Goal: Transaction & Acquisition: Book appointment/travel/reservation

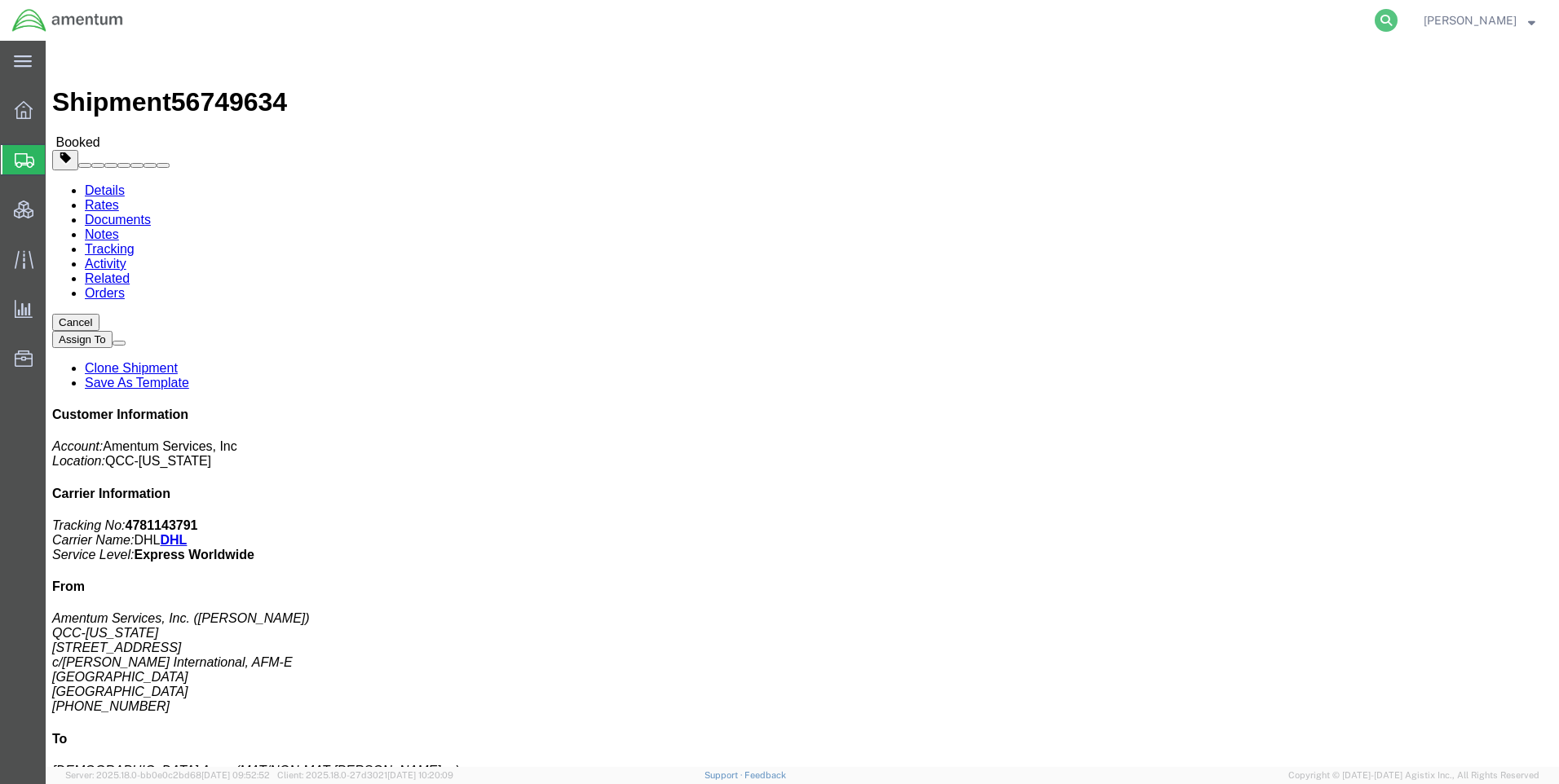
click at [1398, 20] on icon at bounding box center [1387, 20] width 23 height 23
paste input "DCO-25251-167921"
click at [1398, 13] on icon at bounding box center [1387, 20] width 23 height 23
type input "DCO-25251-167921"
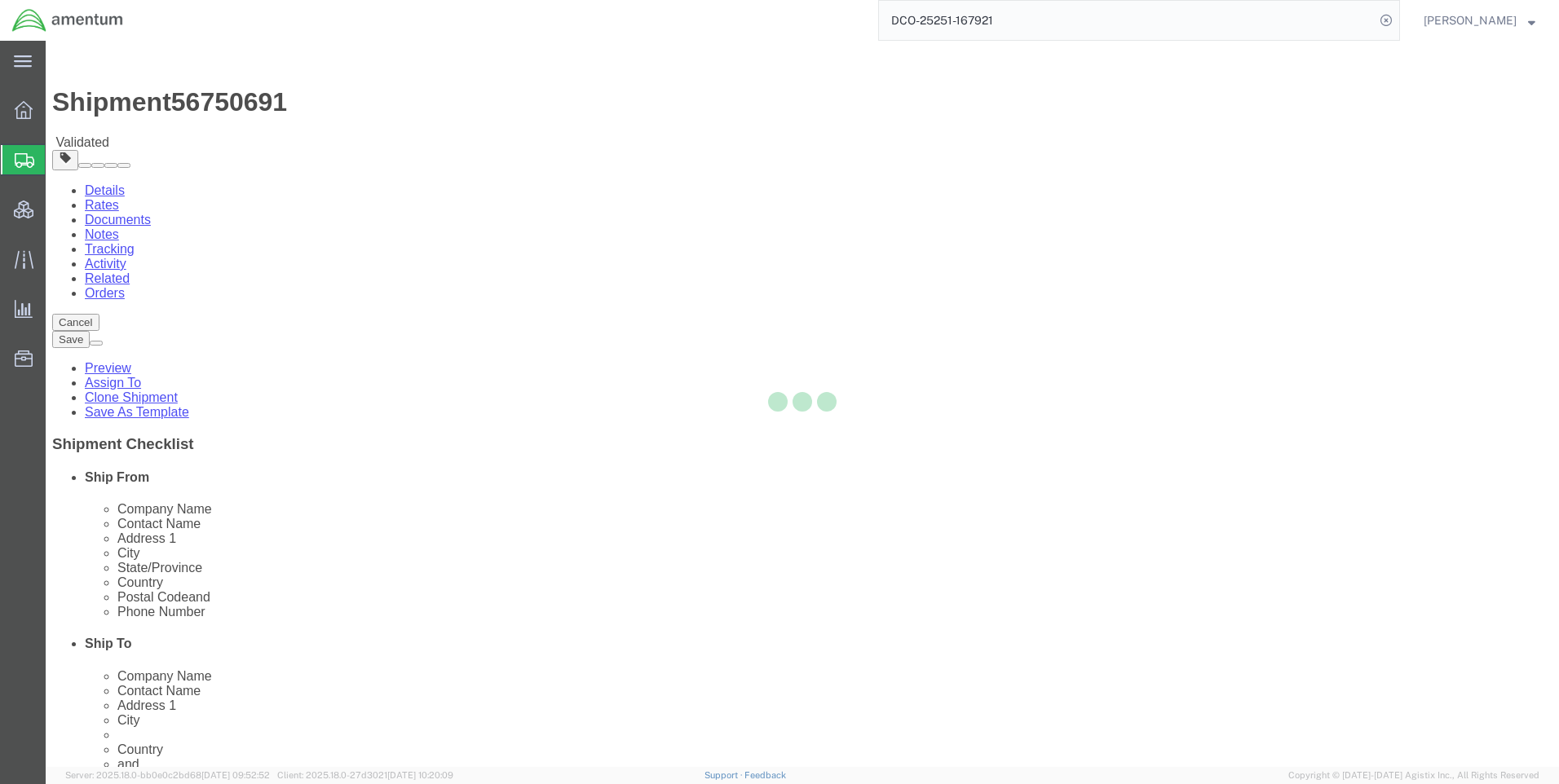
select select "42668"
select select "42637"
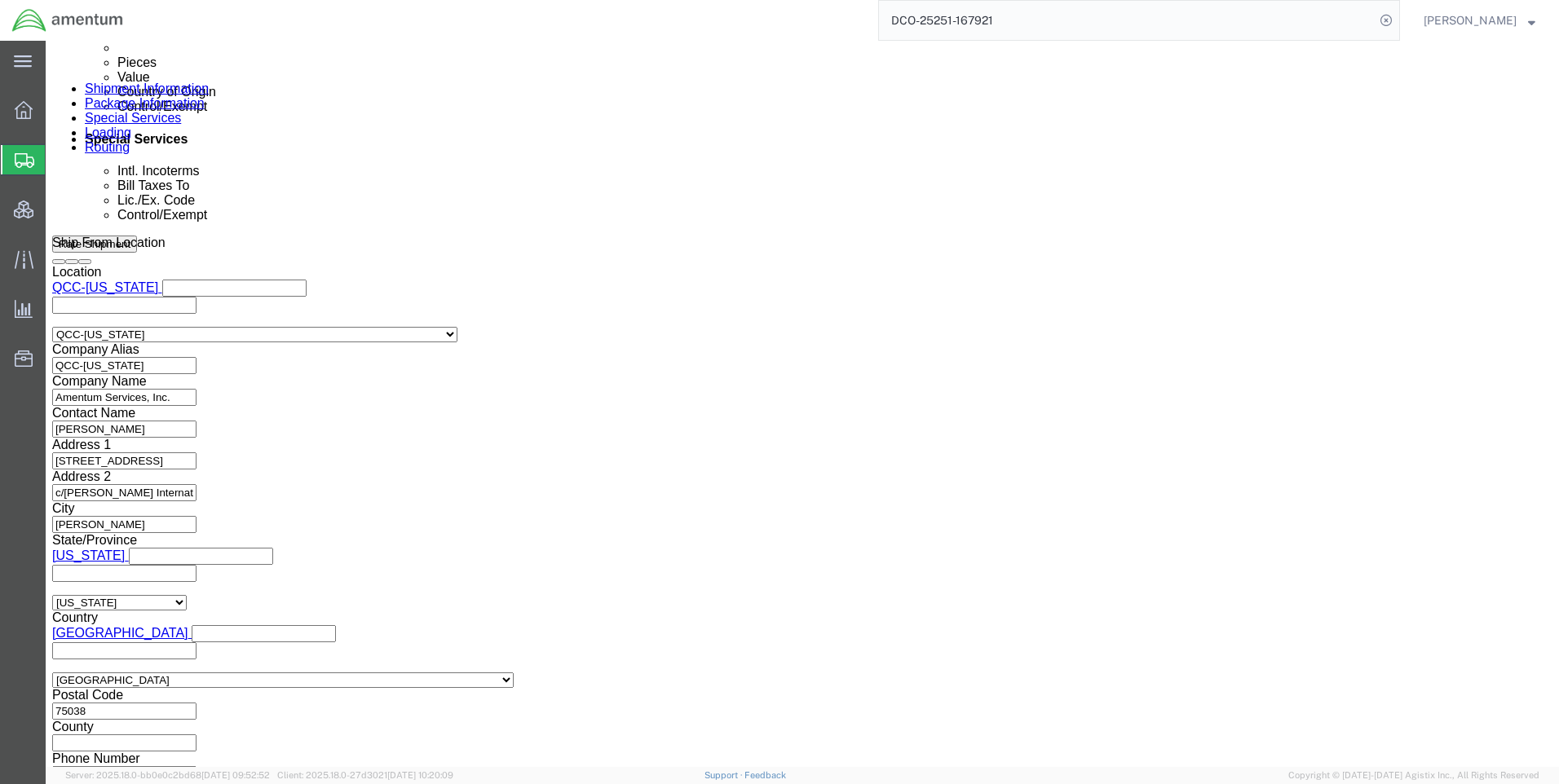
scroll to position [1028, 0]
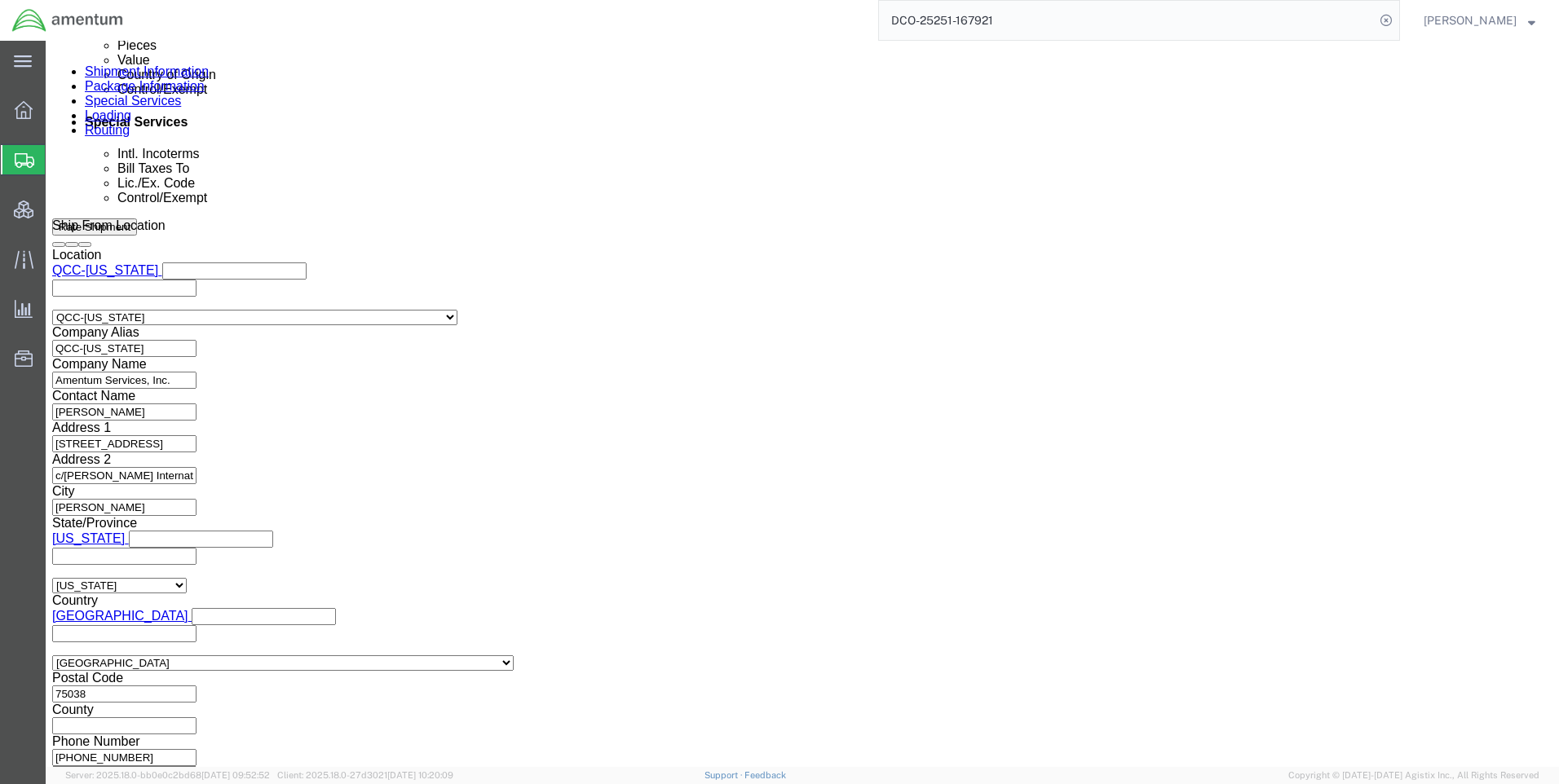
click button "Continue"
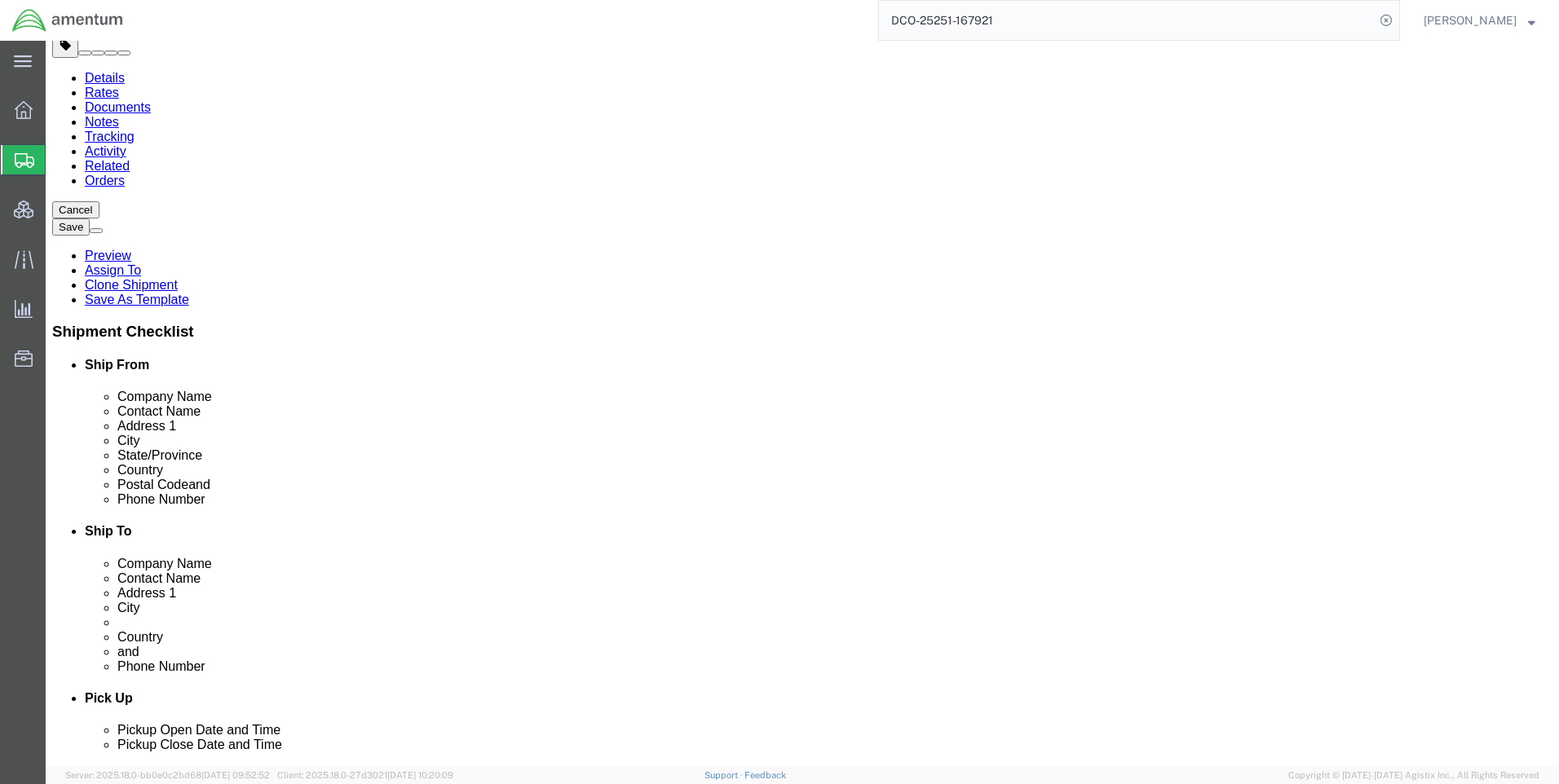
scroll to position [300, 0]
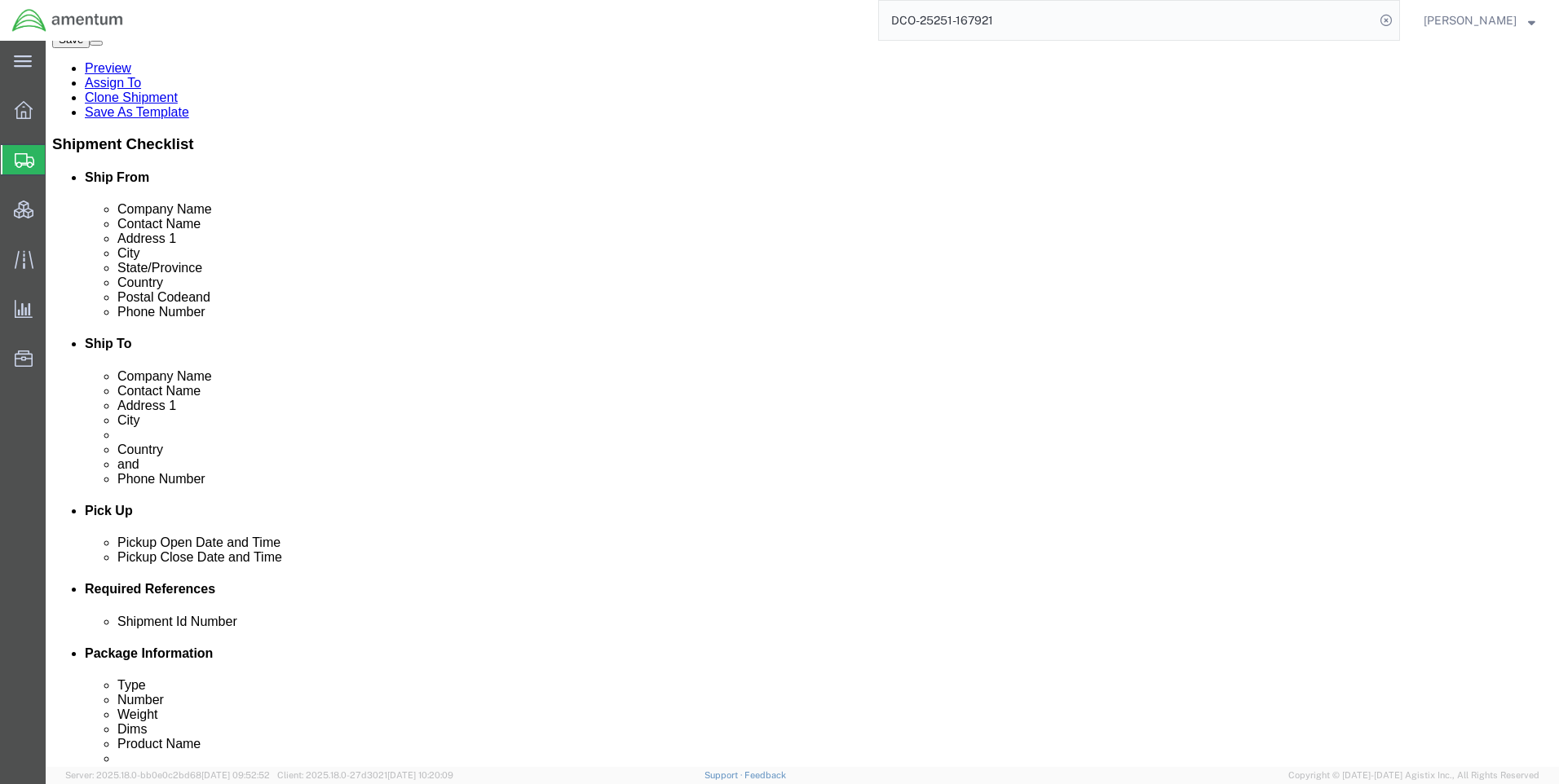
click link "Special Services"
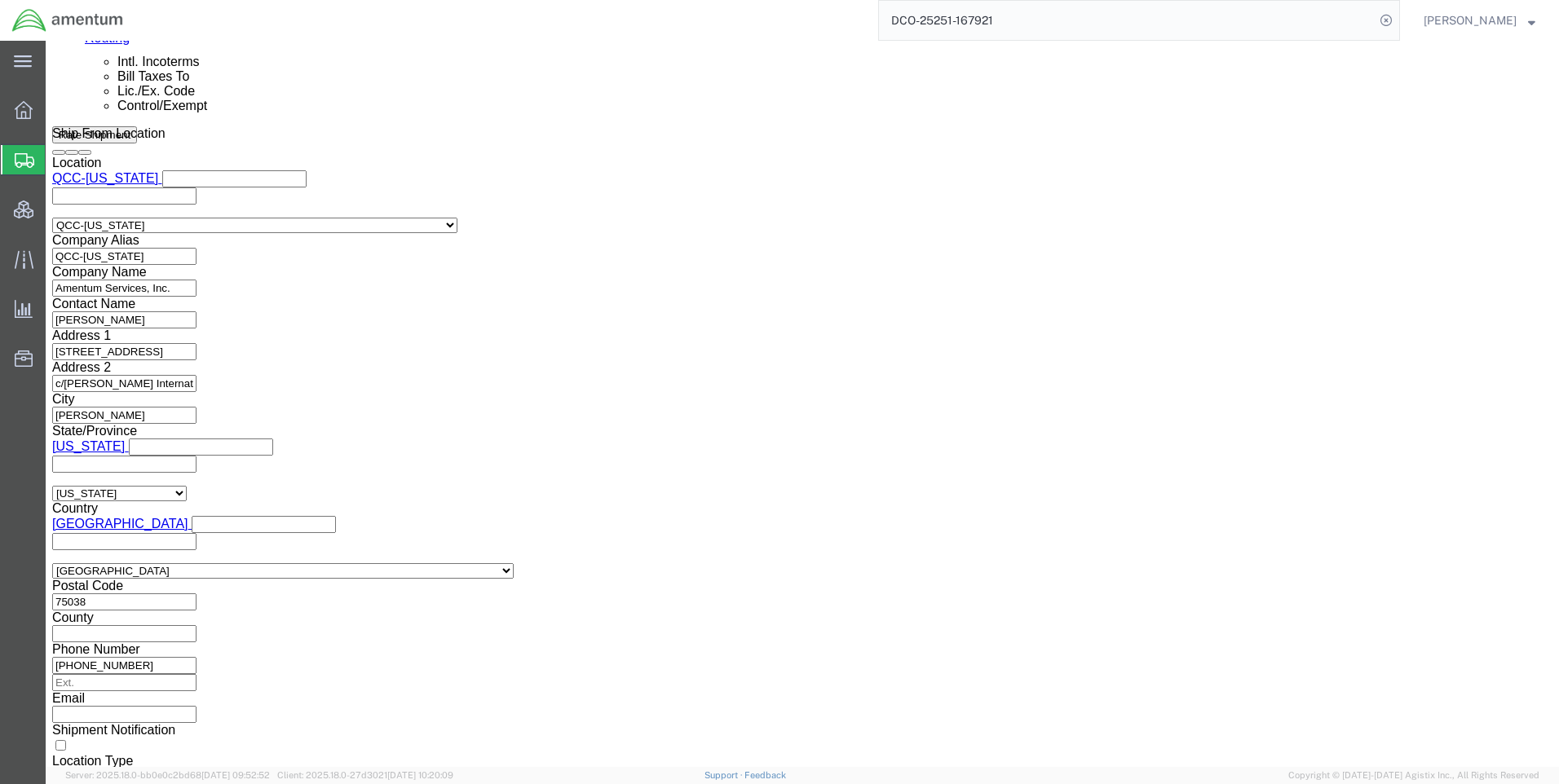
scroll to position [1467, 0]
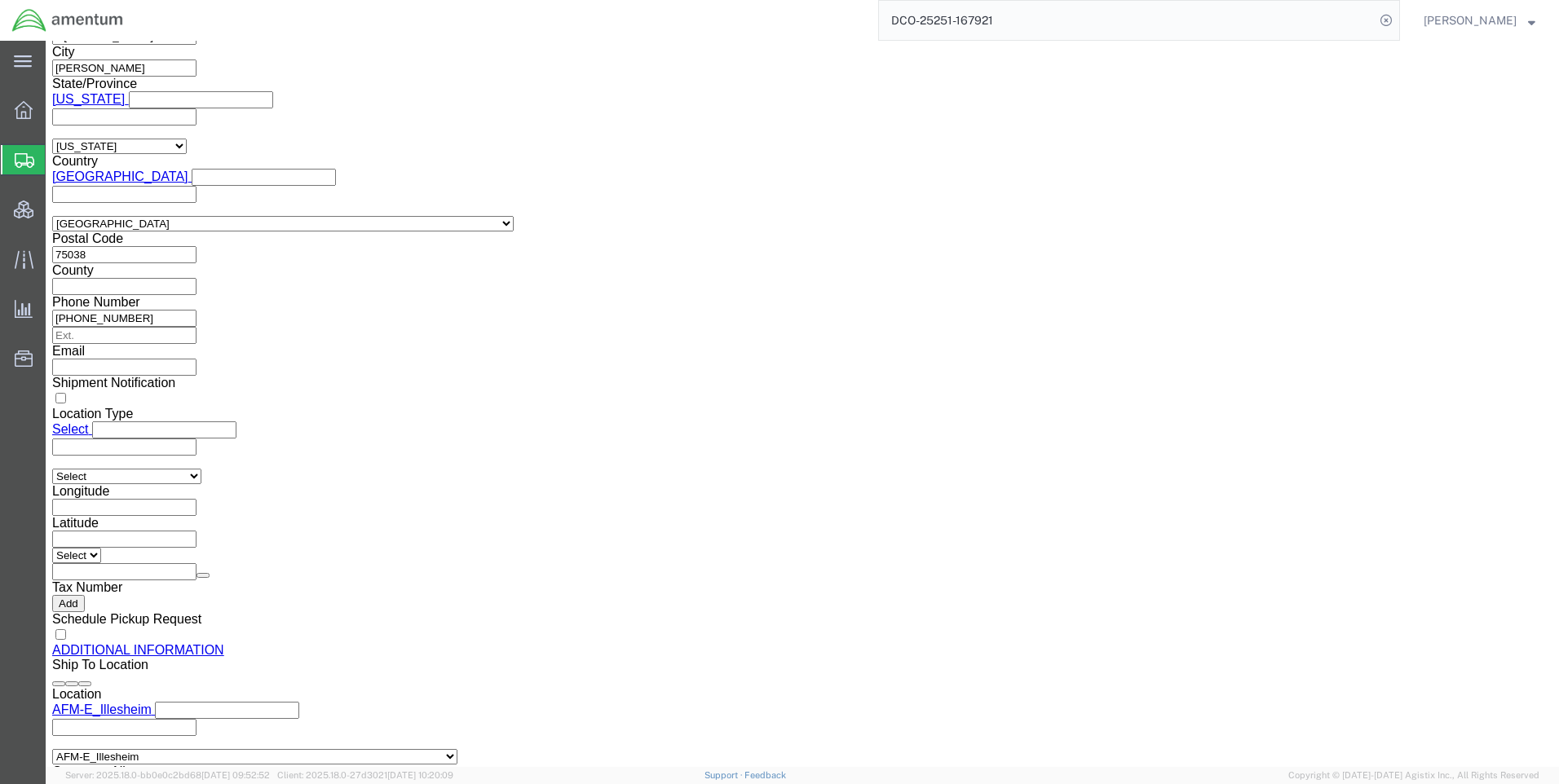
click button "Rate Shipment"
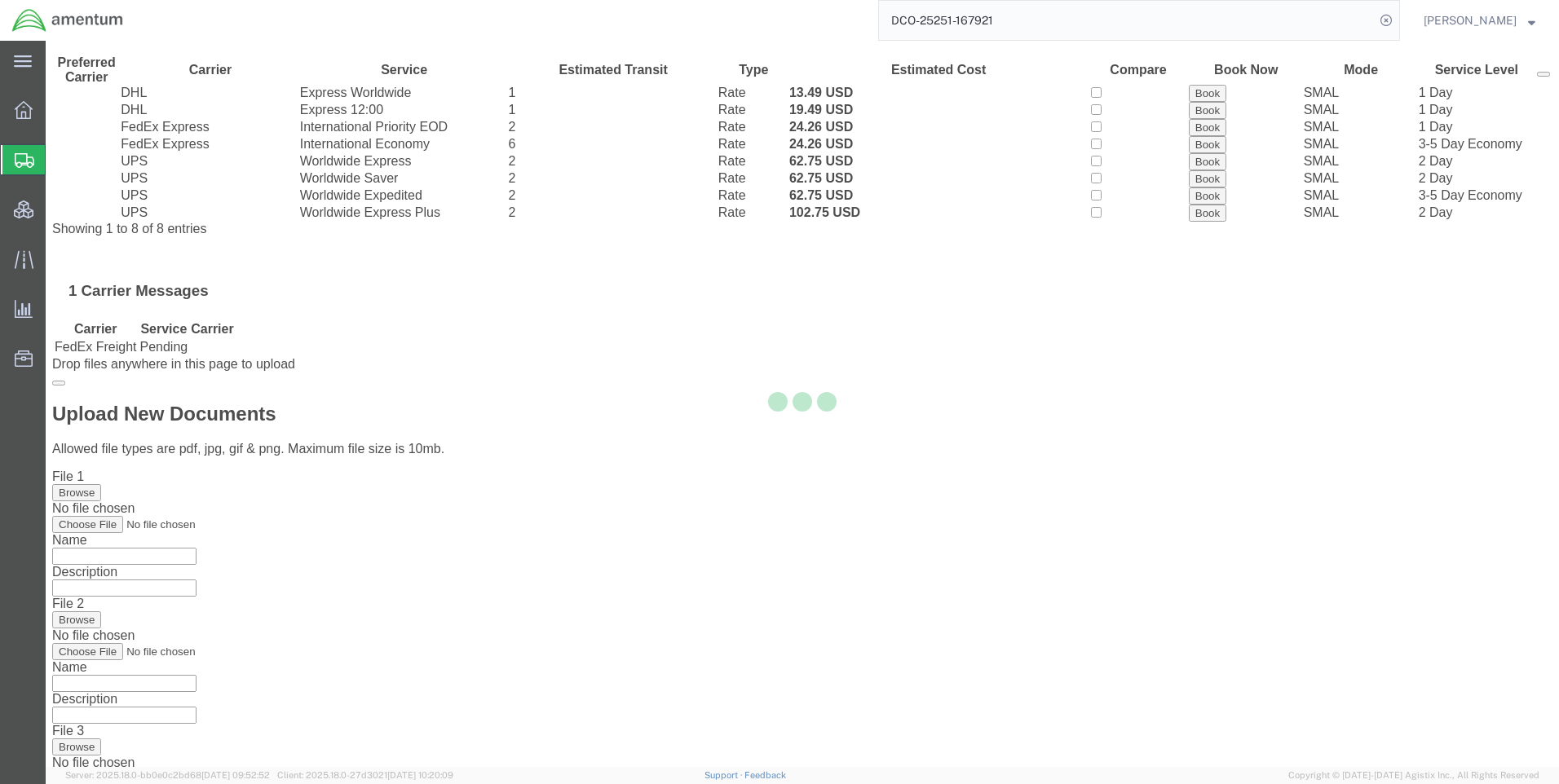
scroll to position [0, 0]
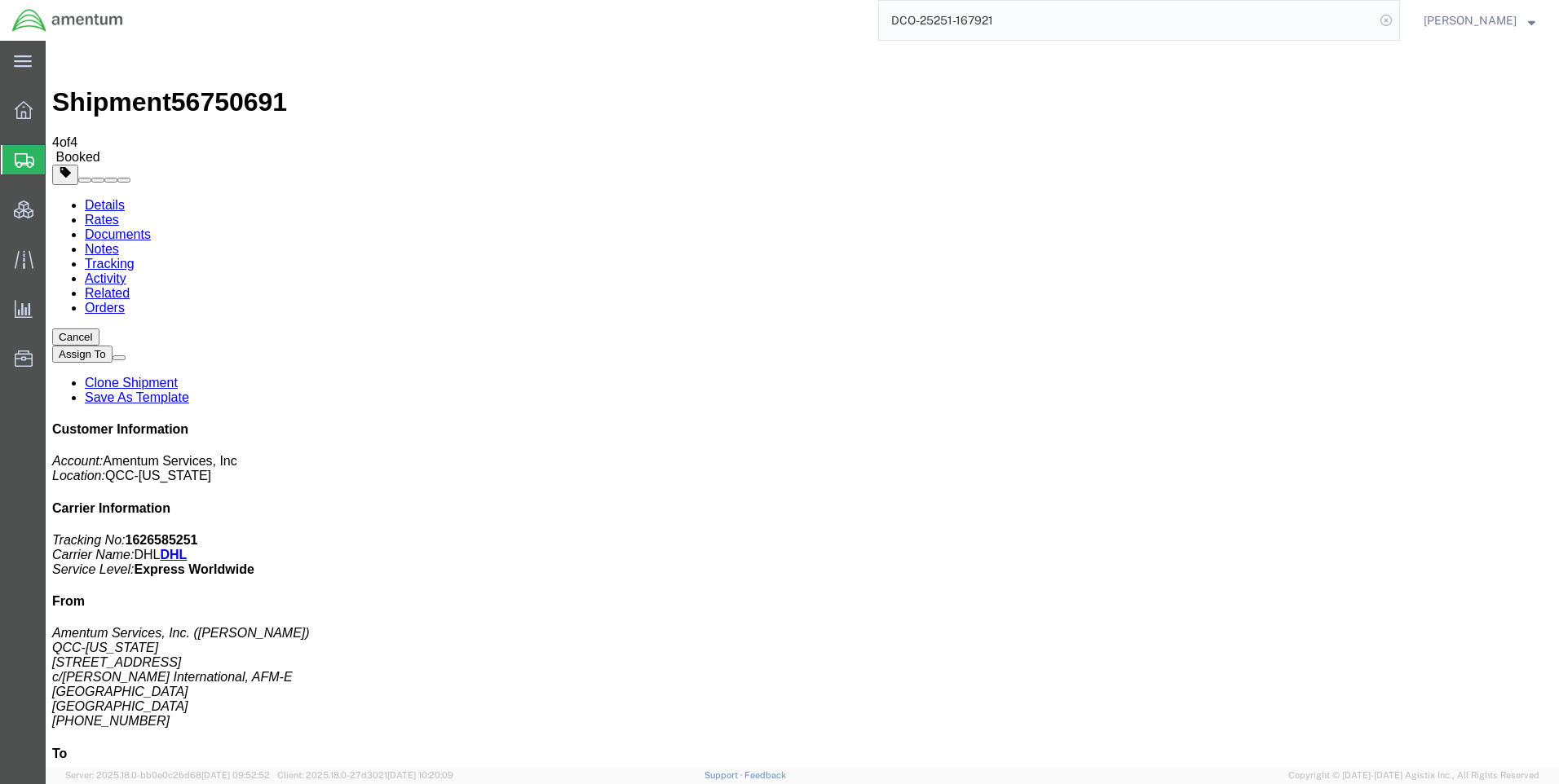
click at [1395, 20] on icon at bounding box center [1387, 20] width 23 height 23
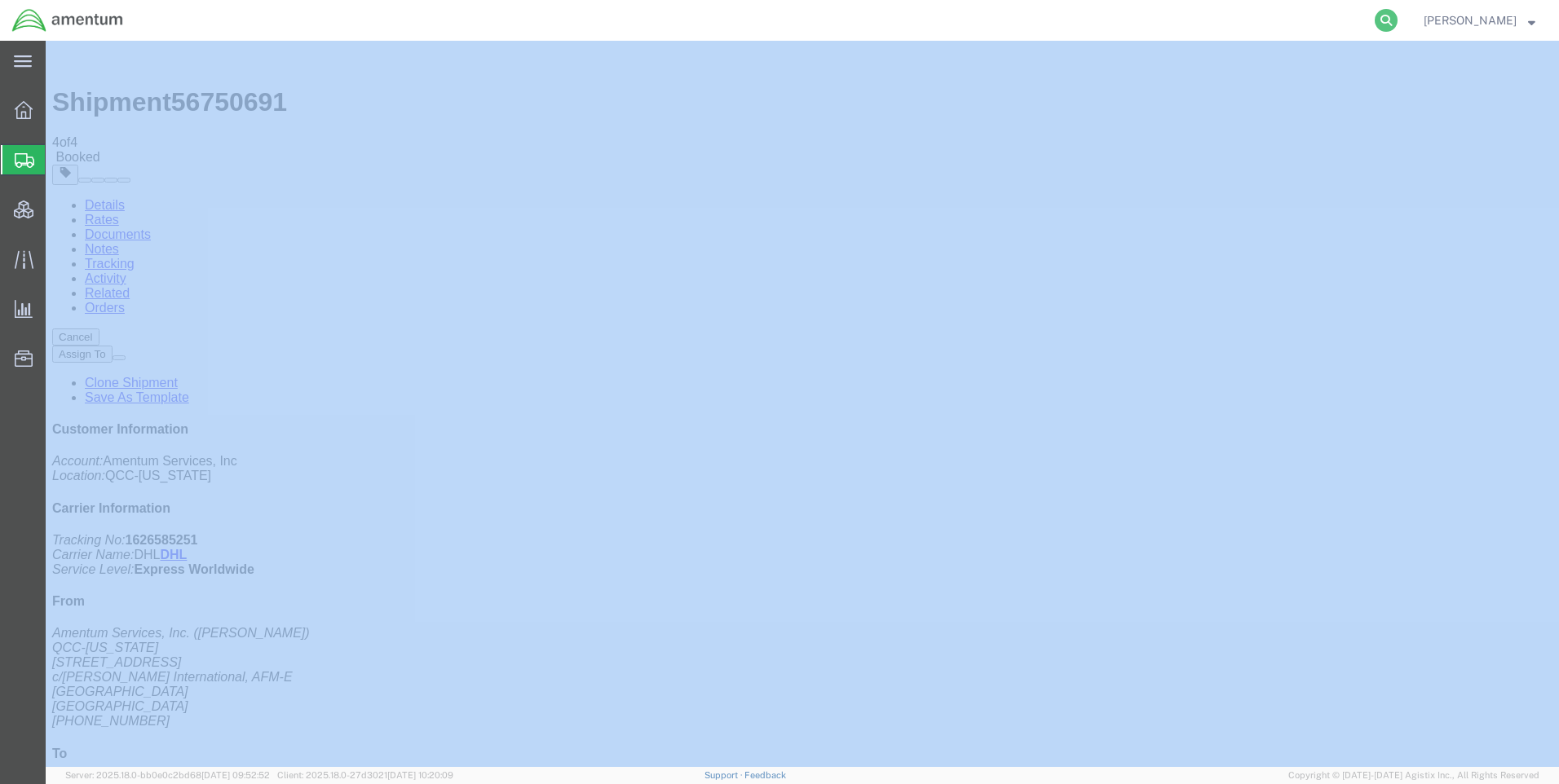
click at [1395, 20] on icon at bounding box center [1387, 20] width 23 height 23
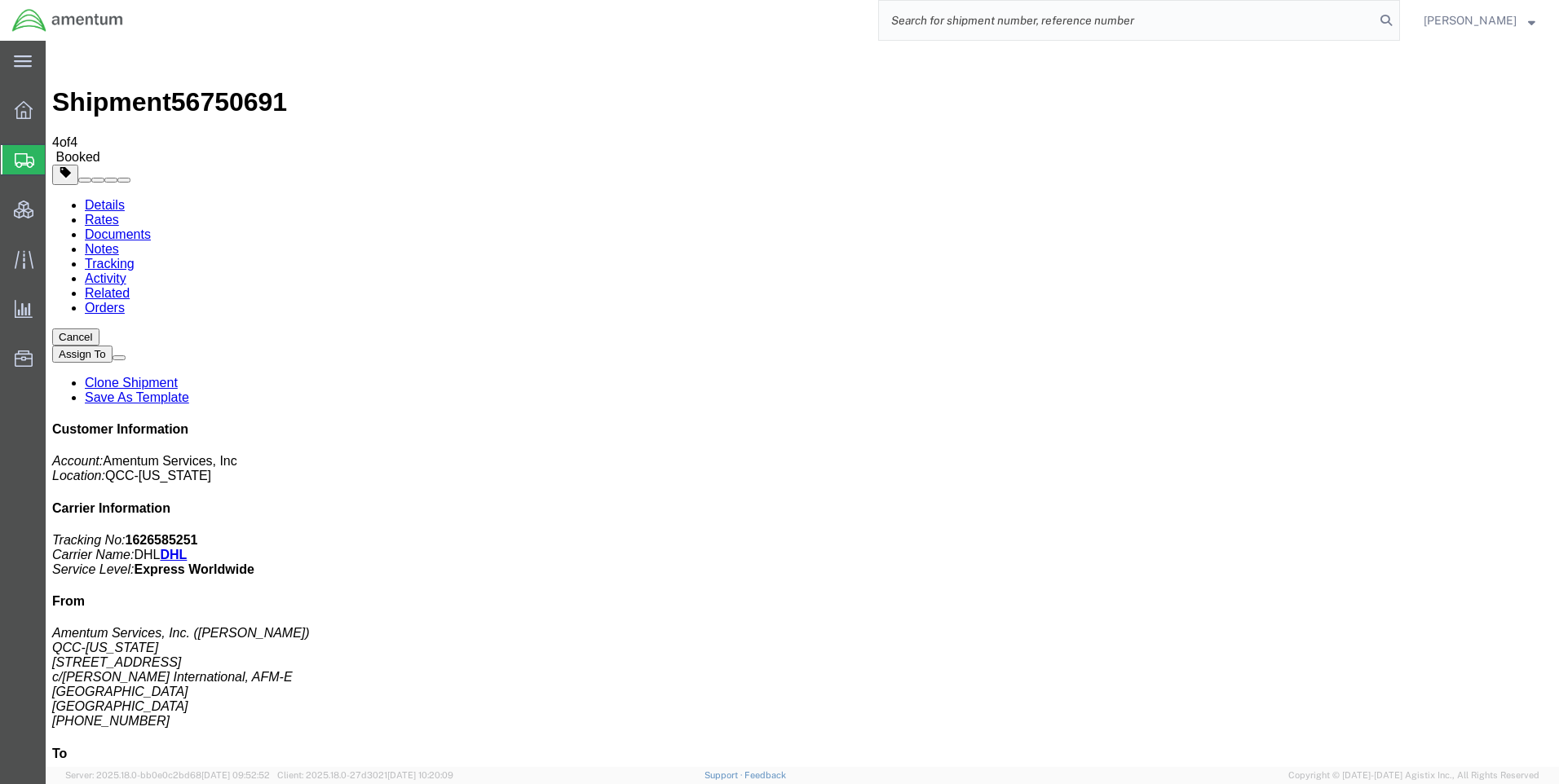
paste input "DCO-25251-167914"
type input "DCO-25251-167914"
click at [1398, 17] on icon at bounding box center [1387, 20] width 23 height 23
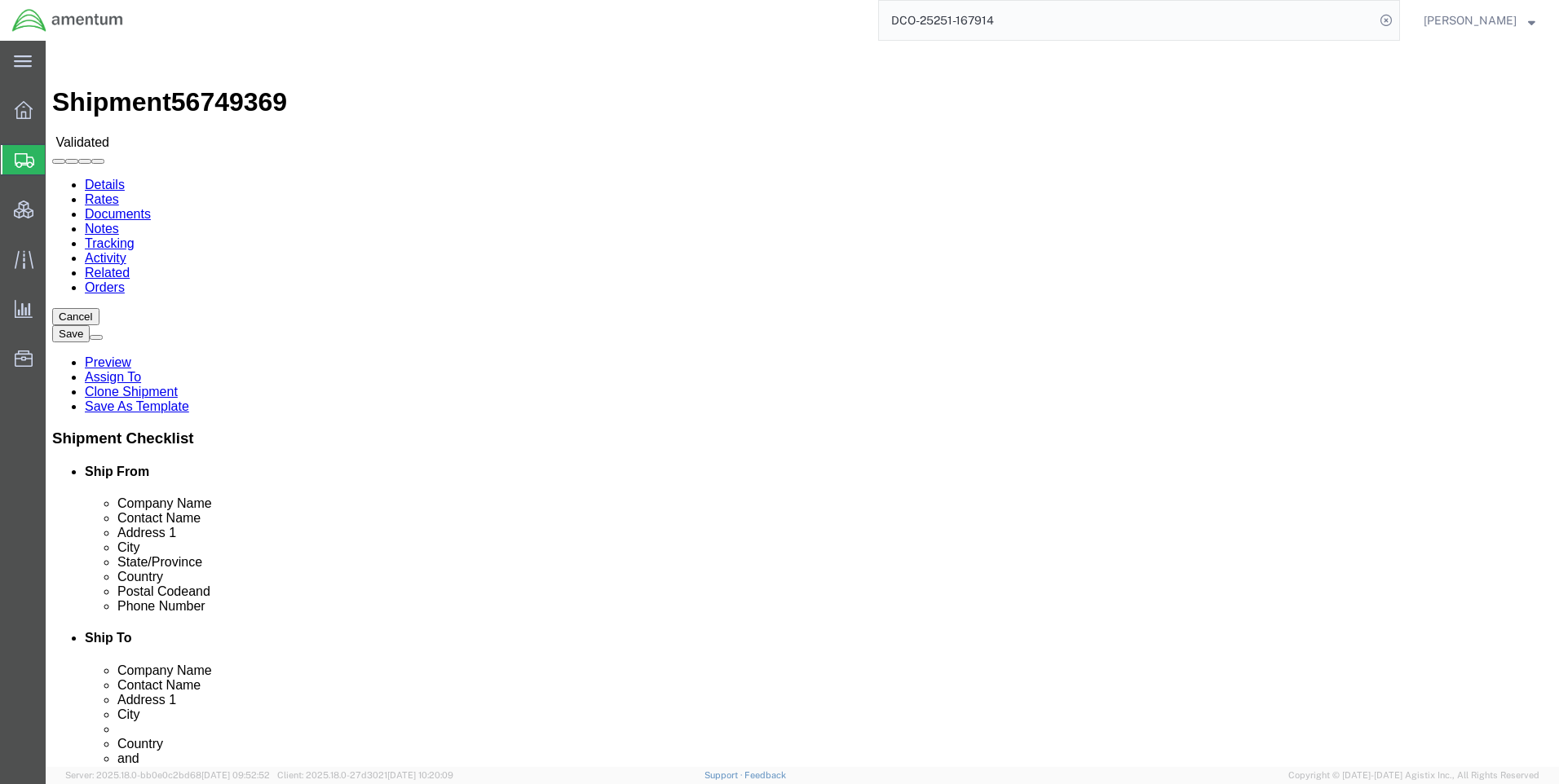
select select "42668"
select select "42637"
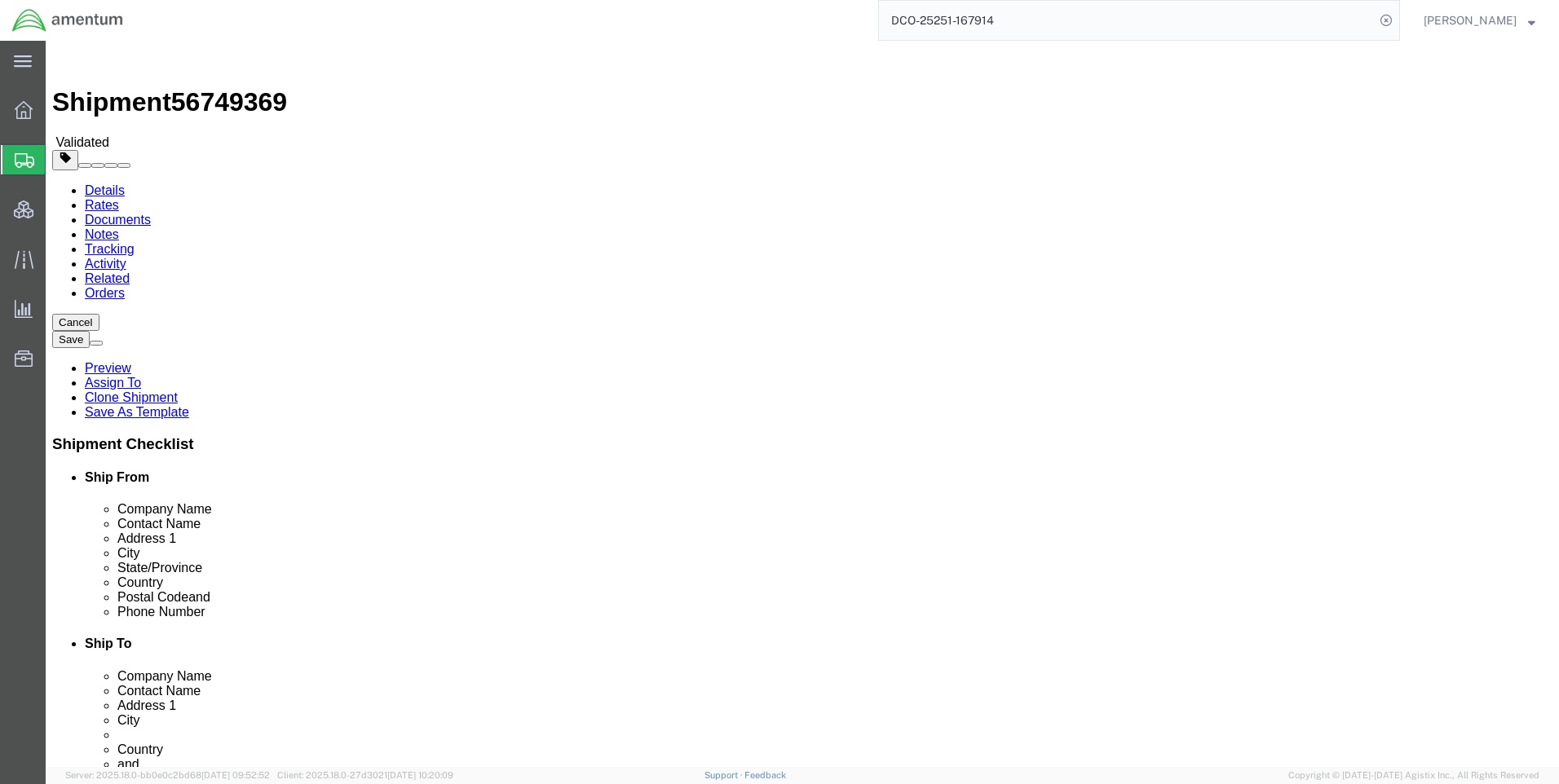
click link "Special Services"
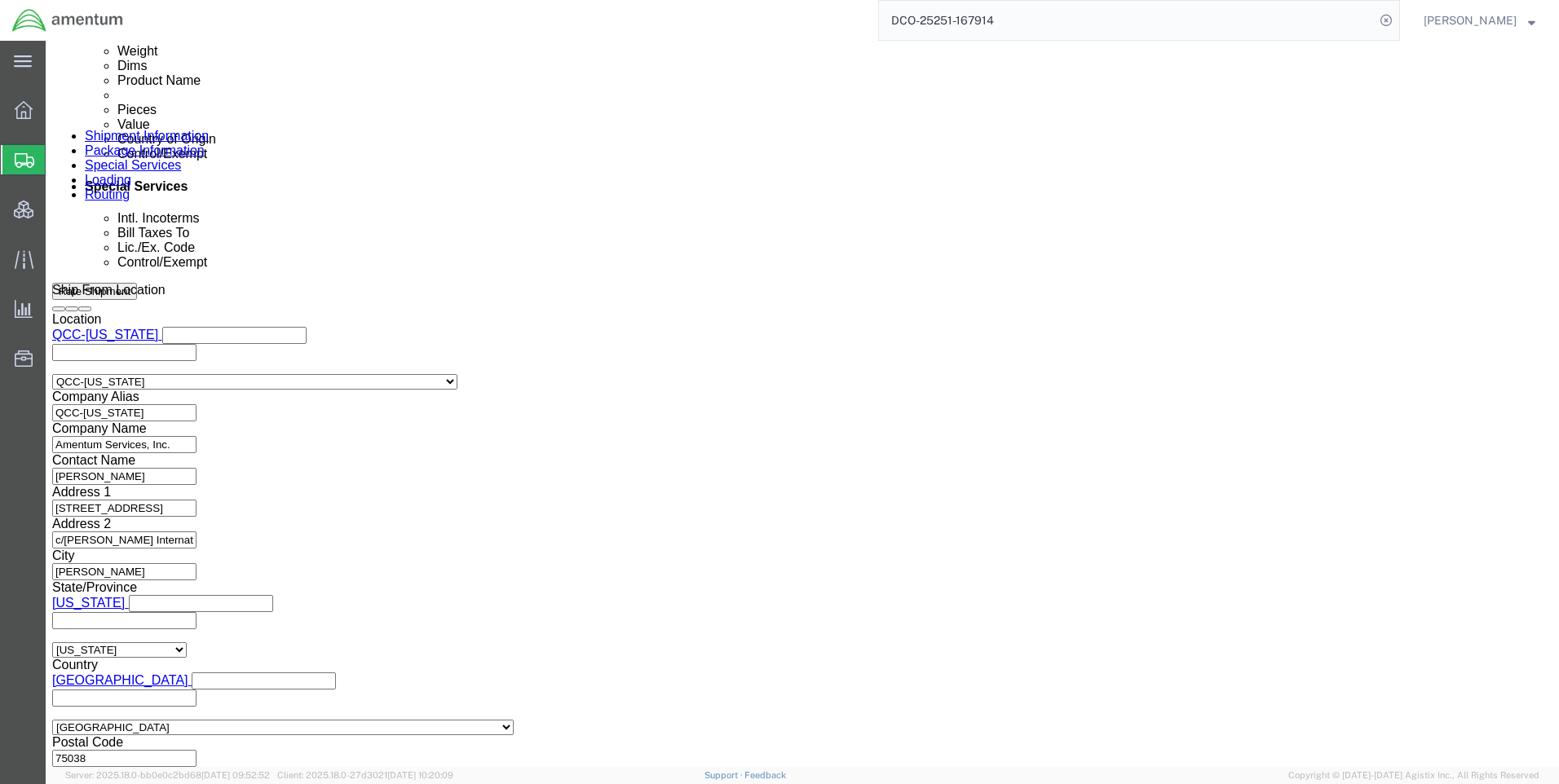
scroll to position [1223, 0]
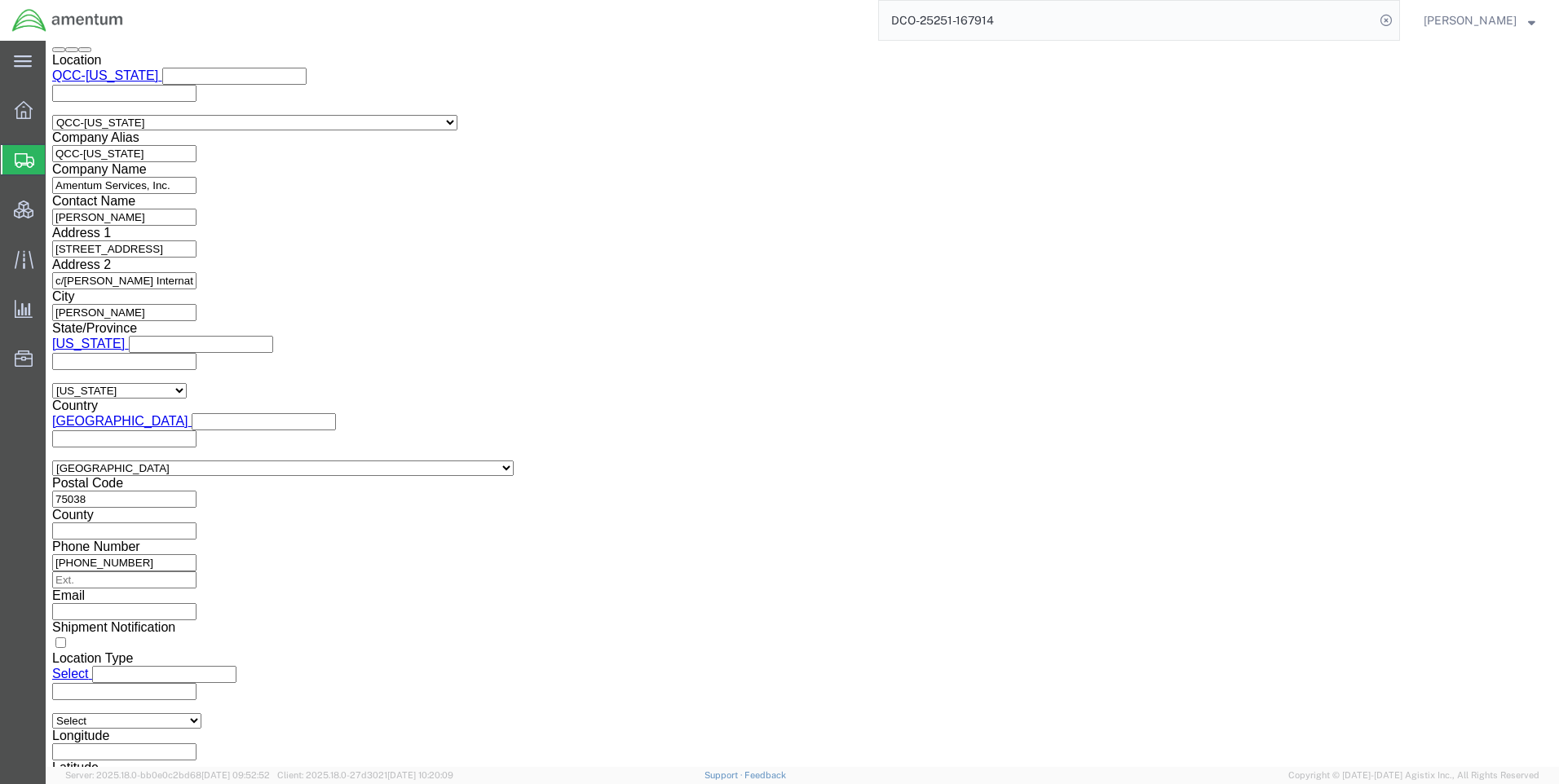
click button "Rate Shipment"
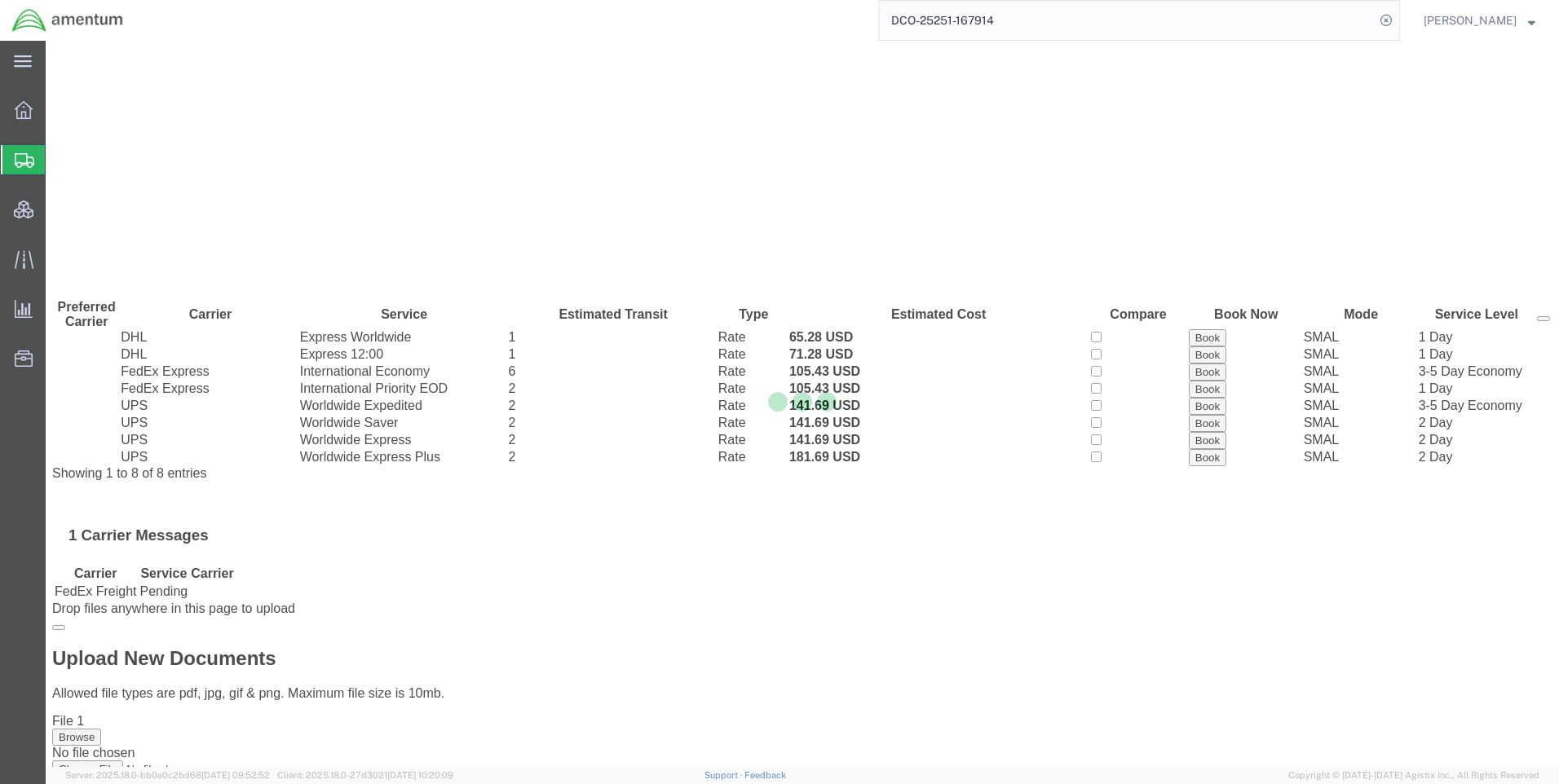
scroll to position [0, 0]
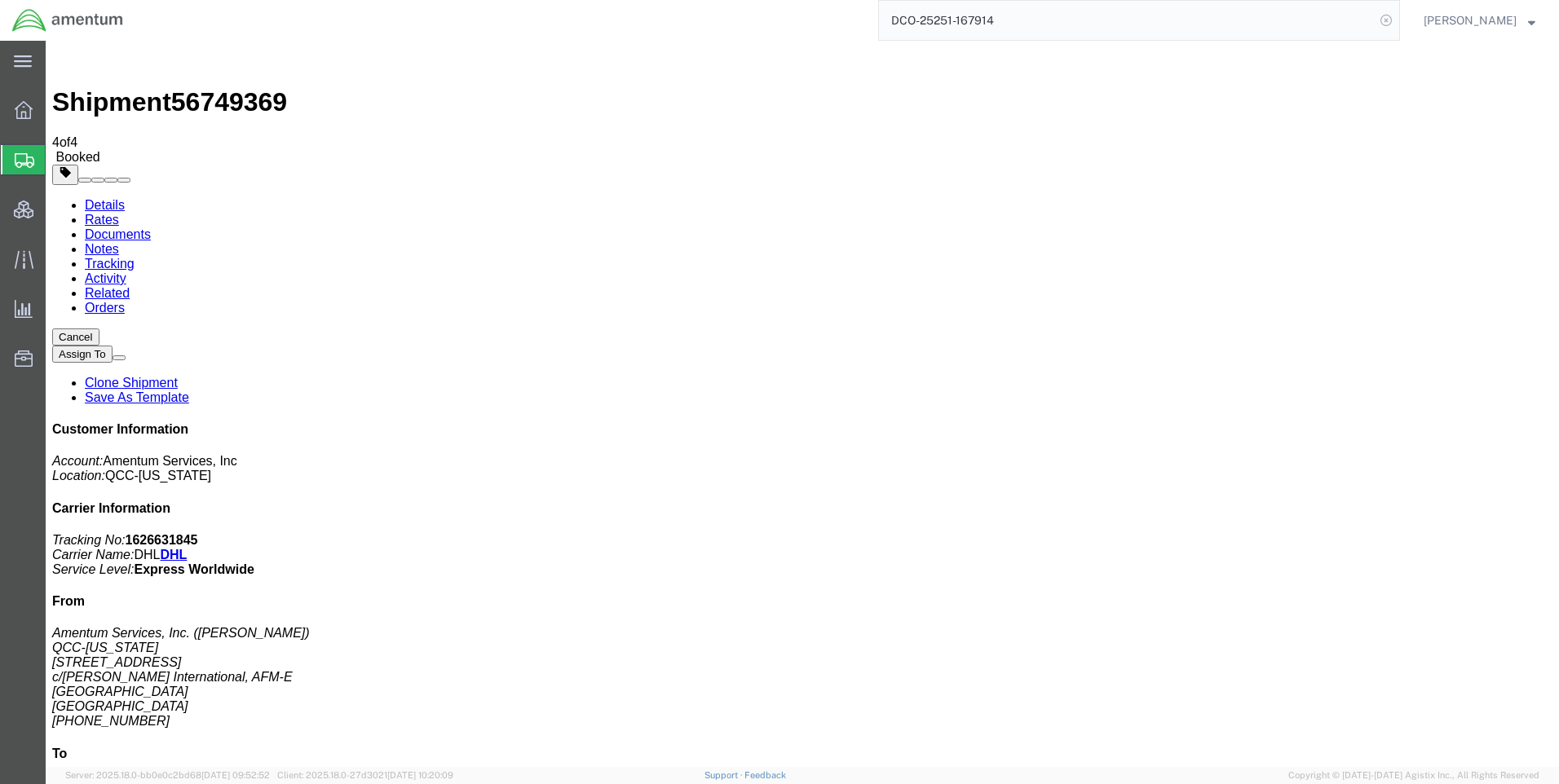
click at [1397, 20] on icon at bounding box center [1387, 20] width 23 height 23
click at [1394, 19] on icon at bounding box center [1387, 20] width 23 height 23
paste input "DCO-25251-167922"
type input "DCO-25251-167922"
click at [1391, 16] on icon at bounding box center [1387, 20] width 23 height 23
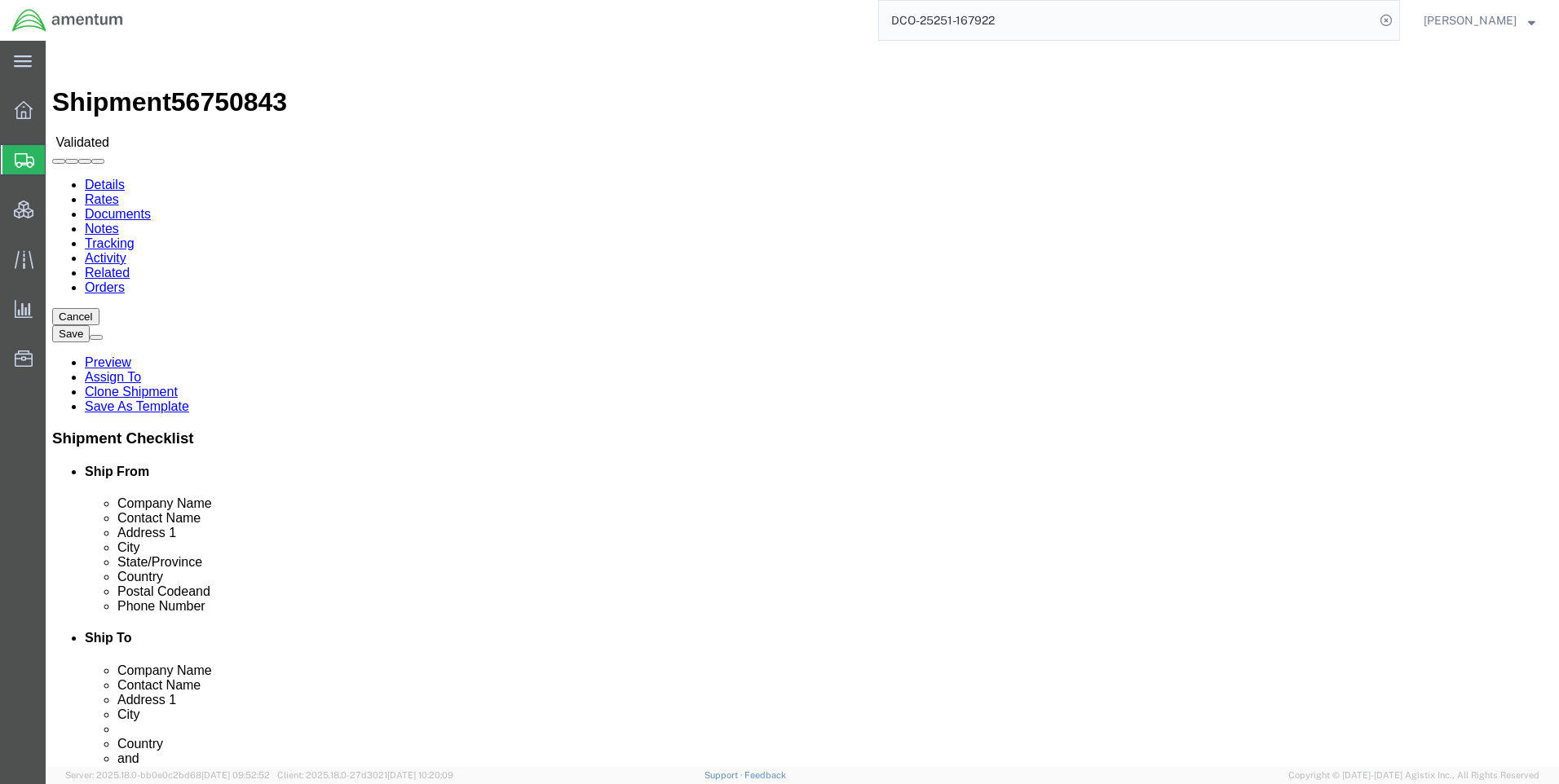
select select "42668"
select select "69712"
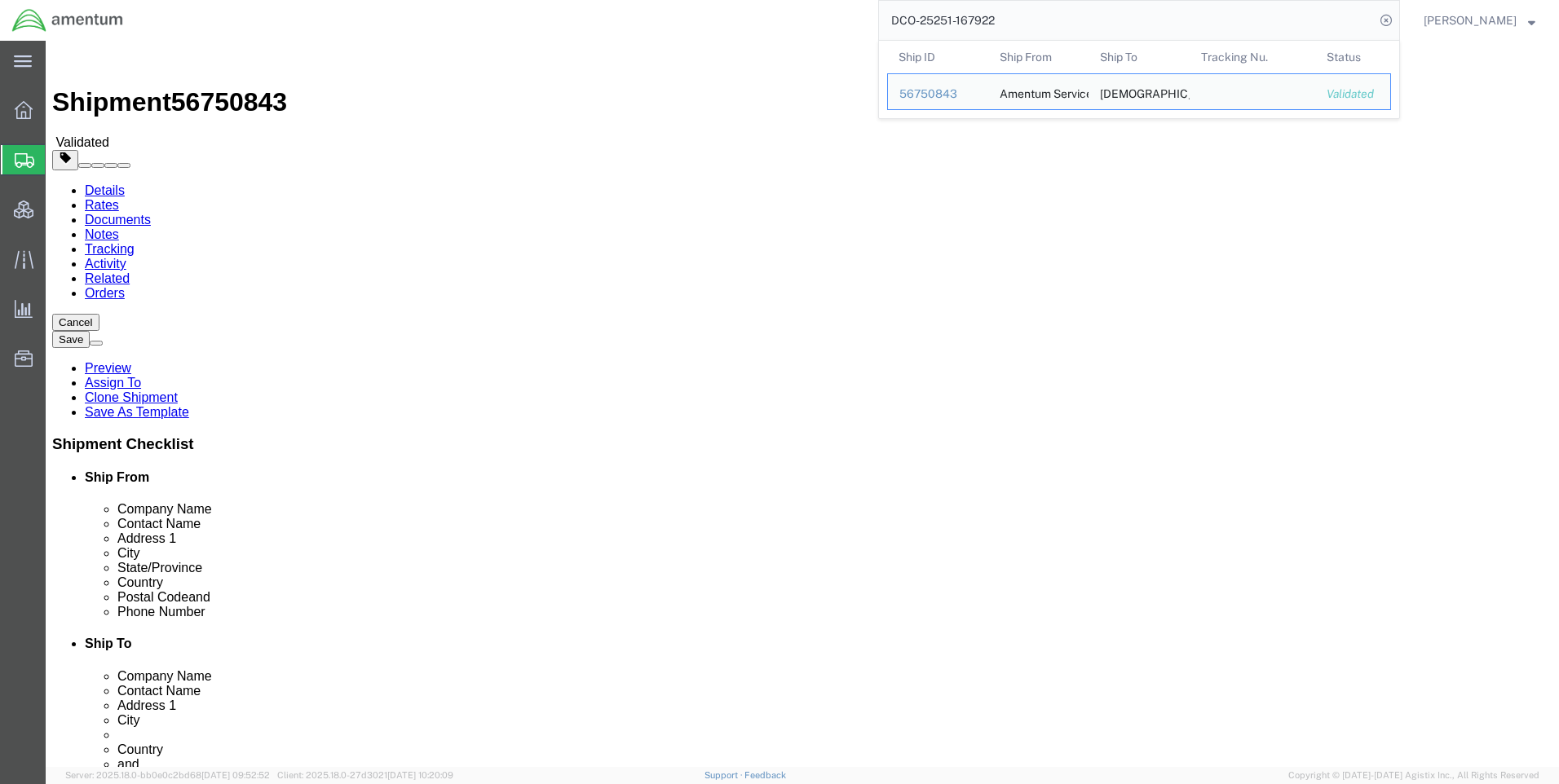
drag, startPoint x: 892, startPoint y: 424, endPoint x: 811, endPoint y: 428, distance: 81.1
click input "[GEOGRAPHIC_DATA]"
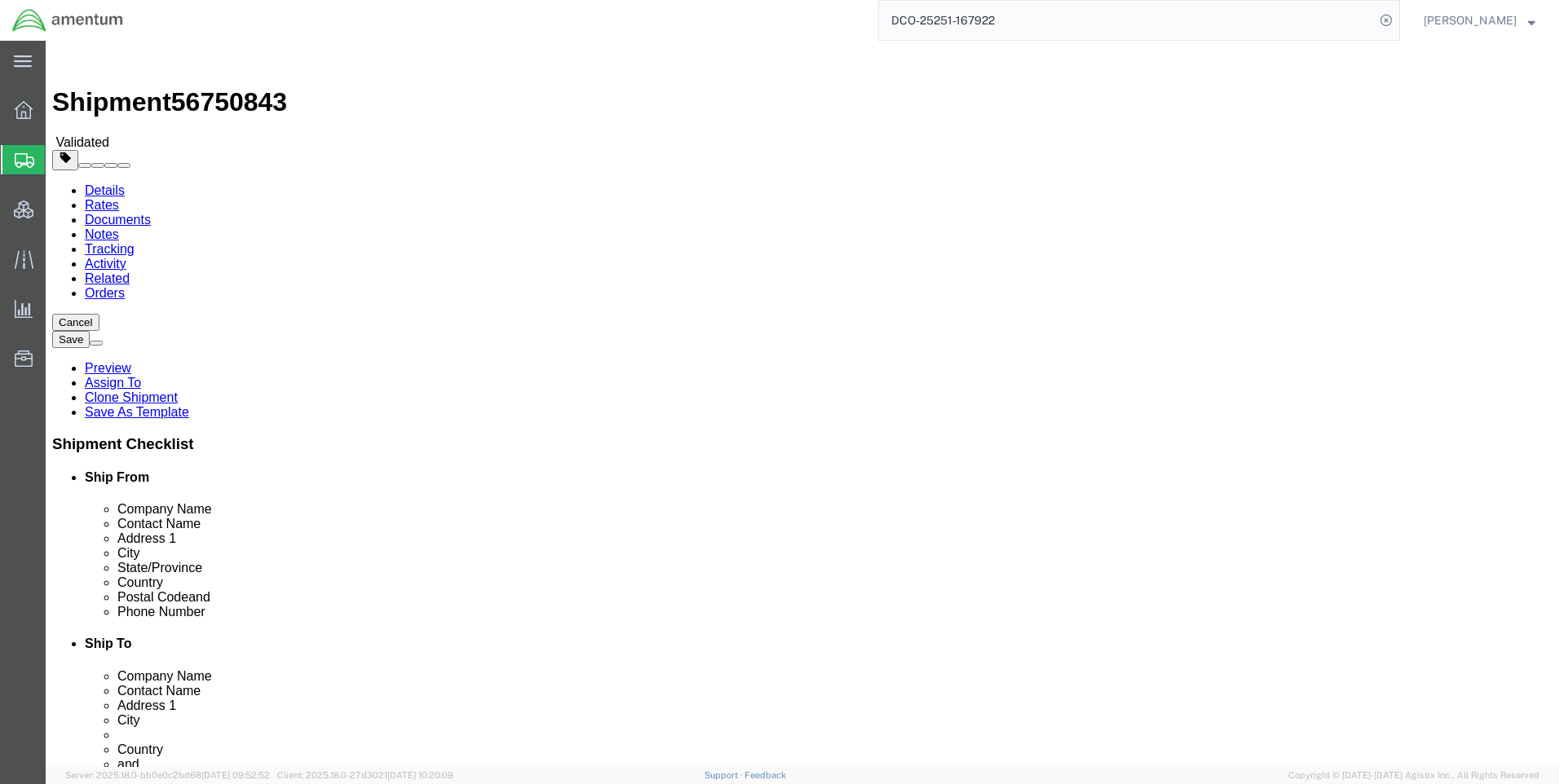
type input "[GEOGRAPHIC_DATA]"
select select
drag, startPoint x: 1079, startPoint y: 402, endPoint x: 818, endPoint y: 406, distance: 261.0
click input "Stuttgart Army Airfield, BLDG 3226 (HANGAR 4)"
paste input "Westheimer Str. [PERSON_NAME][GEOGRAPHIC_DATA]"
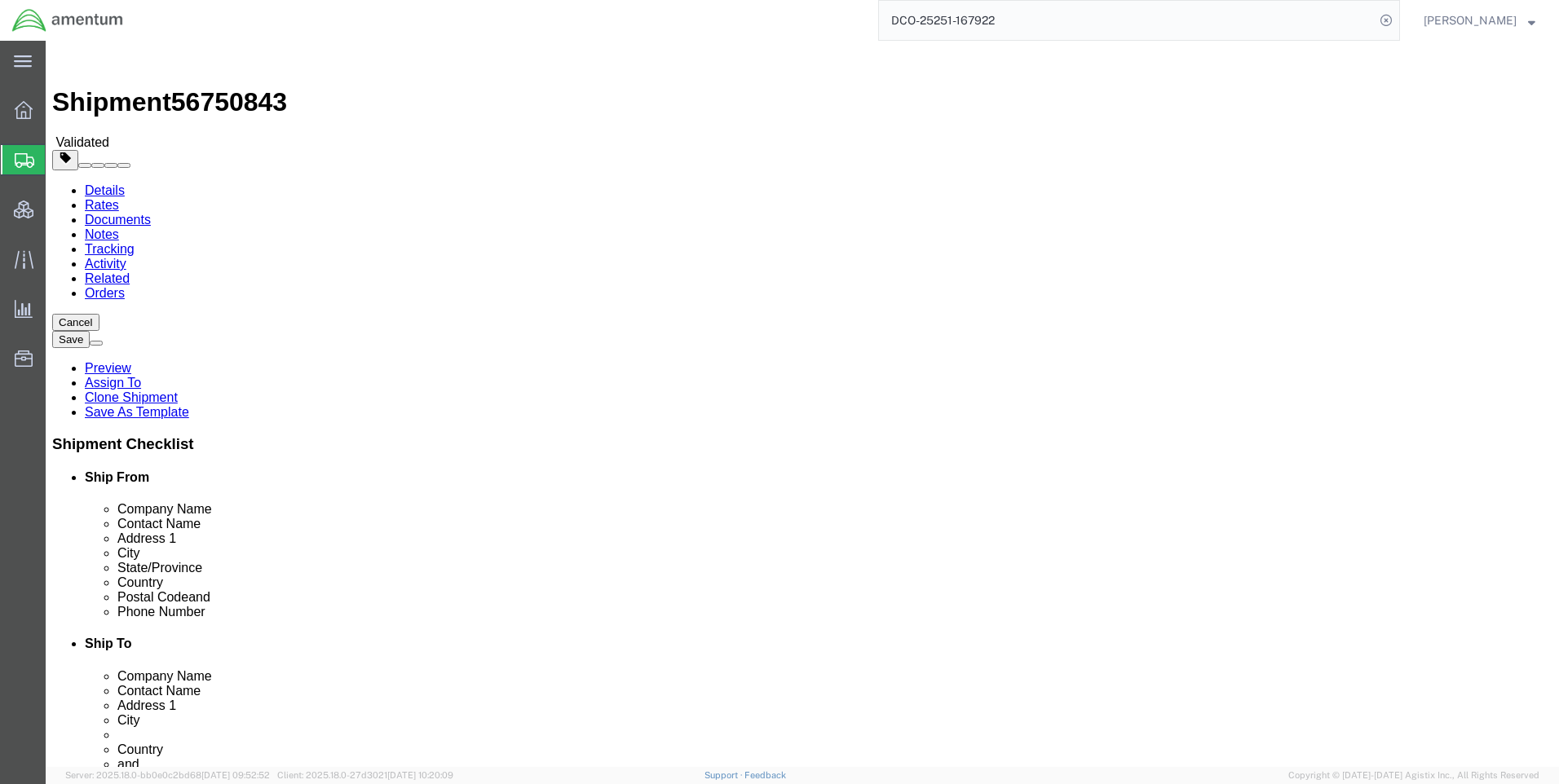
click input "Westheimer Str. [PERSON_NAME][GEOGRAPHIC_DATA]"
paste input "Bldg. 6503"
type input "Westheimer Str. [PERSON_NAME][STREET_ADDRESS]"
drag, startPoint x: 909, startPoint y: 334, endPoint x: 791, endPoint y: 351, distance: 119.2
click div "Location Select Select My Profile Location [PHONE_NUMBER] [PHONE_NUMBER] [PHONE…"
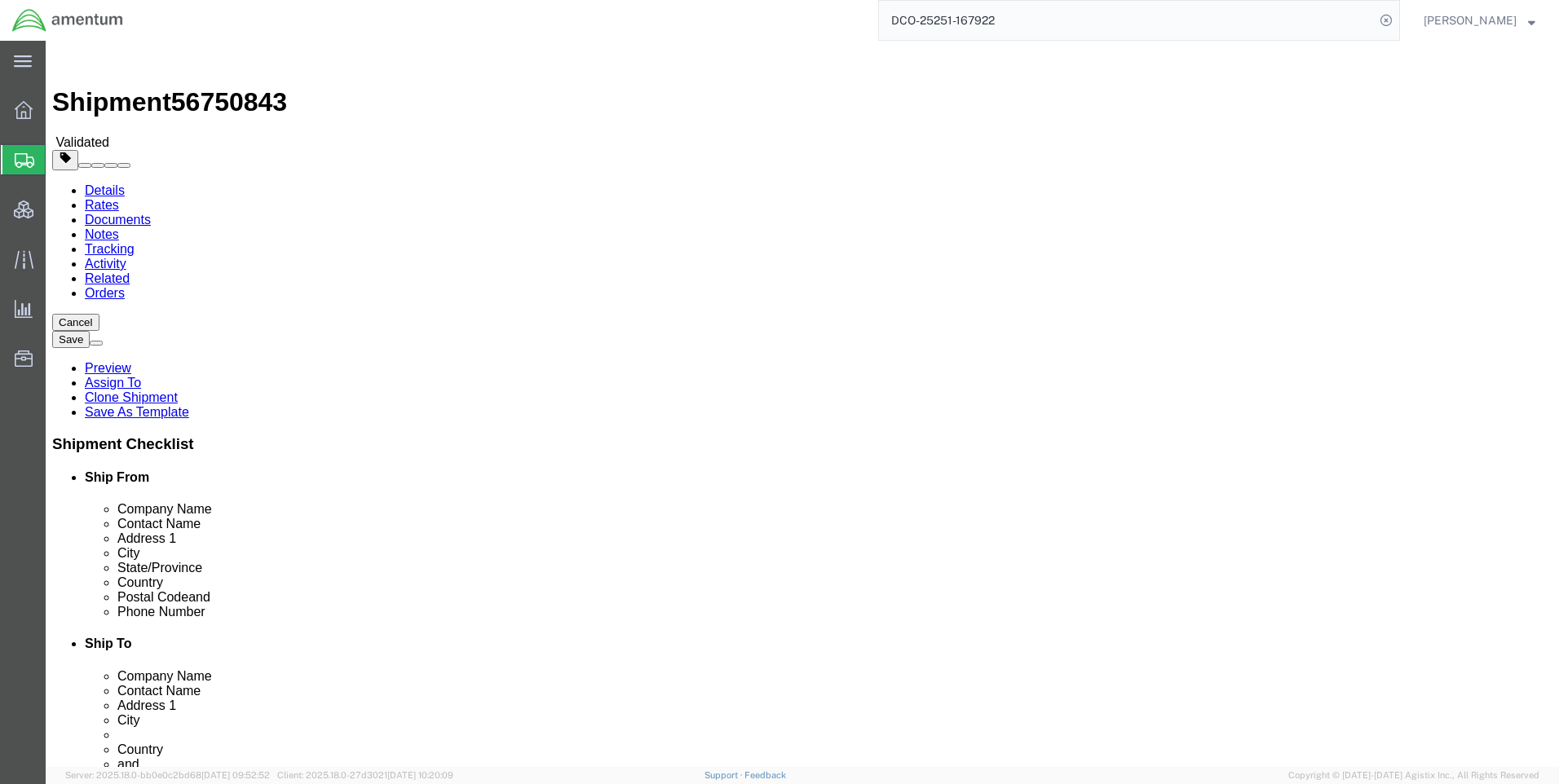
paste input "[PERSON_NAME].[PERSON_NAME]"
drag, startPoint x: 854, startPoint y: 334, endPoint x: 857, endPoint y: 346, distance: 12.4
click input "[PERSON_NAME].[PERSON_NAME]"
type input "[PERSON_NAME]"
drag, startPoint x: 1000, startPoint y: 582, endPoint x: 834, endPoint y: 590, distance: 166.2
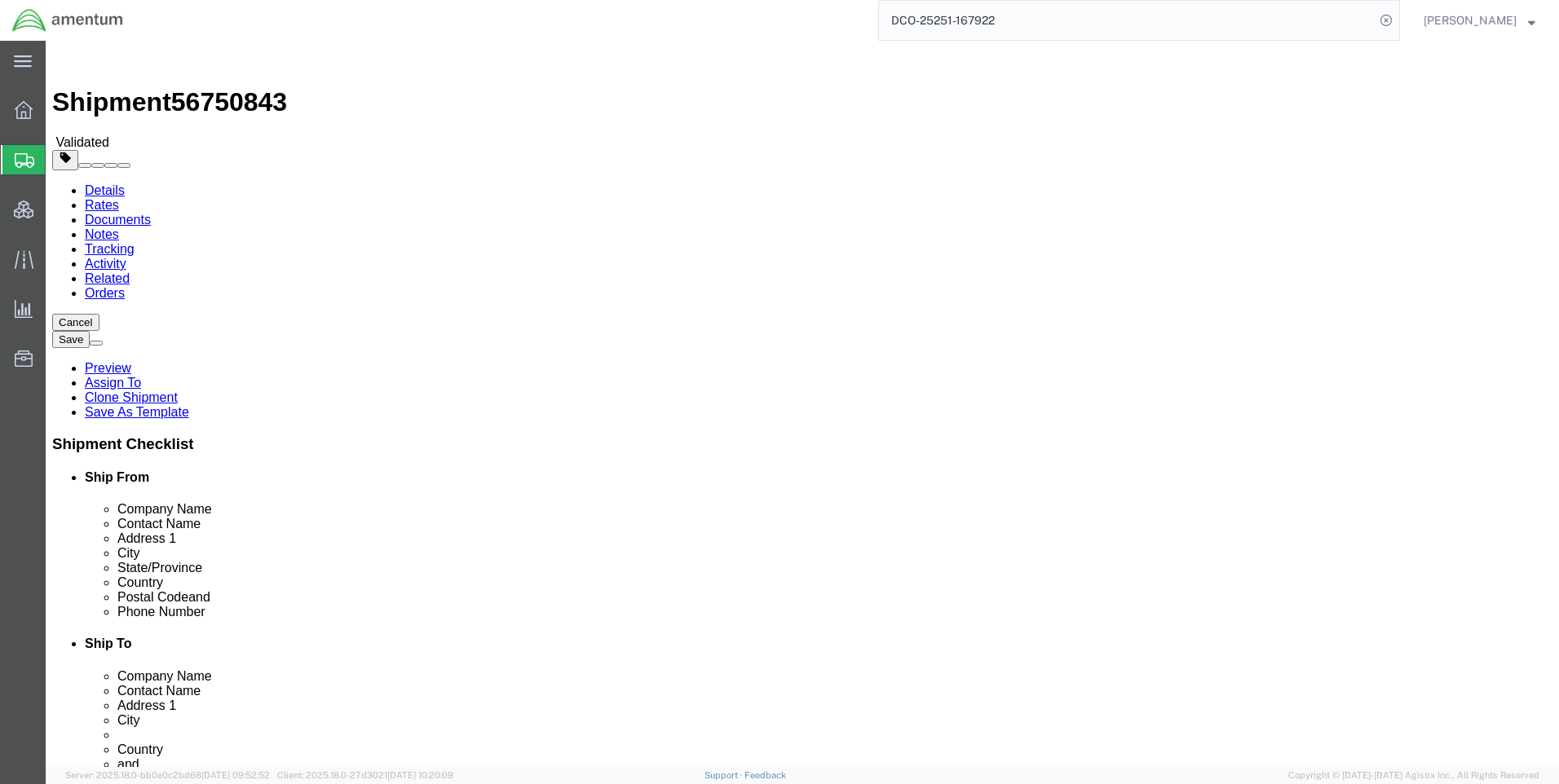
click input "[PERSON_NAME][EMAIL_ADDRESS][PERSON_NAME][DOMAIN_NAME]"
paste input "[PERSON_NAME][EMAIL_ADDRESS][PERSON_NAME][DOMAIN_NAME]"
type input "[PERSON_NAME][EMAIL_ADDRESS][PERSON_NAME][DOMAIN_NAME]"
drag, startPoint x: 949, startPoint y: 550, endPoint x: 839, endPoint y: 555, distance: 110.1
click input "[PHONE_NUMBER]"
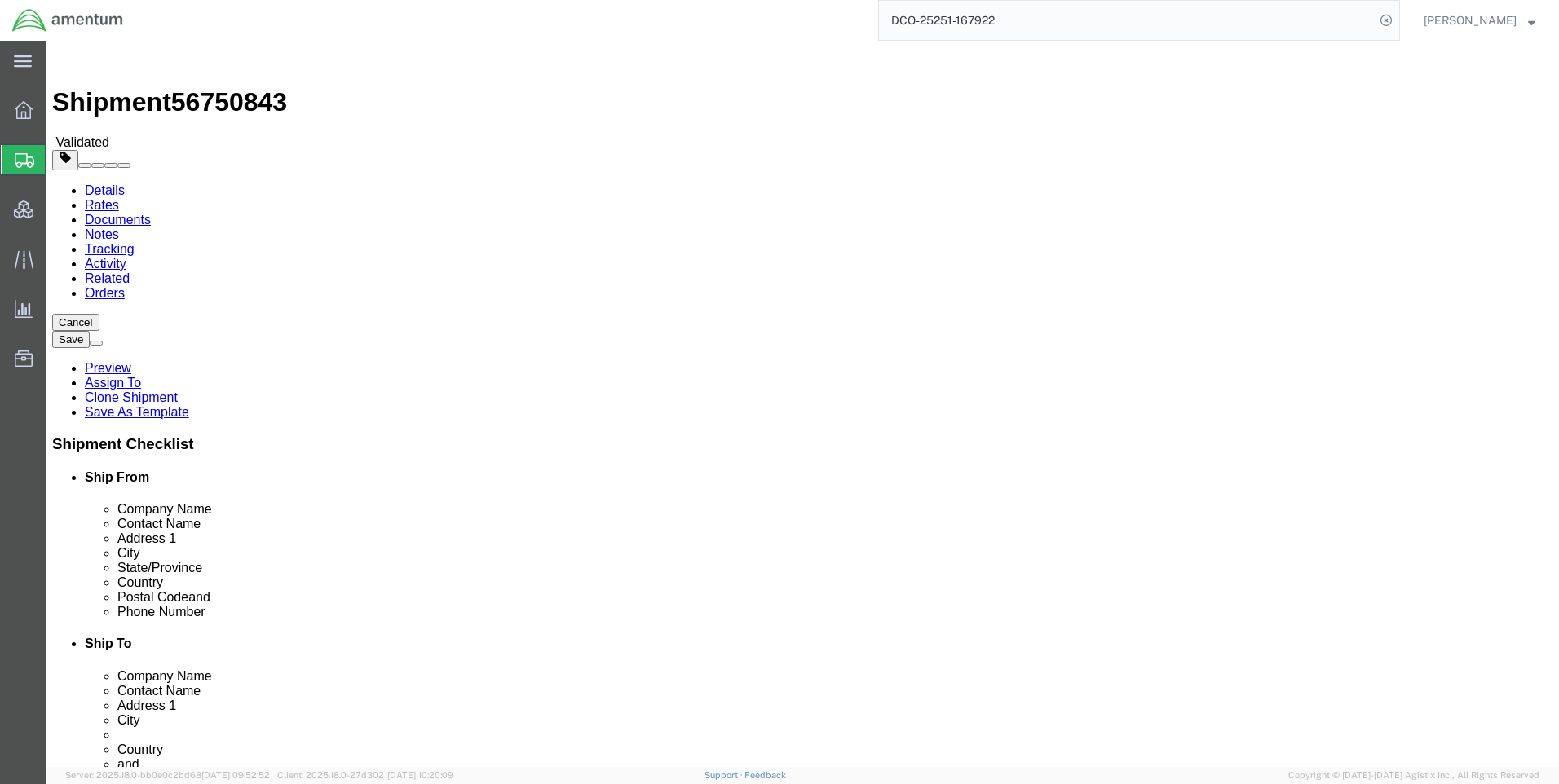
paste input "[PHONE_NUMBER]"
type input "[PHONE_NUMBER]"
drag, startPoint x: 865, startPoint y: 519, endPoint x: 812, endPoint y: 519, distance: 53.0
click div "70629"
paste input "91471"
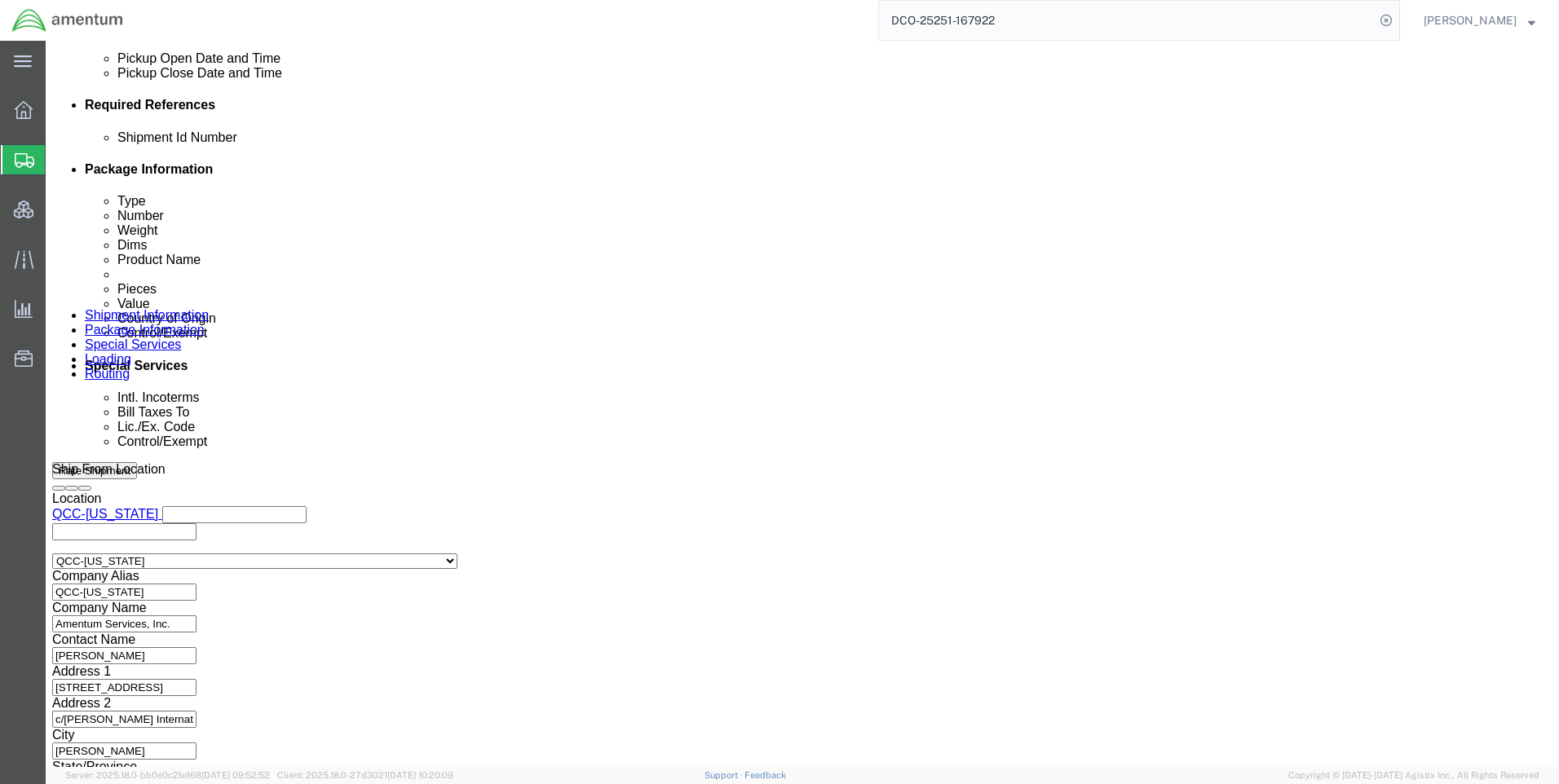
scroll to position [815, 0]
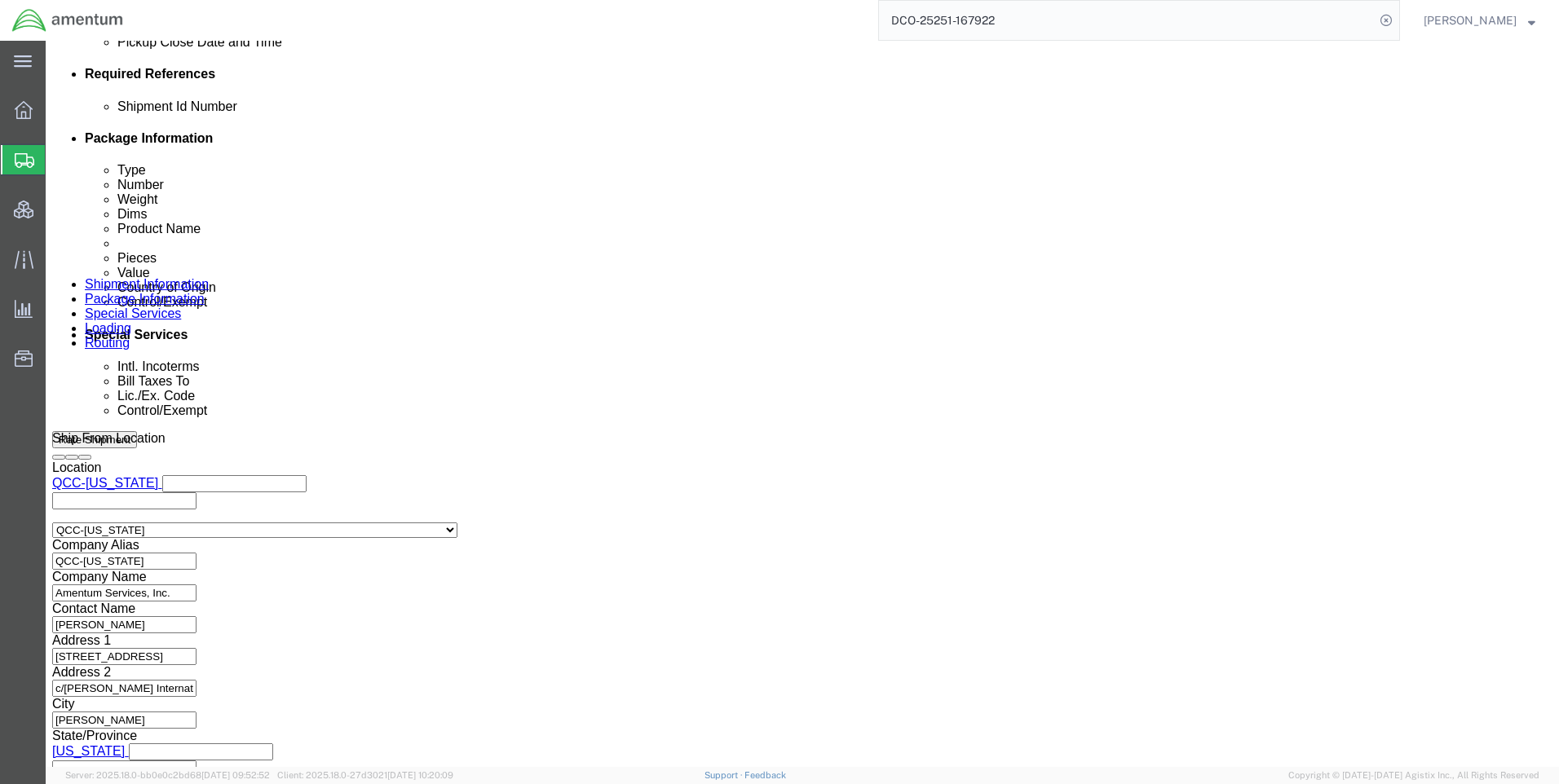
type input "91471"
click icon
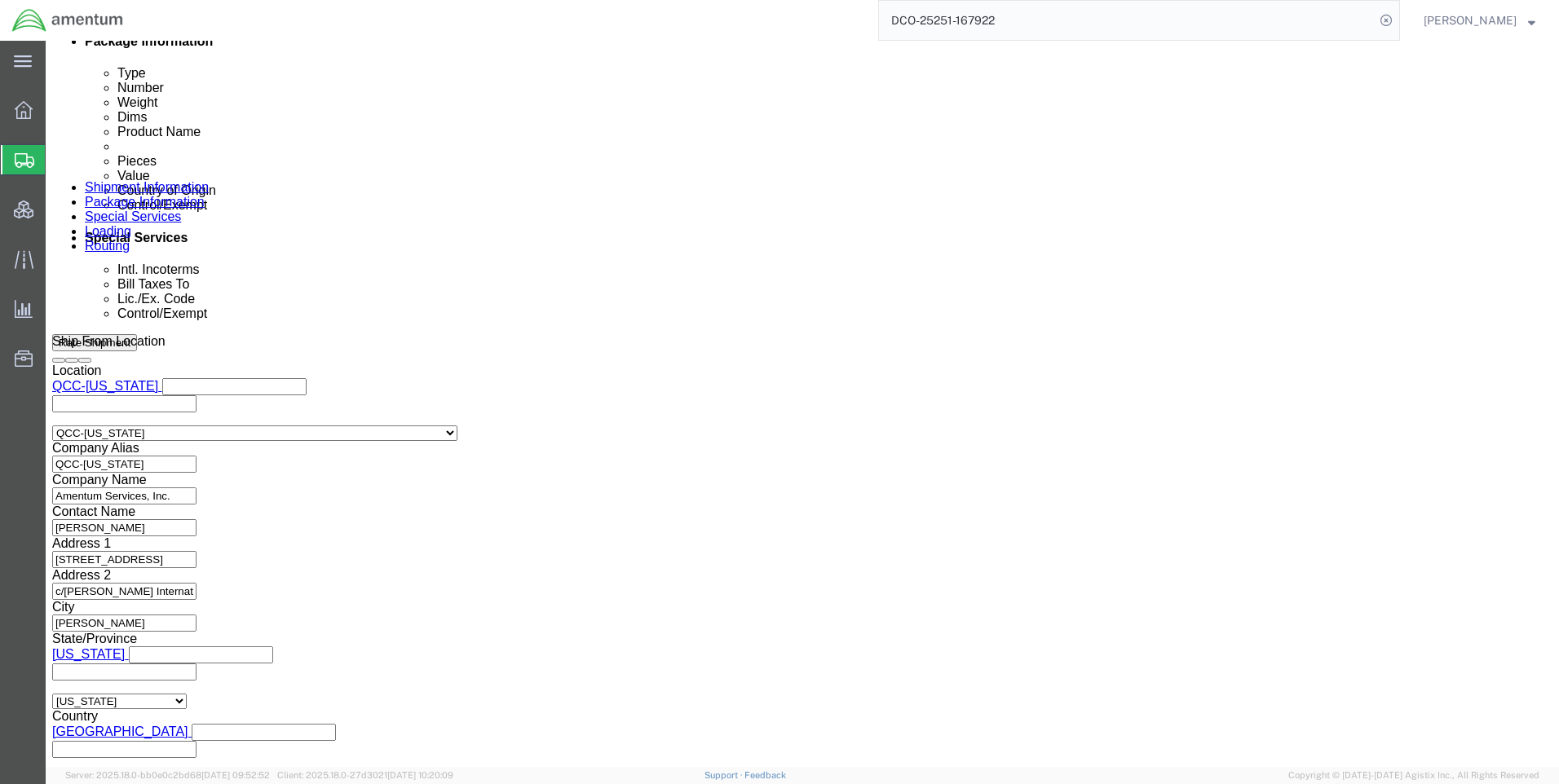
scroll to position [1028, 0]
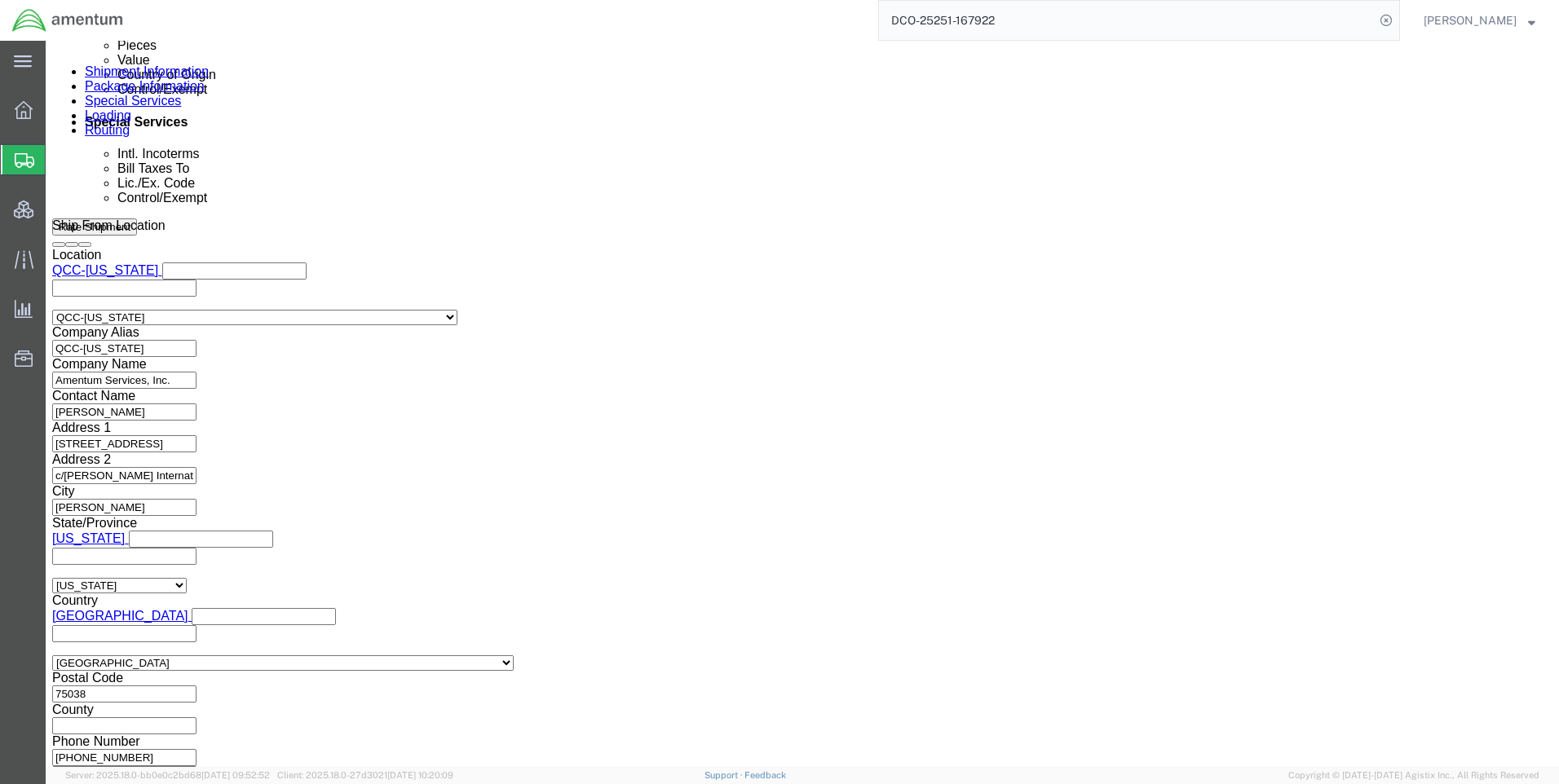
click button "Continue"
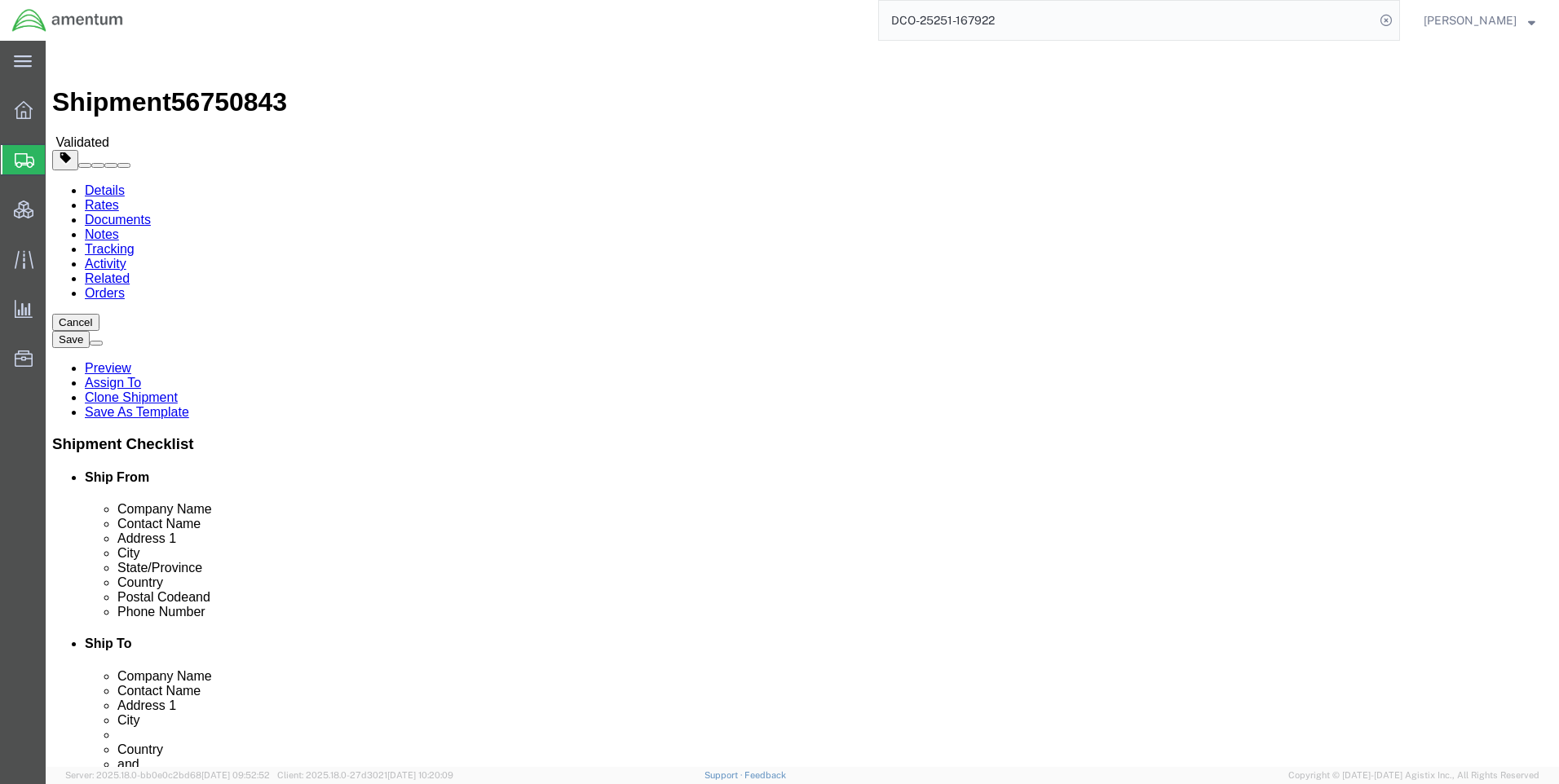
click button "Continue"
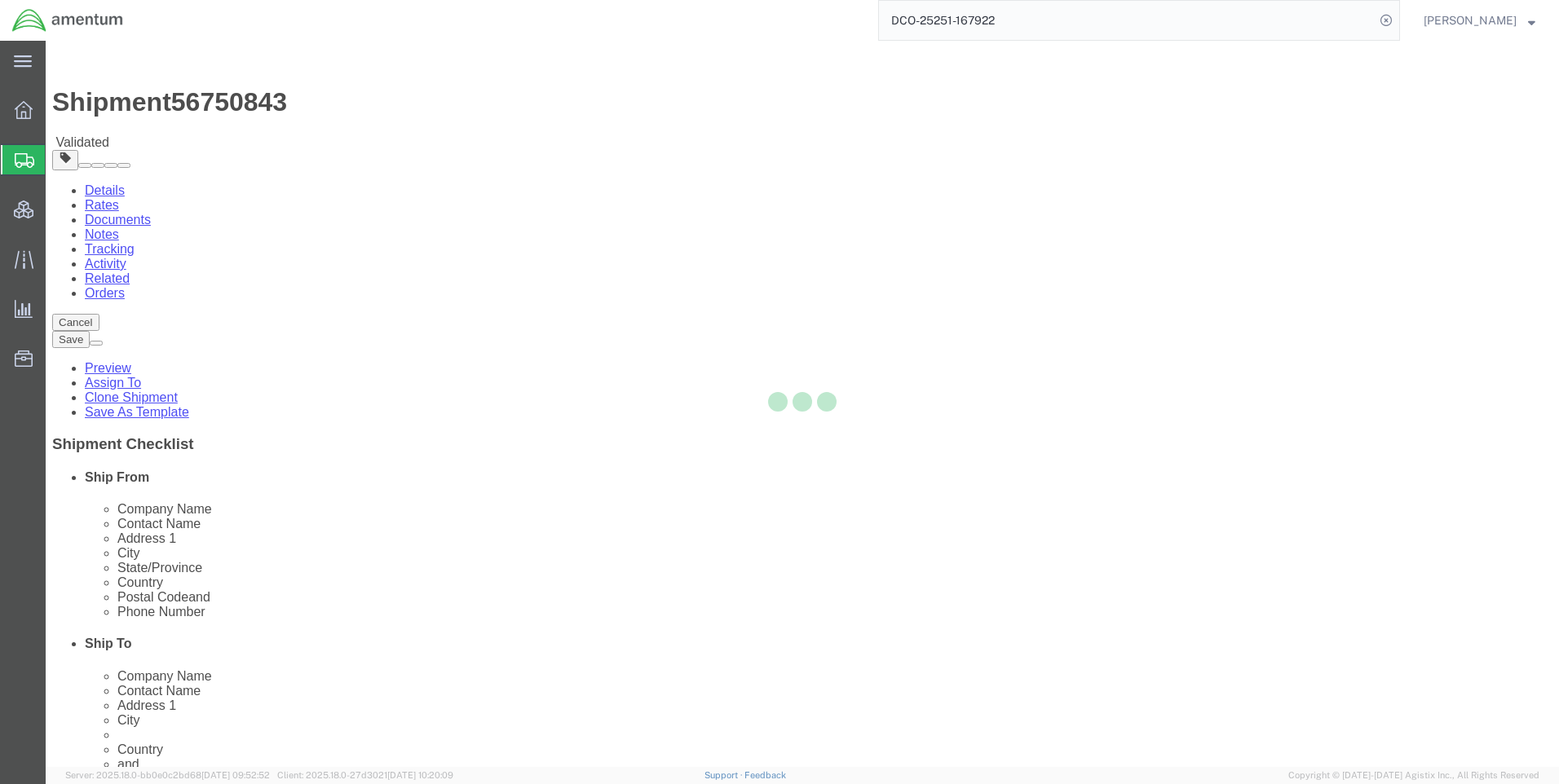
select select
select select "DEPARTMENT"
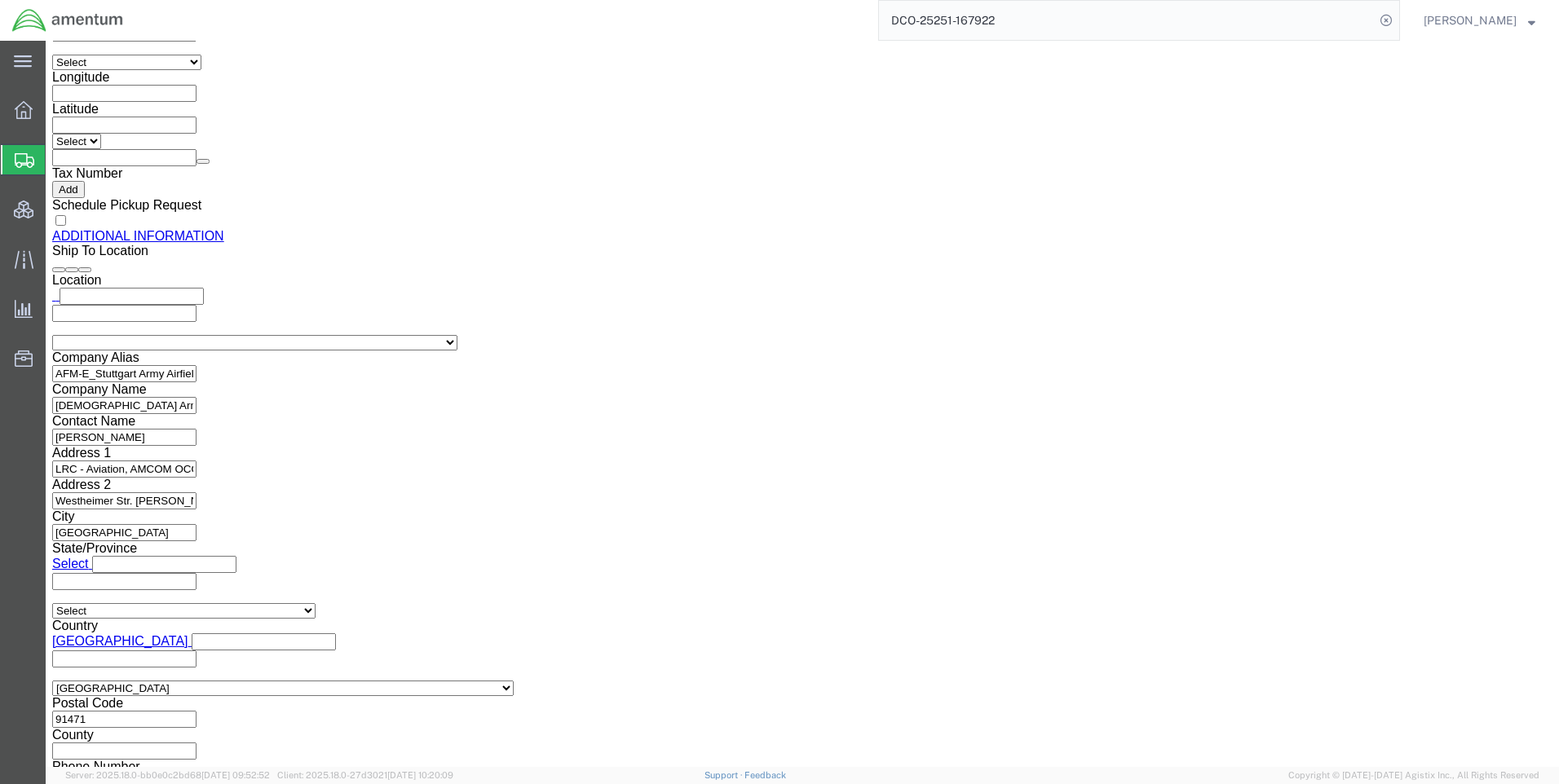
scroll to position [1882, 0]
click button "Rate Shipment"
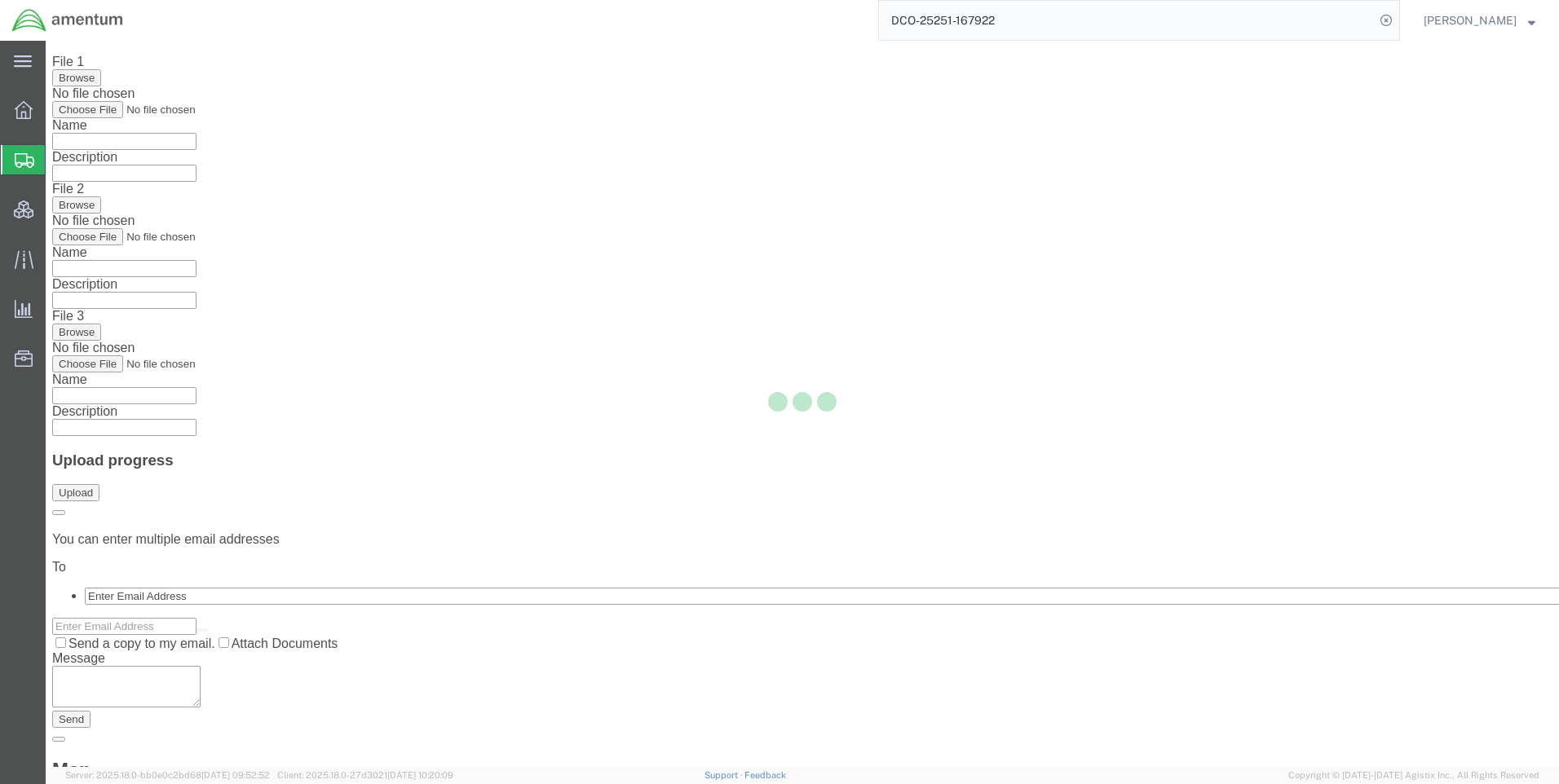
scroll to position [0, 0]
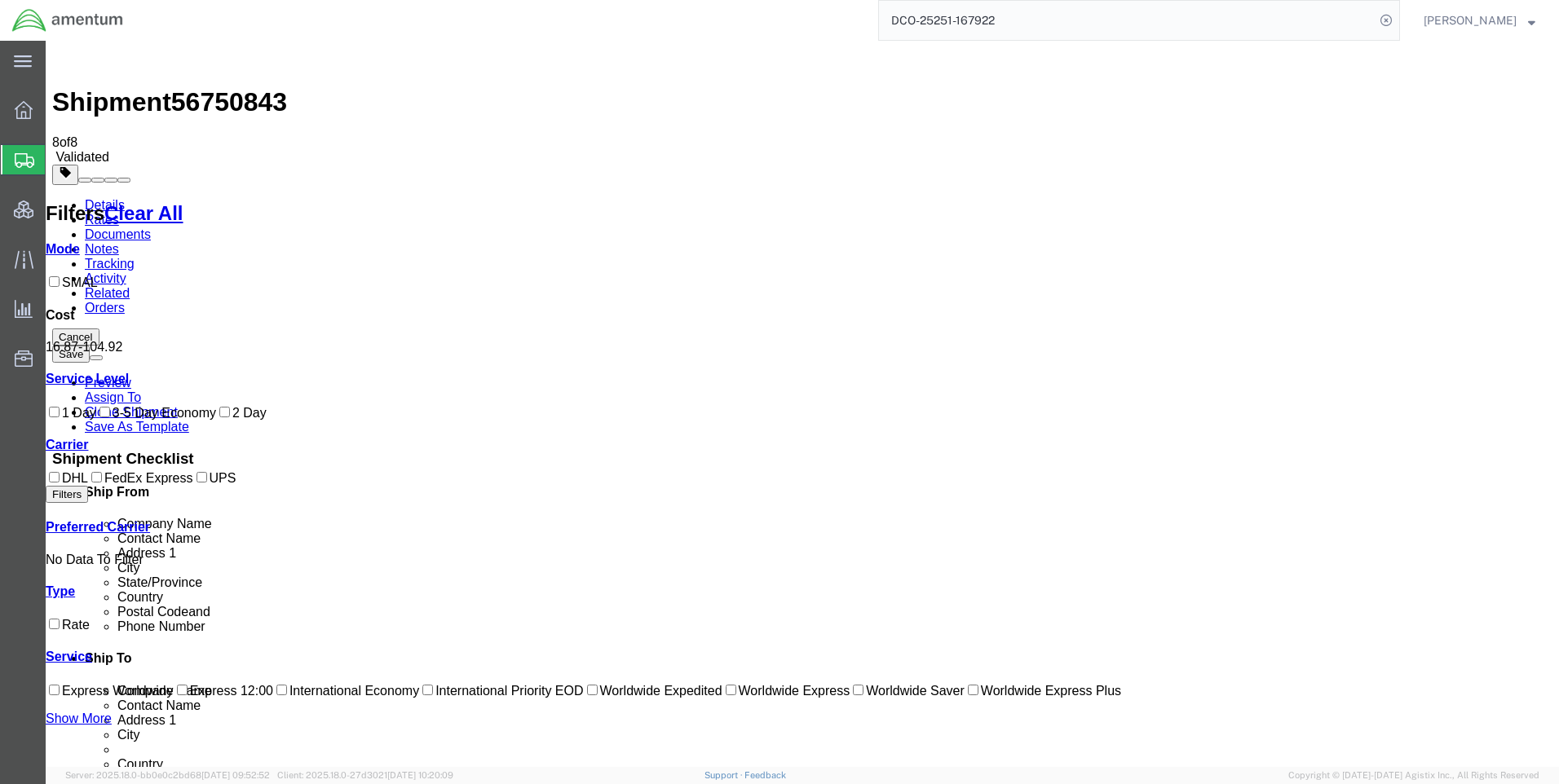
drag, startPoint x: 869, startPoint y: 227, endPoint x: 823, endPoint y: 219, distance: 46.7
copy b "16.87"
click at [1398, 25] on icon at bounding box center [1387, 20] width 23 height 23
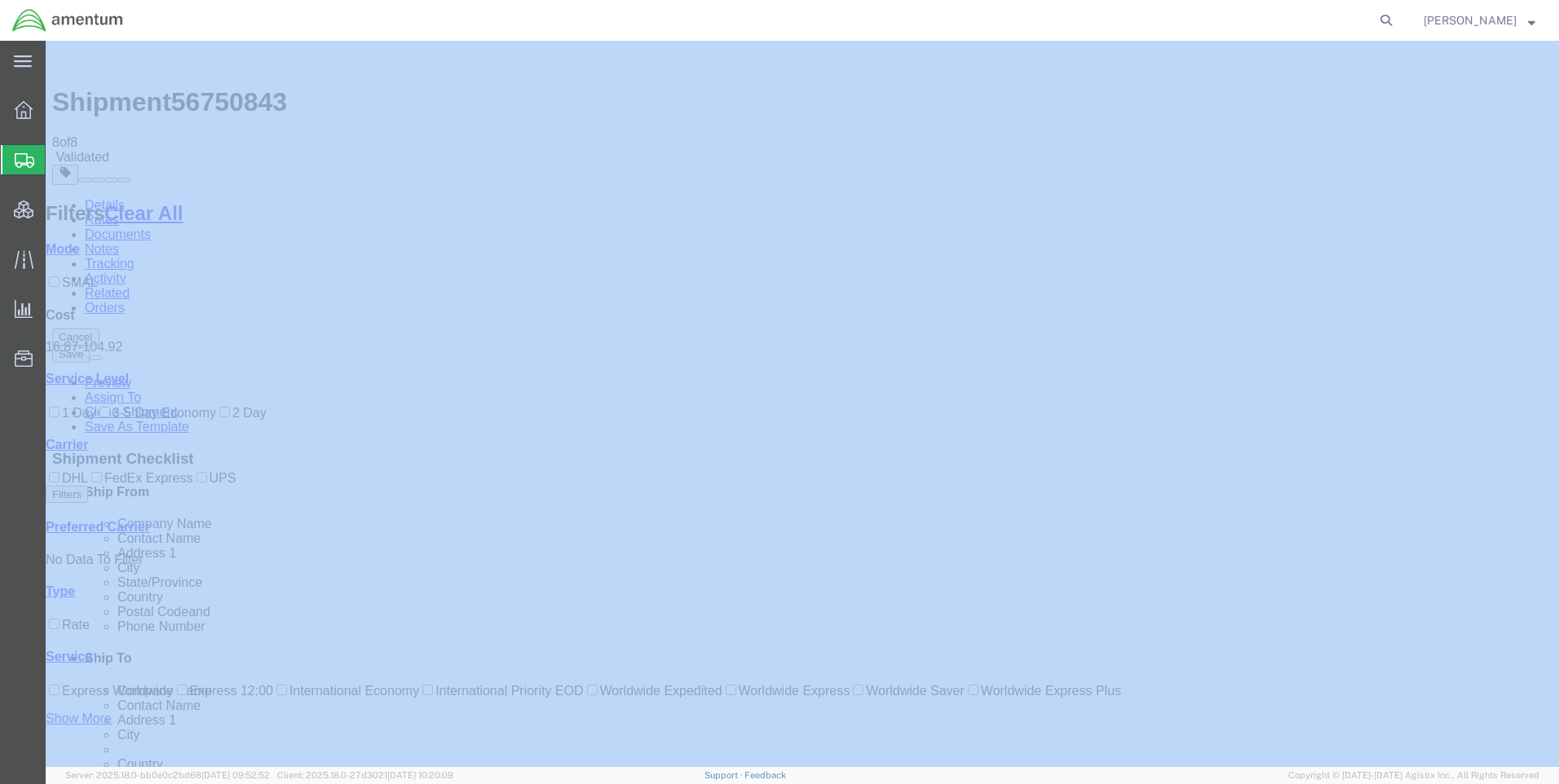
click at [1398, 25] on icon at bounding box center [1387, 20] width 23 height 23
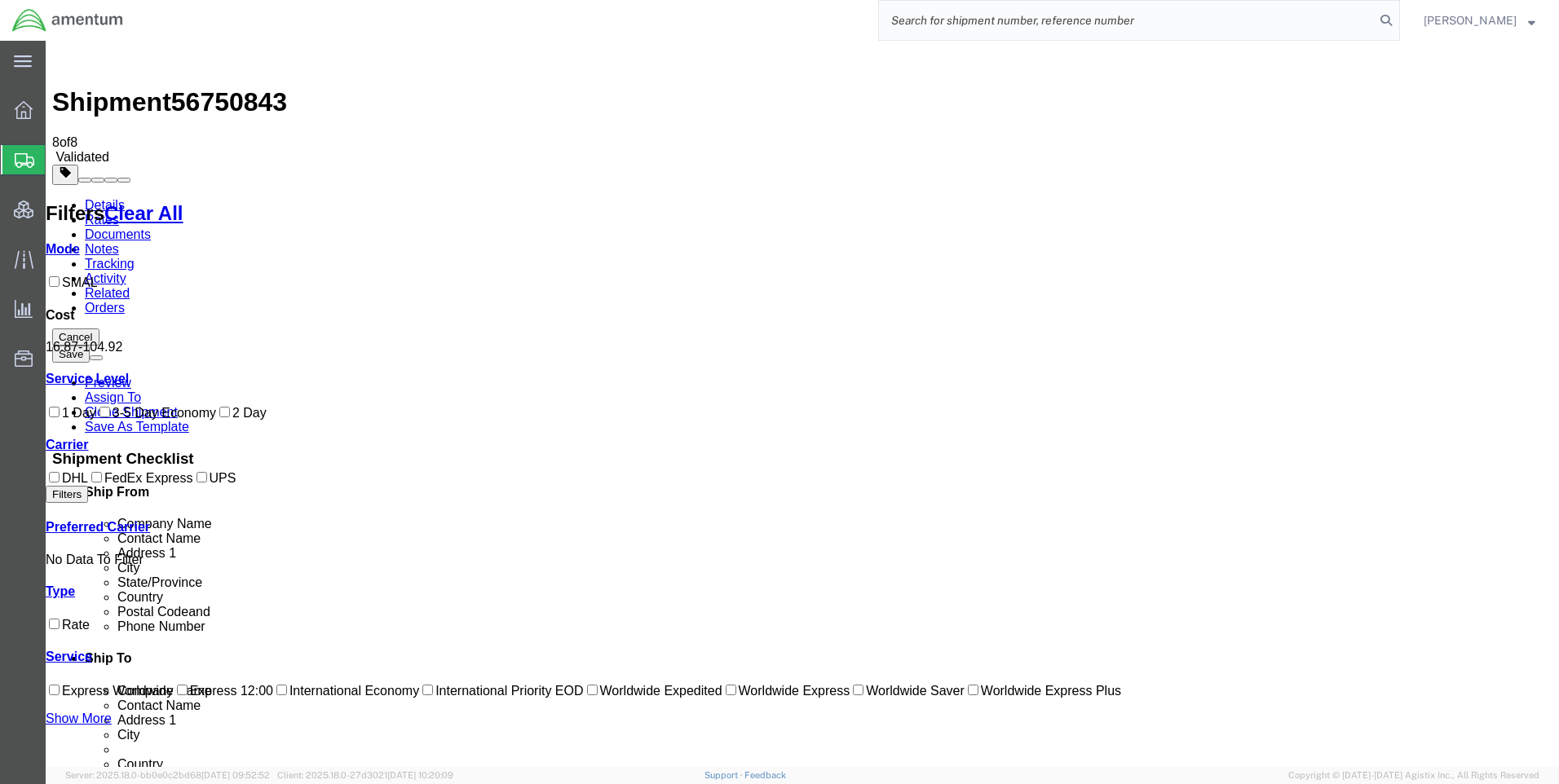
paste input "DCO-25251-167923"
type input "DCO-25251-167923"
click at [1395, 12] on icon at bounding box center [1387, 20] width 23 height 23
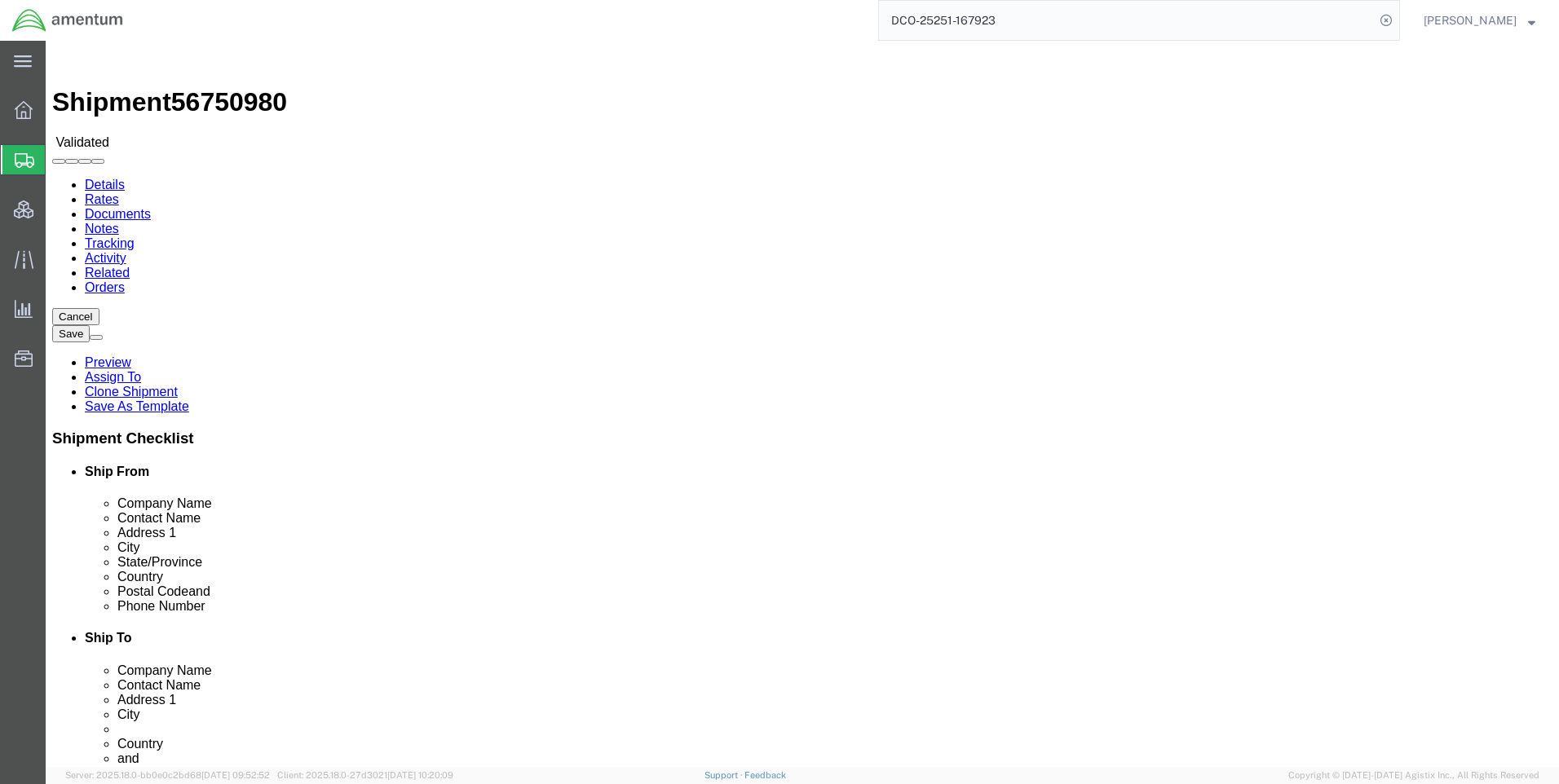
select select "42668"
select select "58432"
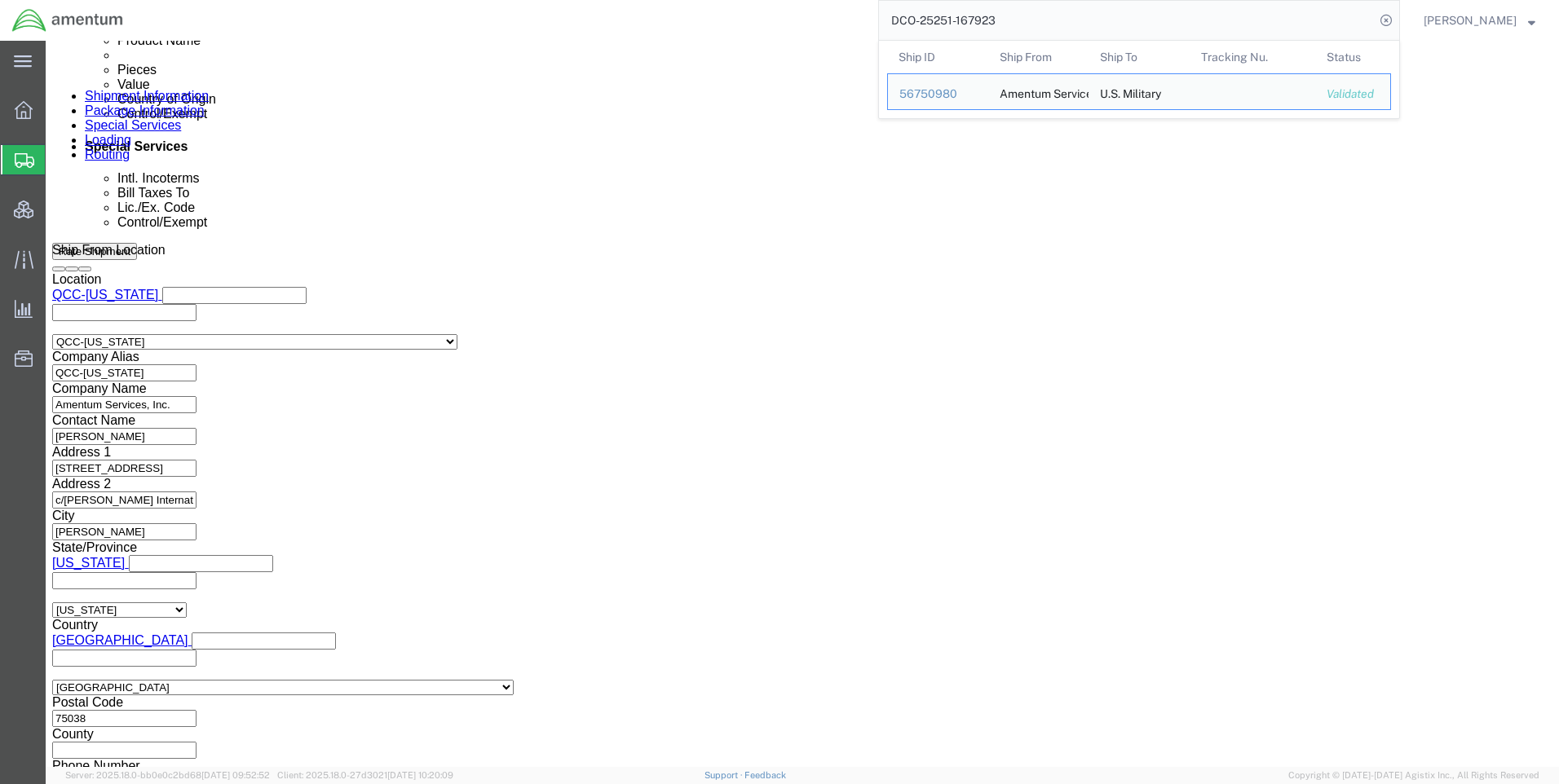
scroll to position [1028, 0]
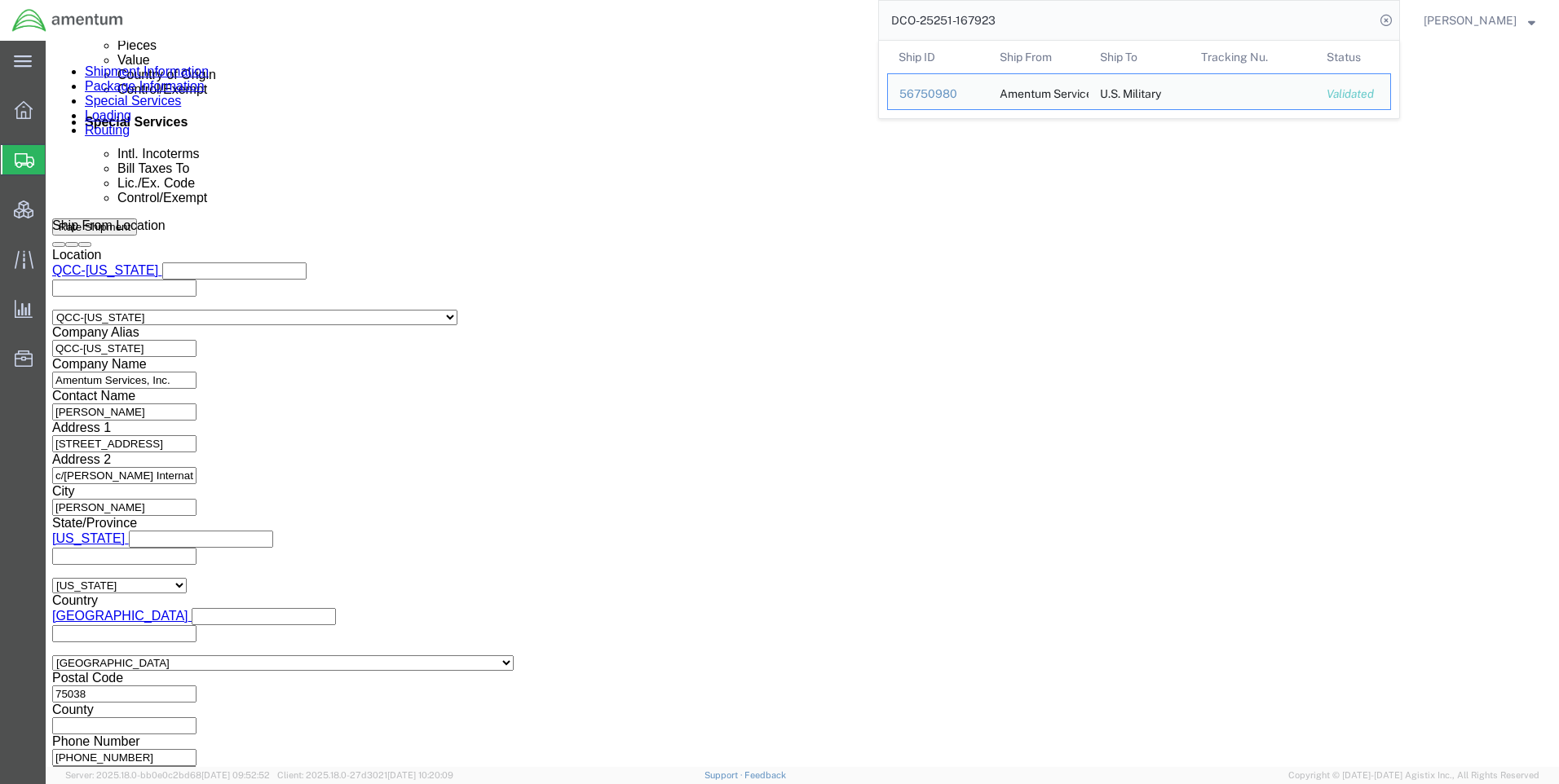
click button "Continue"
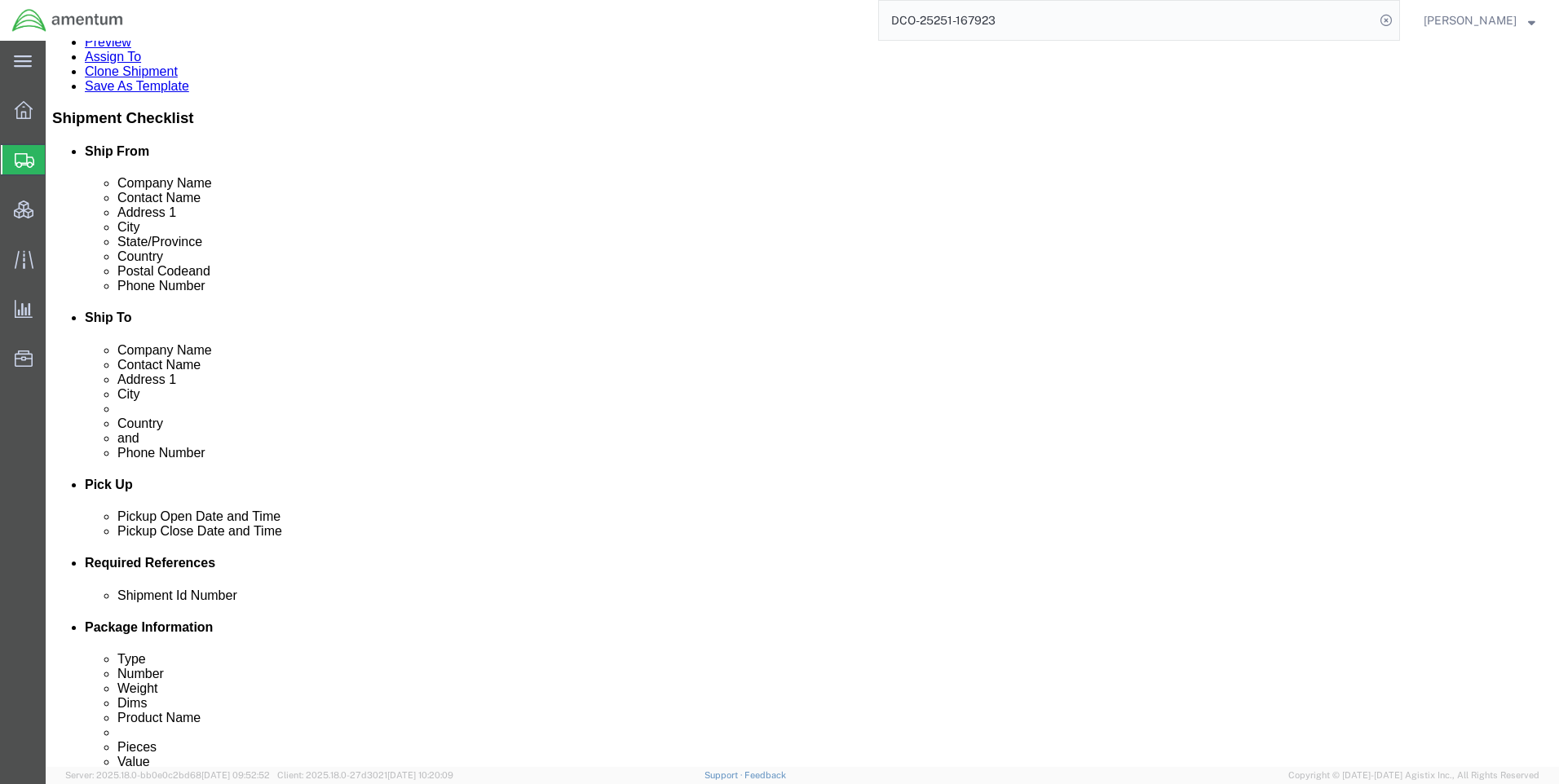
scroll to position [327, 0]
click button "Continue"
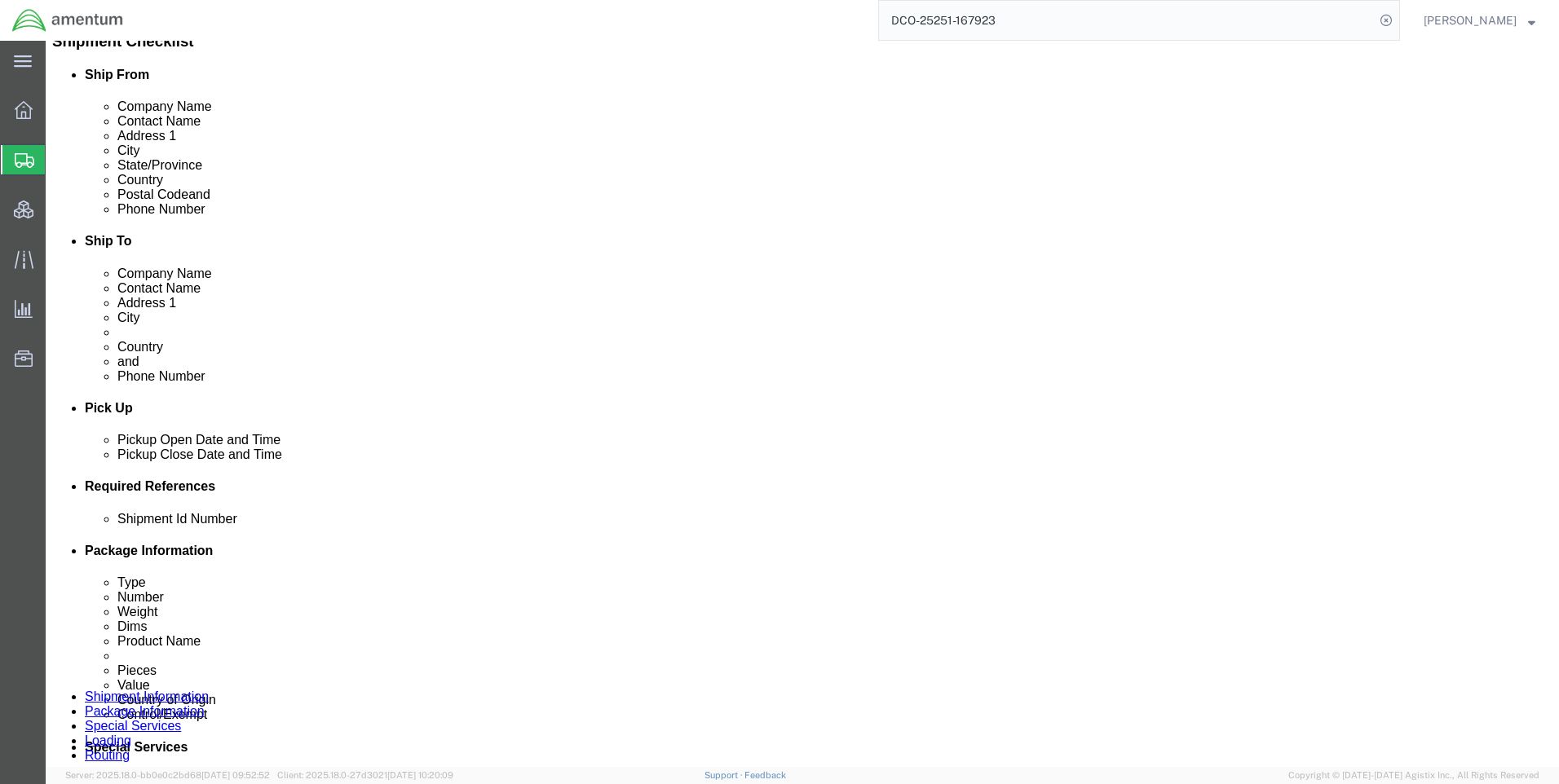
scroll to position [407, 0]
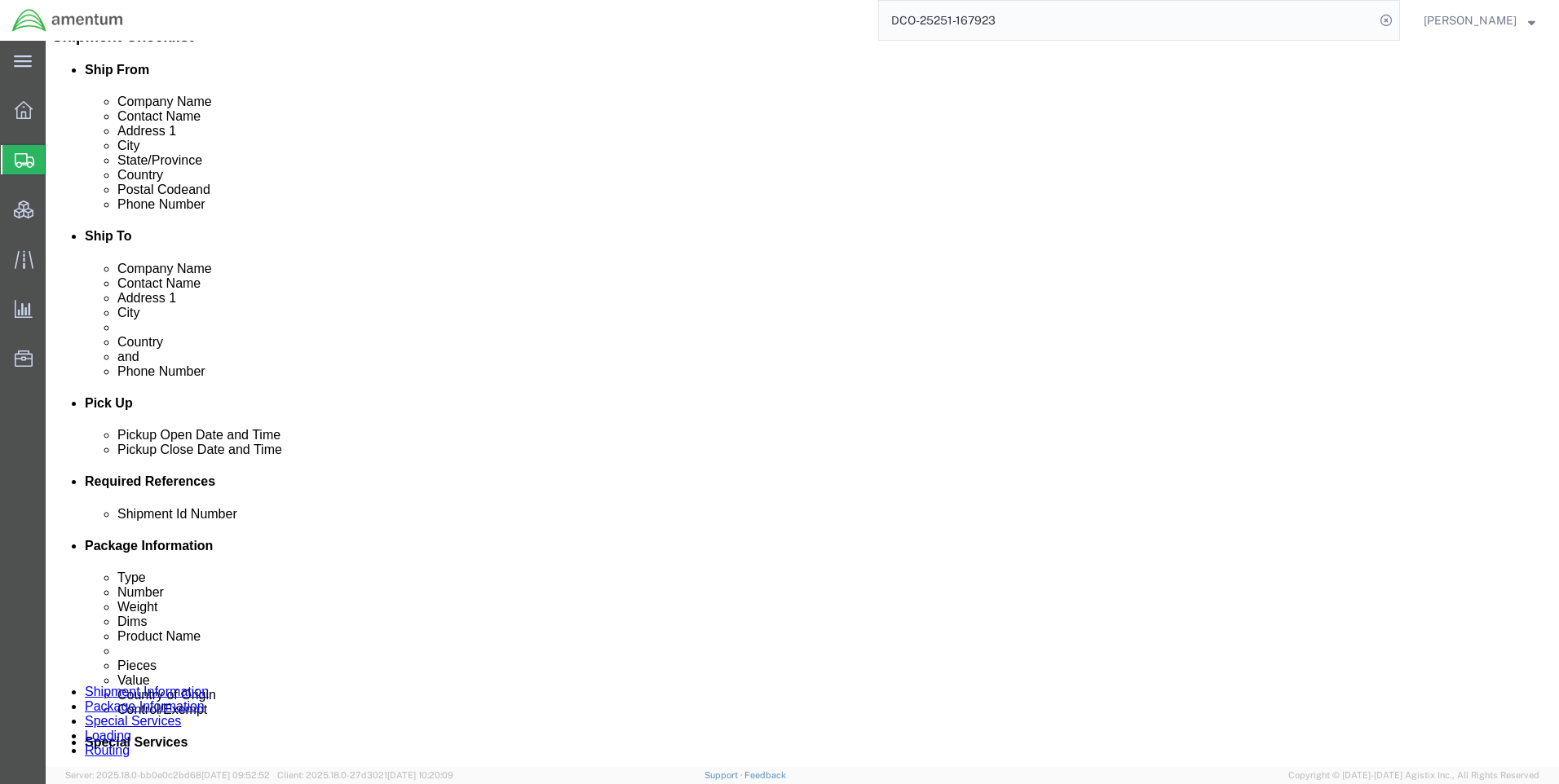
click button "Rate Shipment"
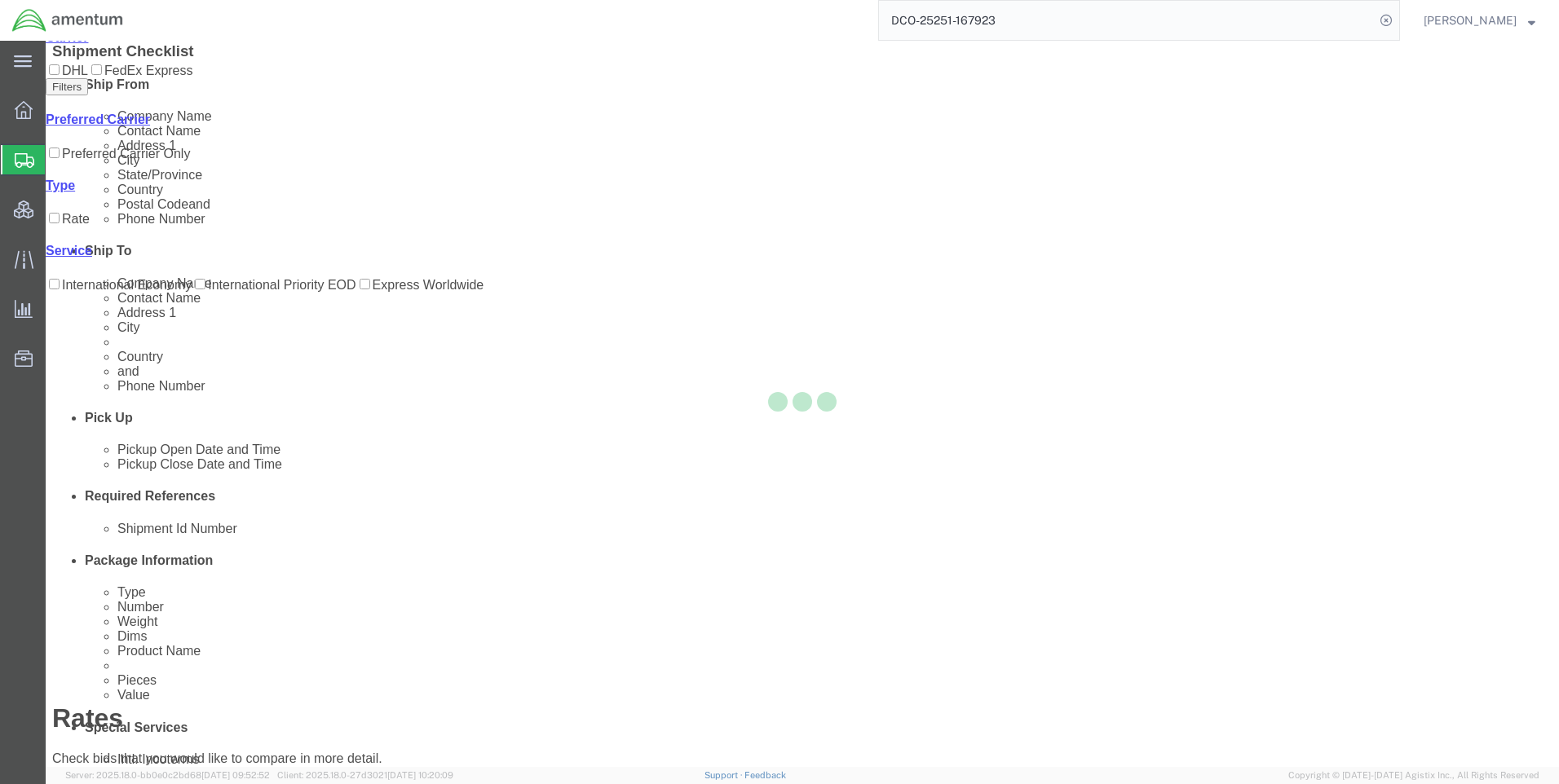
scroll to position [0, 0]
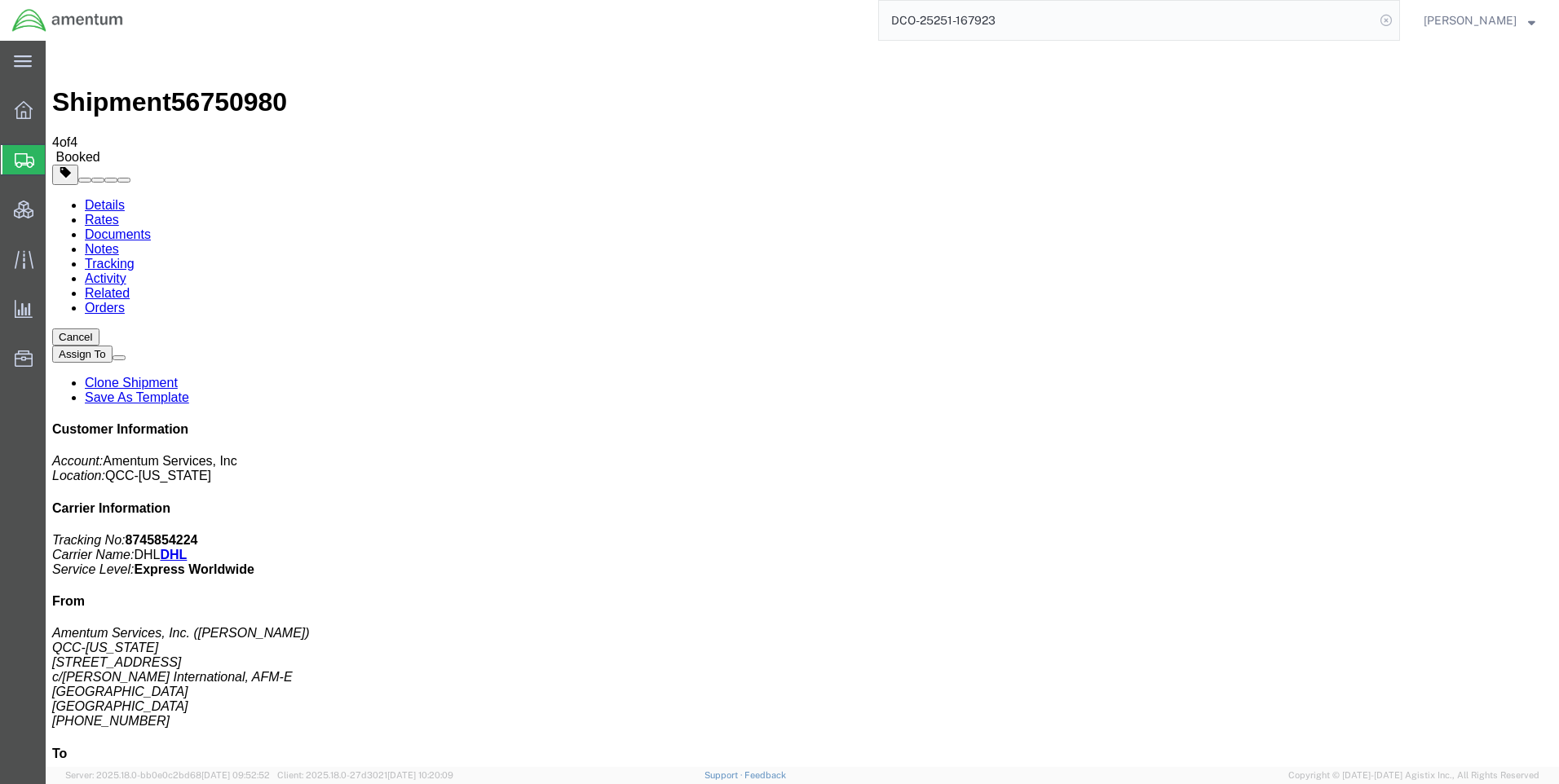
click at [1398, 17] on icon at bounding box center [1387, 20] width 23 height 23
click at [1398, 20] on icon at bounding box center [1387, 20] width 23 height 23
paste input "DCO-25252-167927"
type input "DCO-25252-167927"
click at [1398, 11] on icon at bounding box center [1387, 20] width 23 height 23
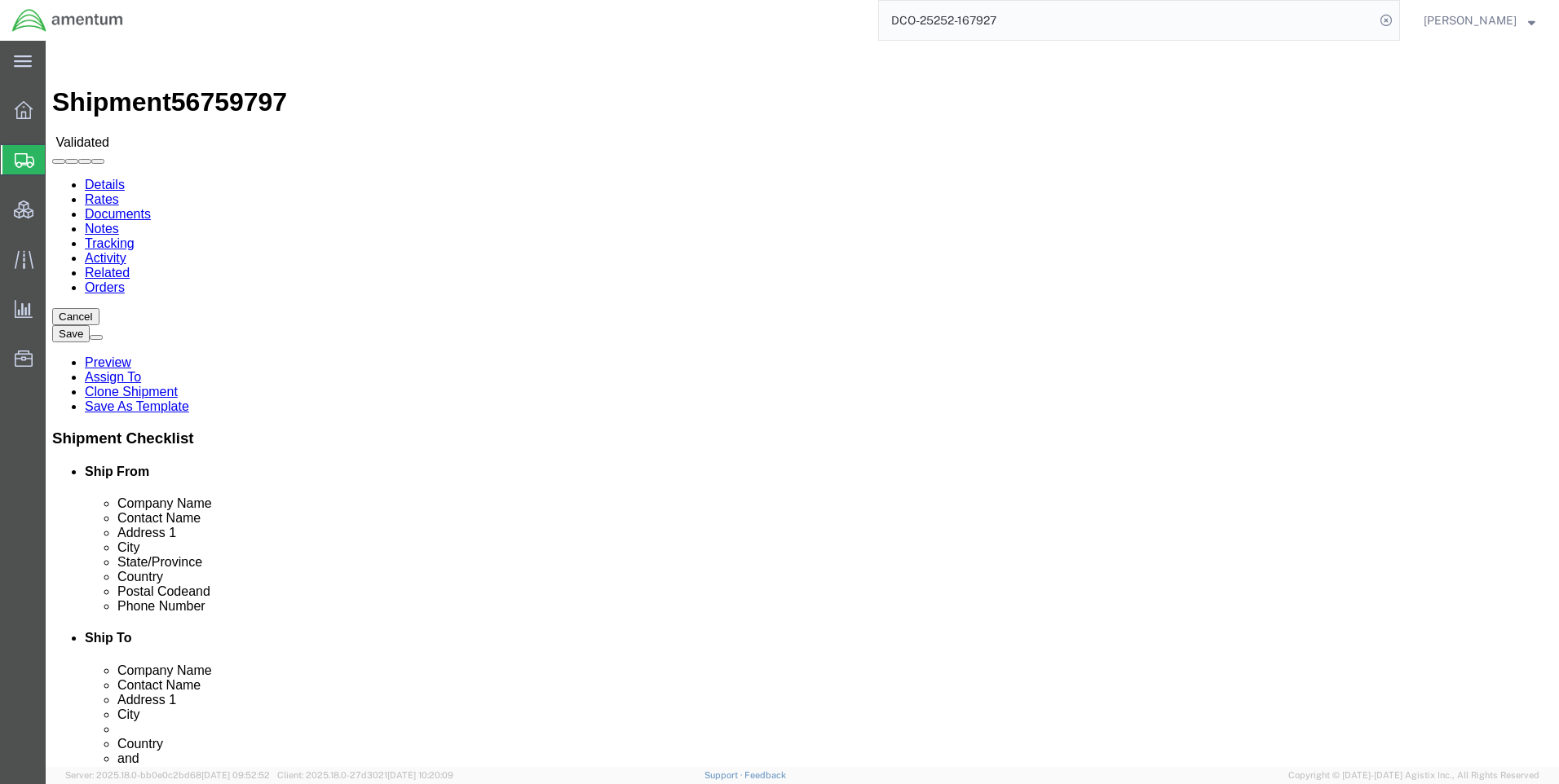
select select "42668"
select select "59336"
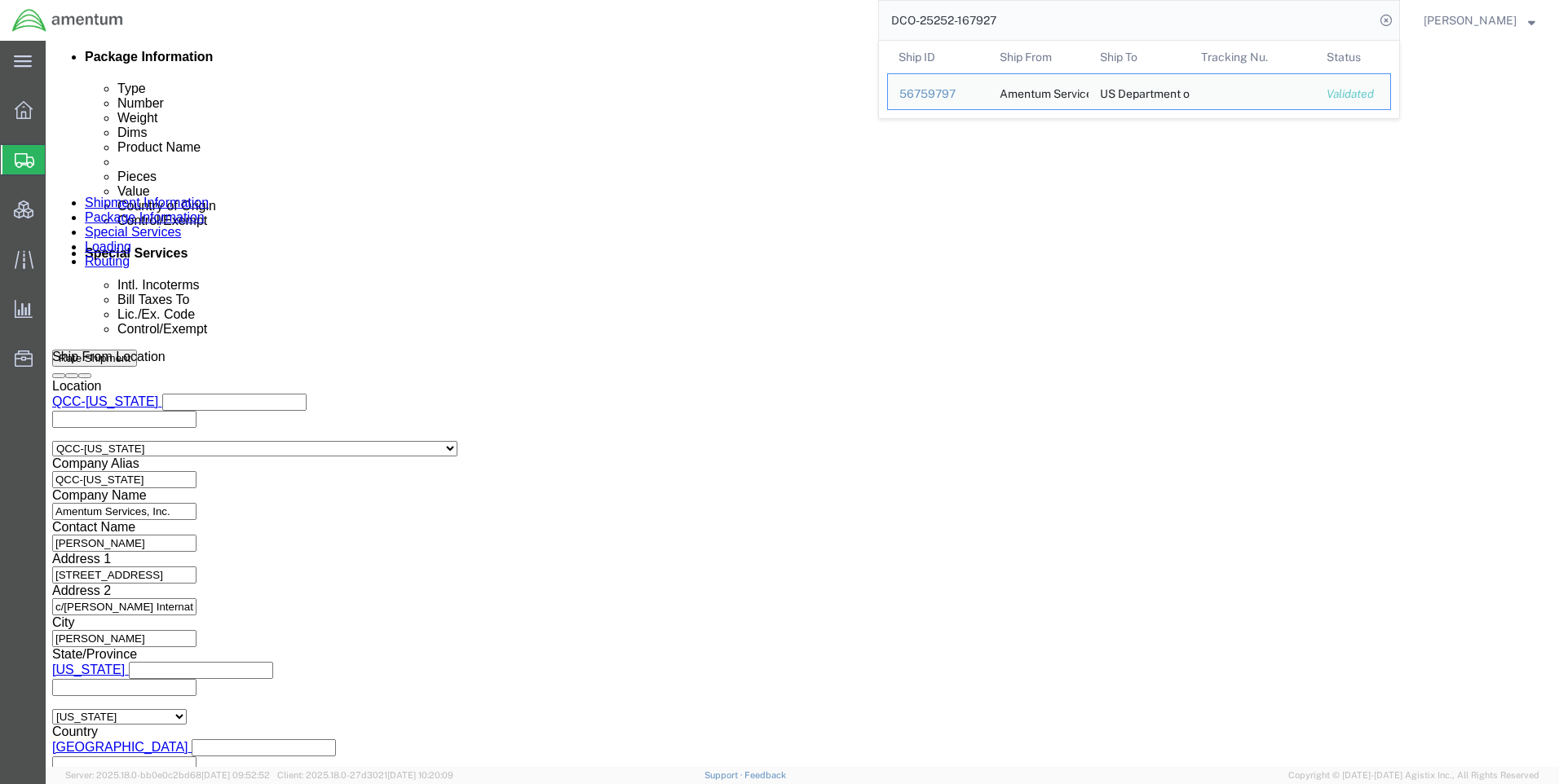
scroll to position [1028, 0]
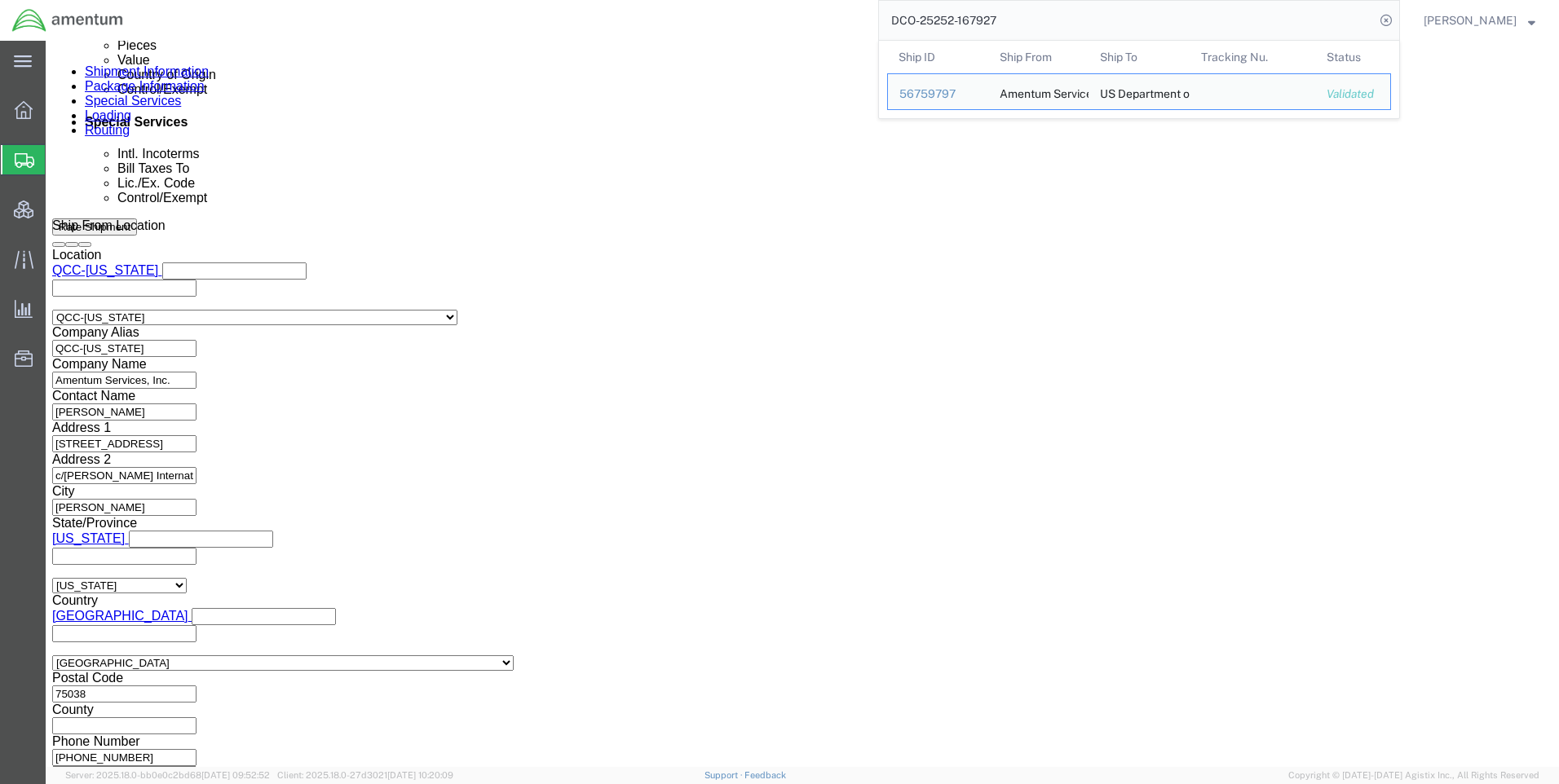
click button "Continue"
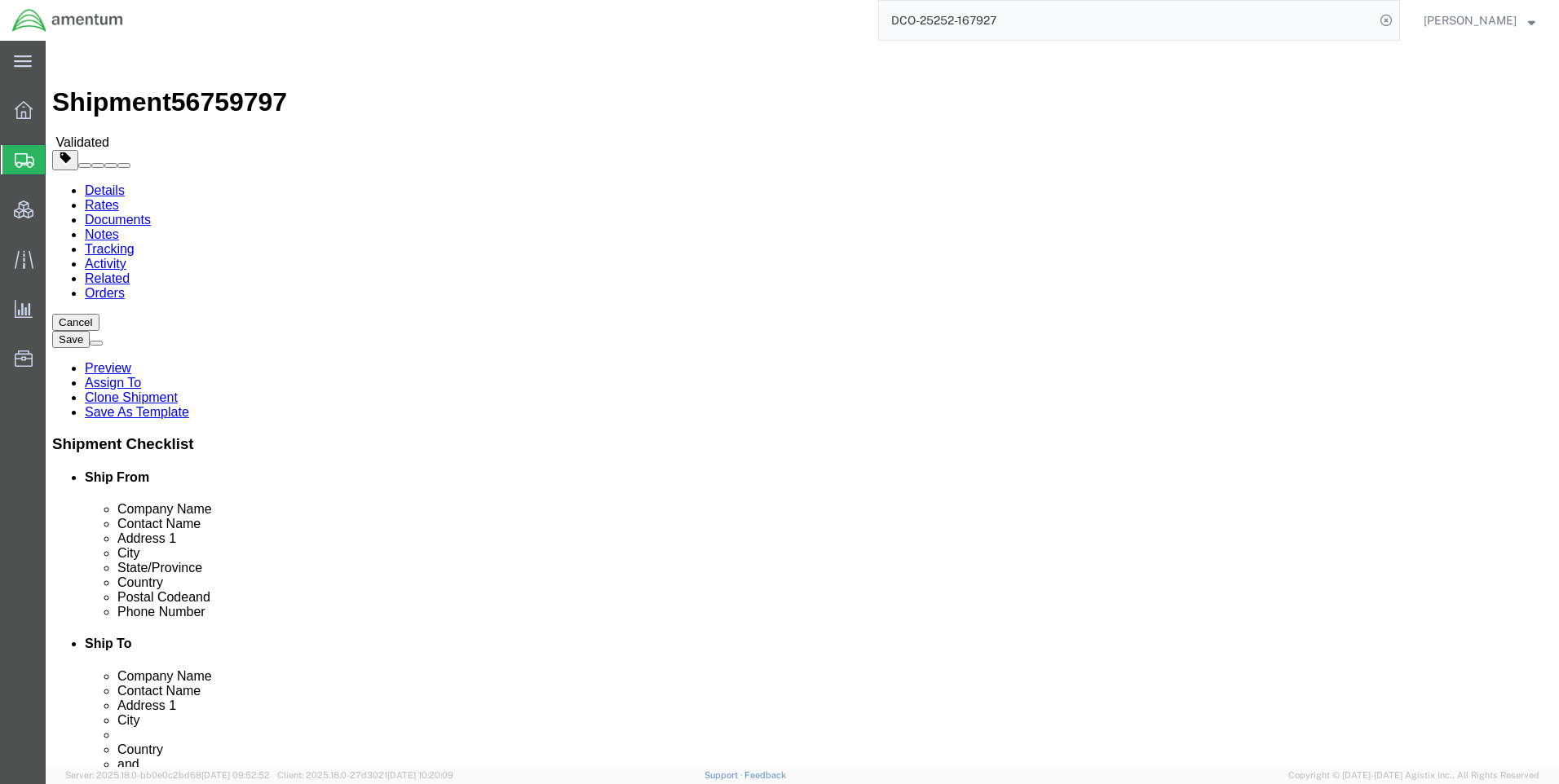
click button "Continue"
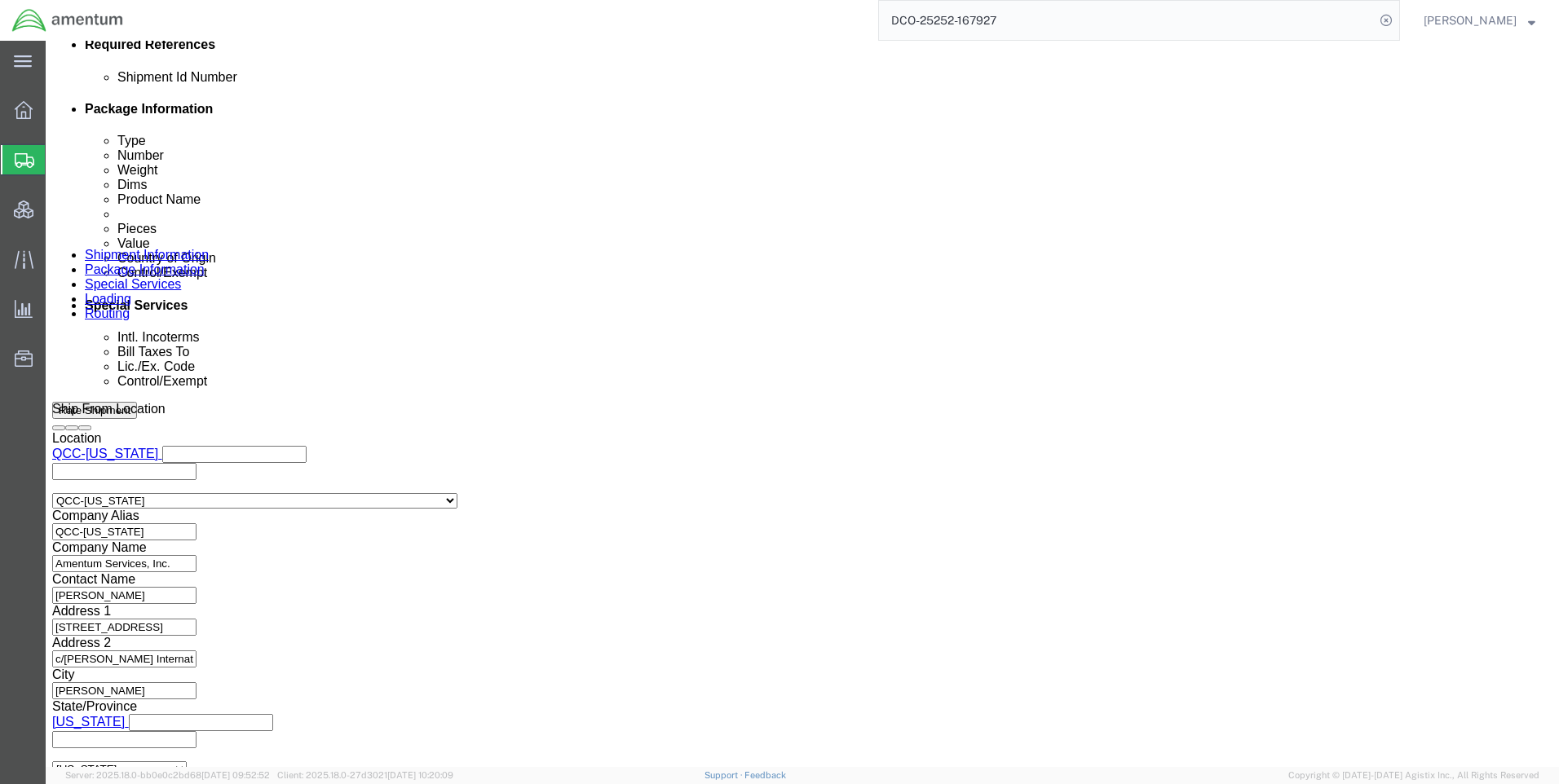
scroll to position [1142, 0]
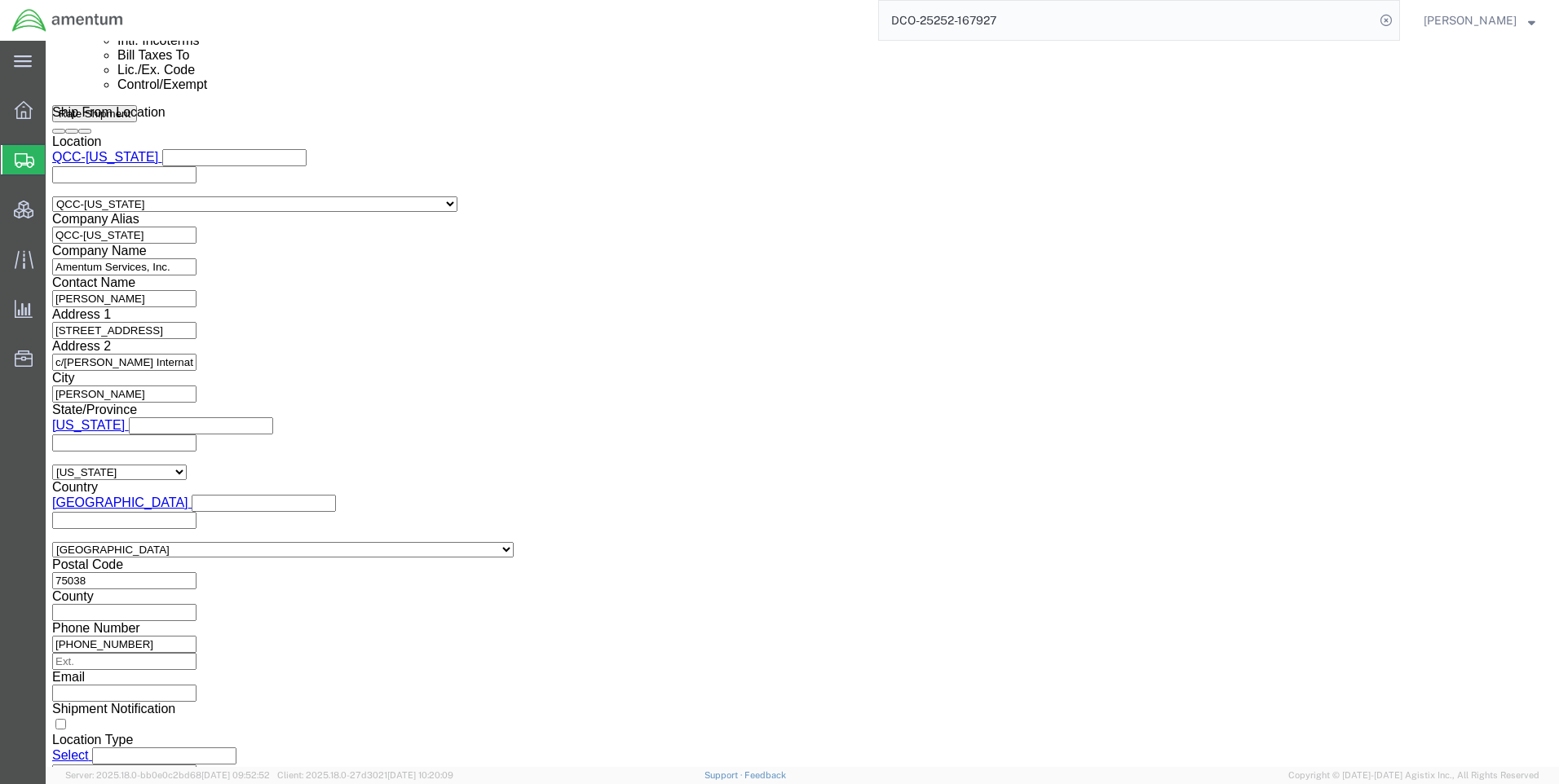
click select "Select AES-Direct EEI Carrier File EEI EEI Exempt"
click button "Rate Shipment"
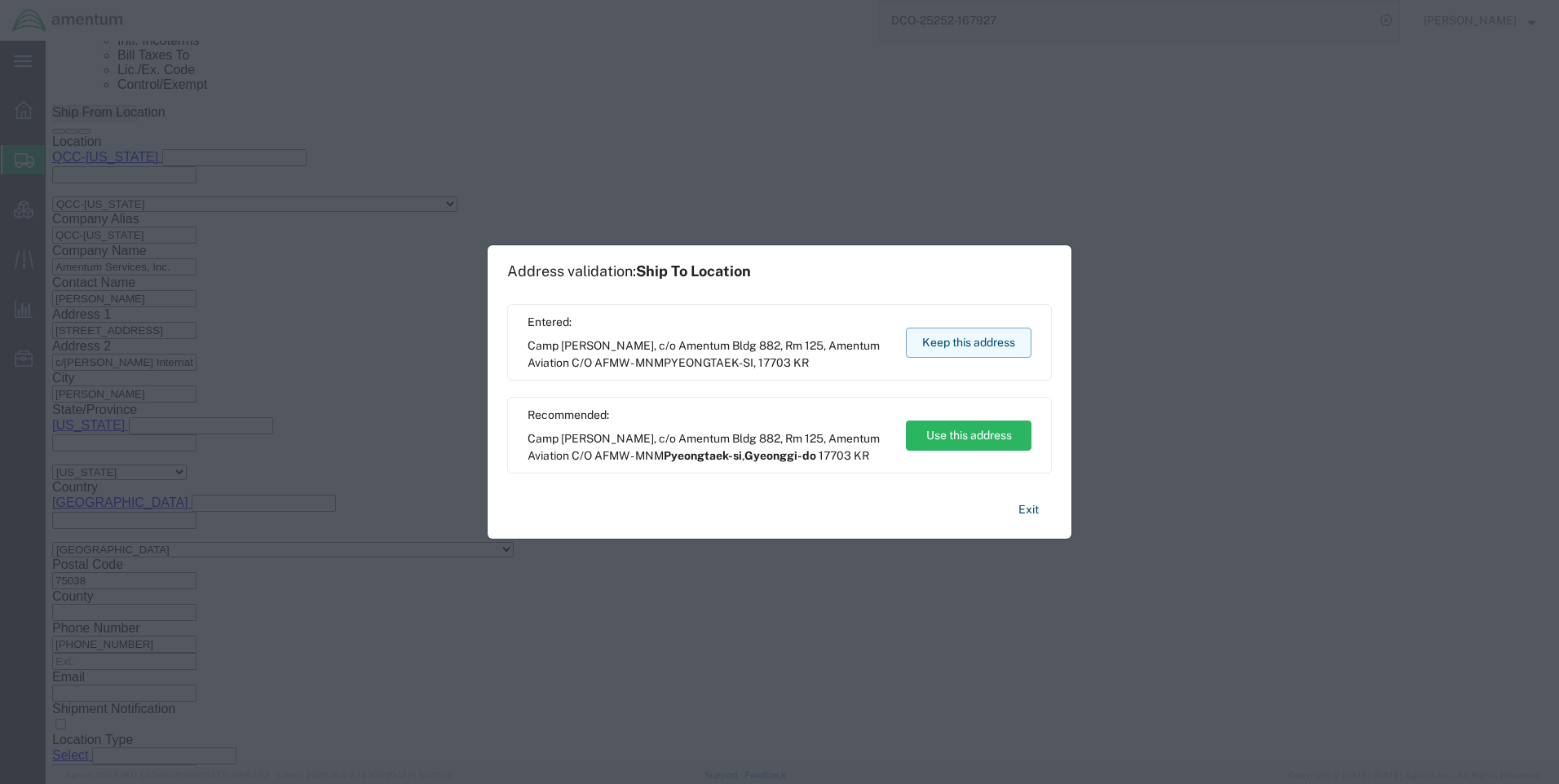
click at [913, 337] on button "Keep this address" at bounding box center [969, 343] width 126 height 30
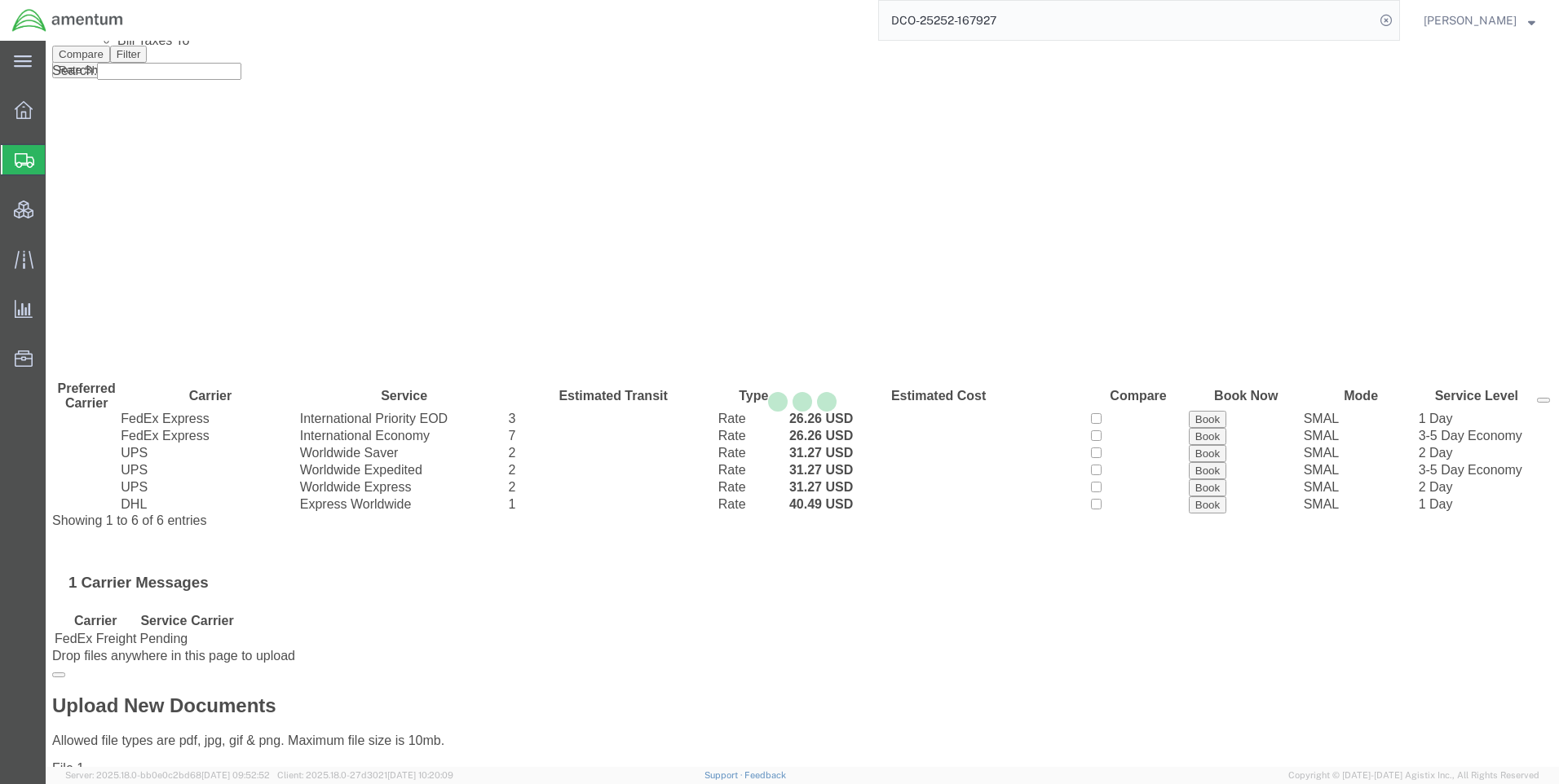
scroll to position [0, 0]
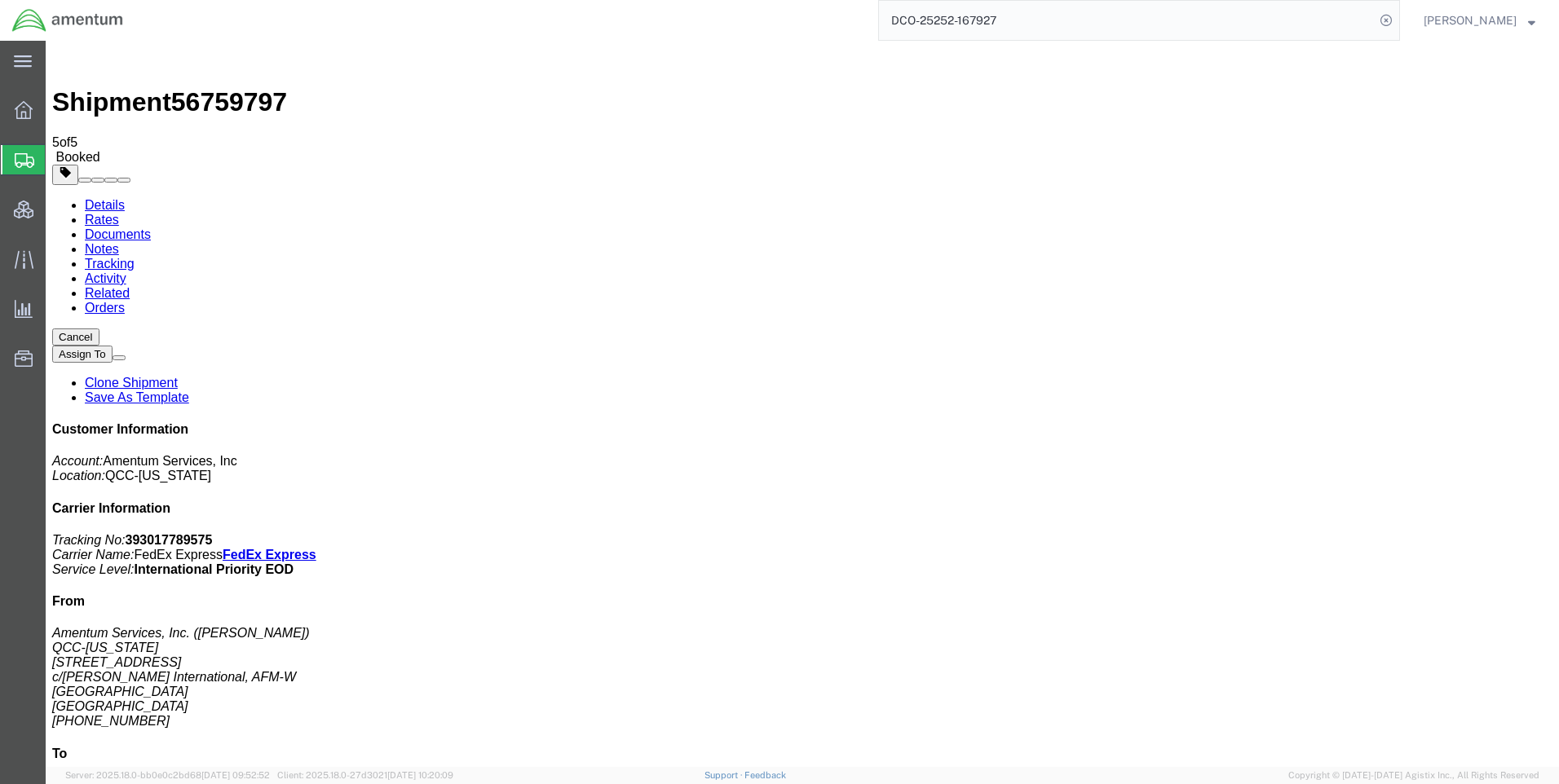
click at [77, 20] on img at bounding box center [68, 21] width 112 height 25
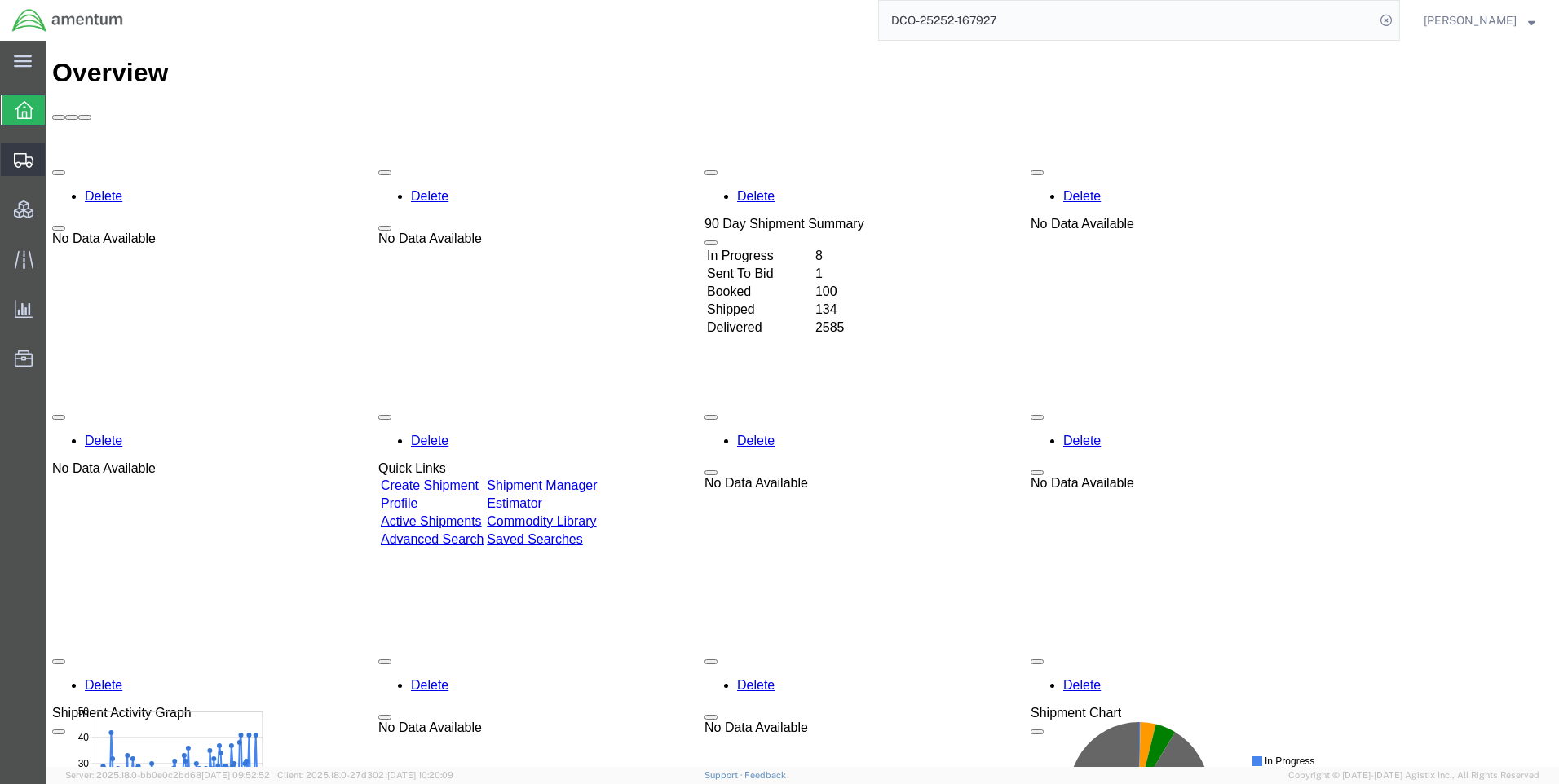
click at [0, 0] on span "Create Shipment" at bounding box center [0, 0] width 0 height 0
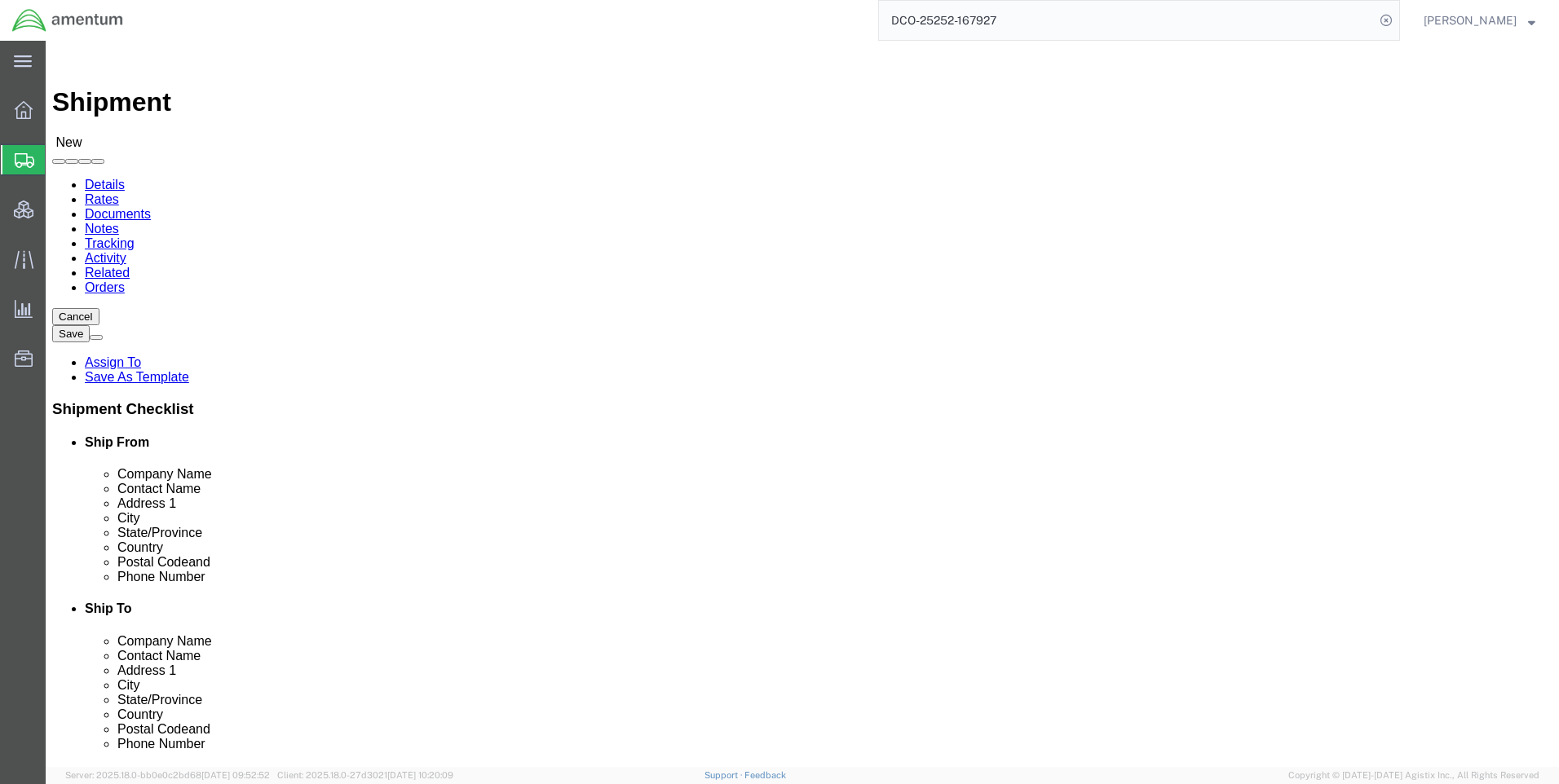
type input "qcc"
select select "42668"
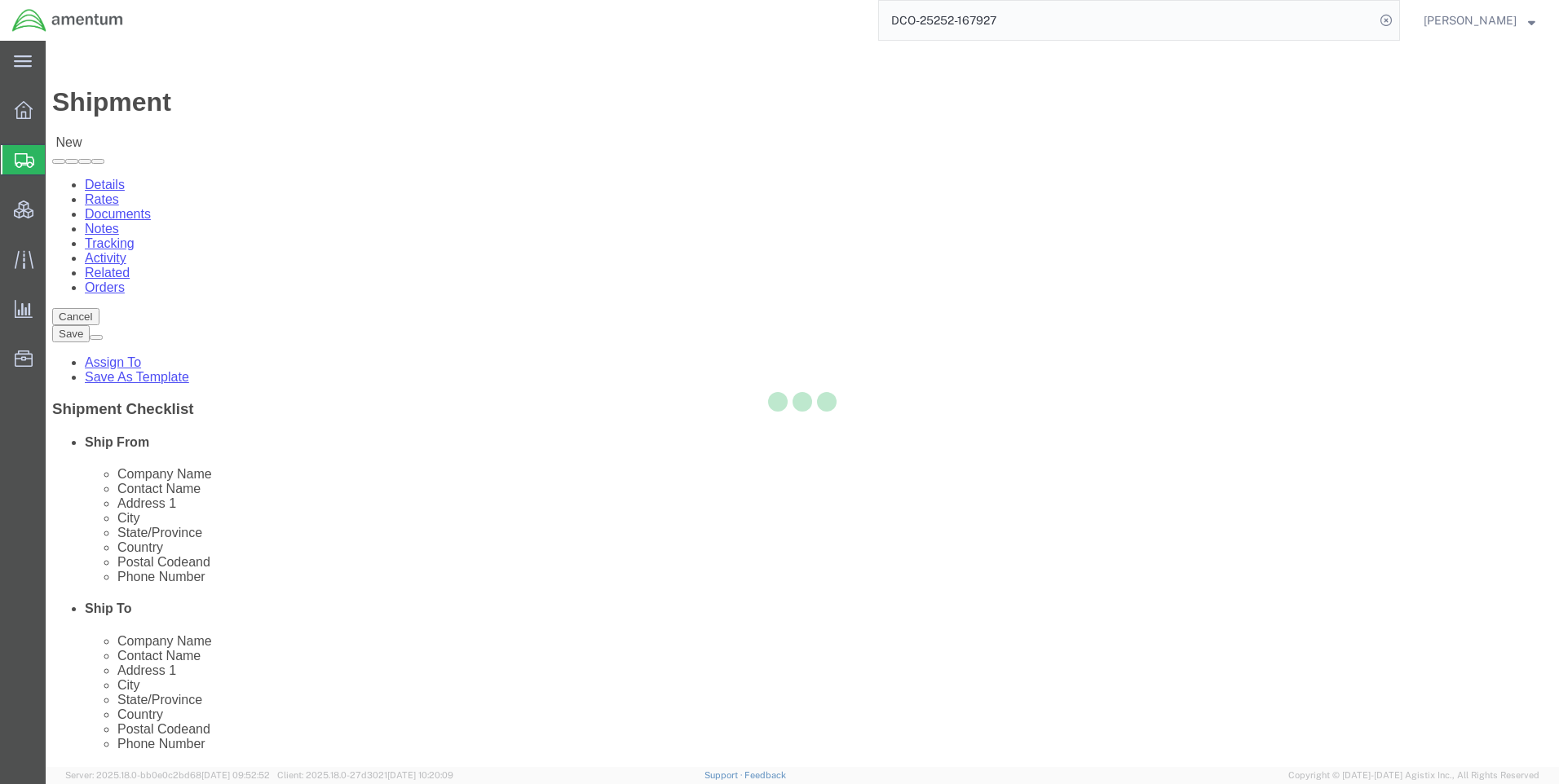
select select "[GEOGRAPHIC_DATA]"
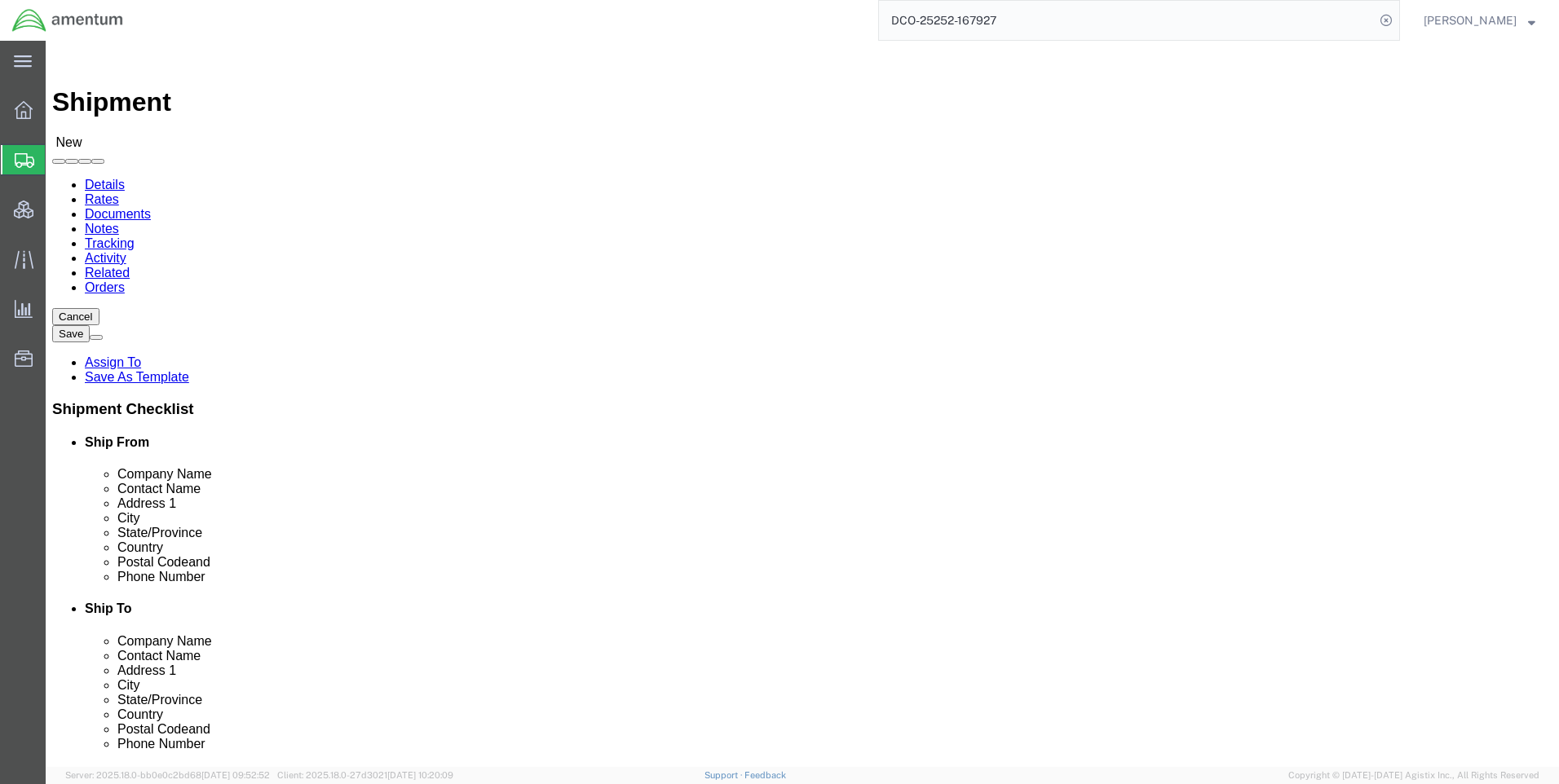
type input "t"
click input "text"
type input "tex"
click p "- TEXTRON AVIATION - (ATTN: WARRANTY) [STREET_ADDRESS]"
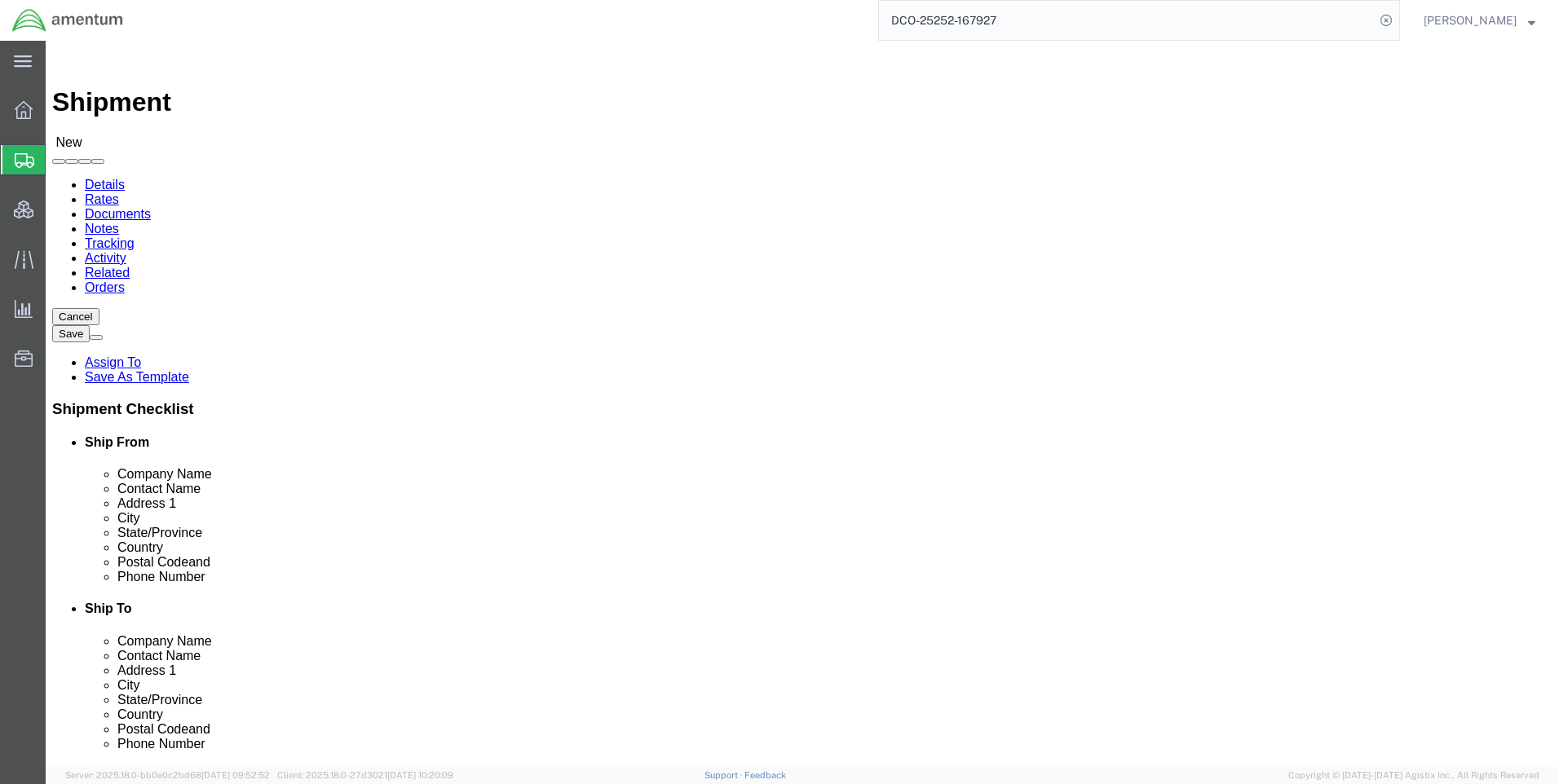
select select "KS"
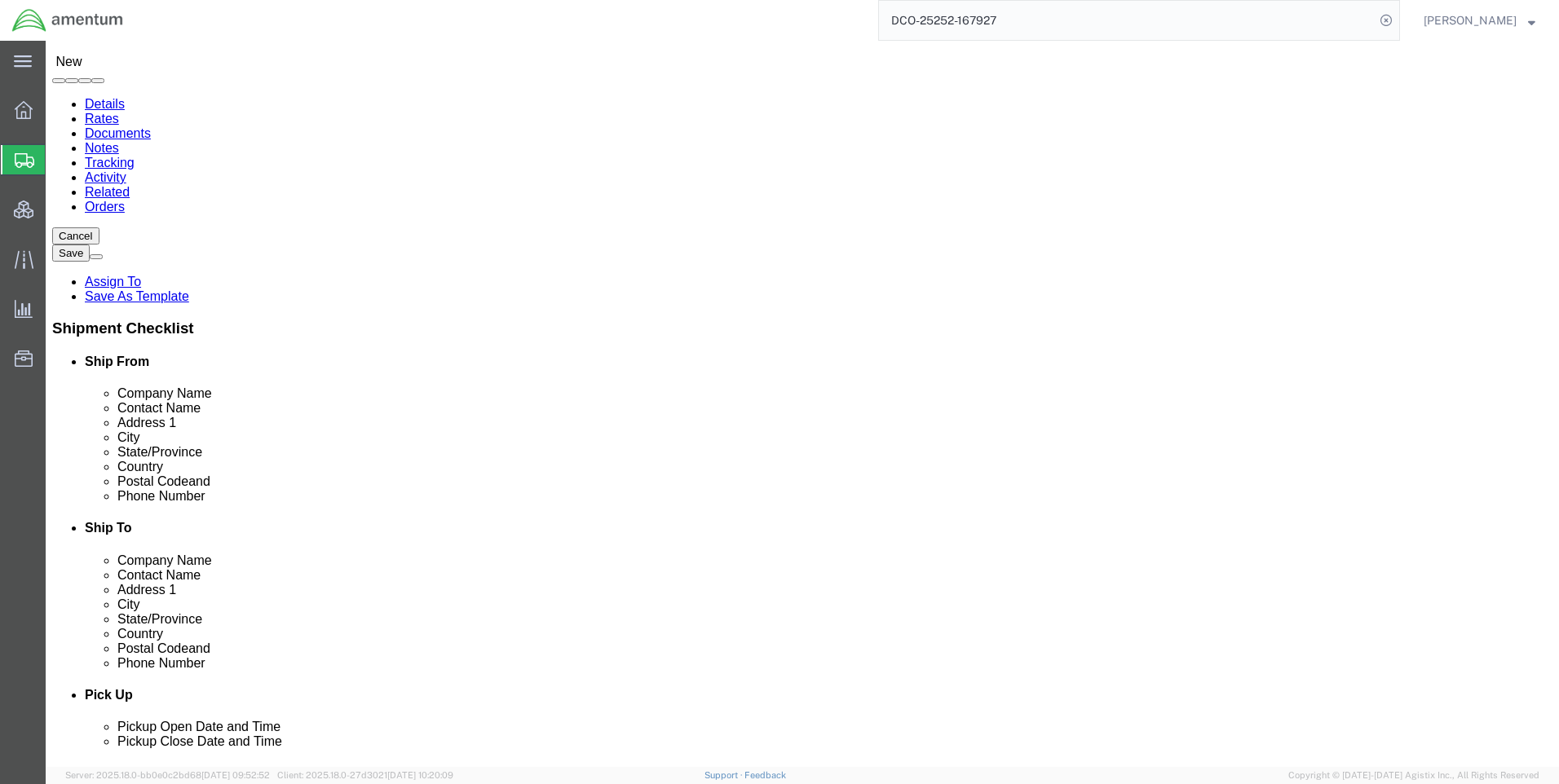
scroll to position [245, 0]
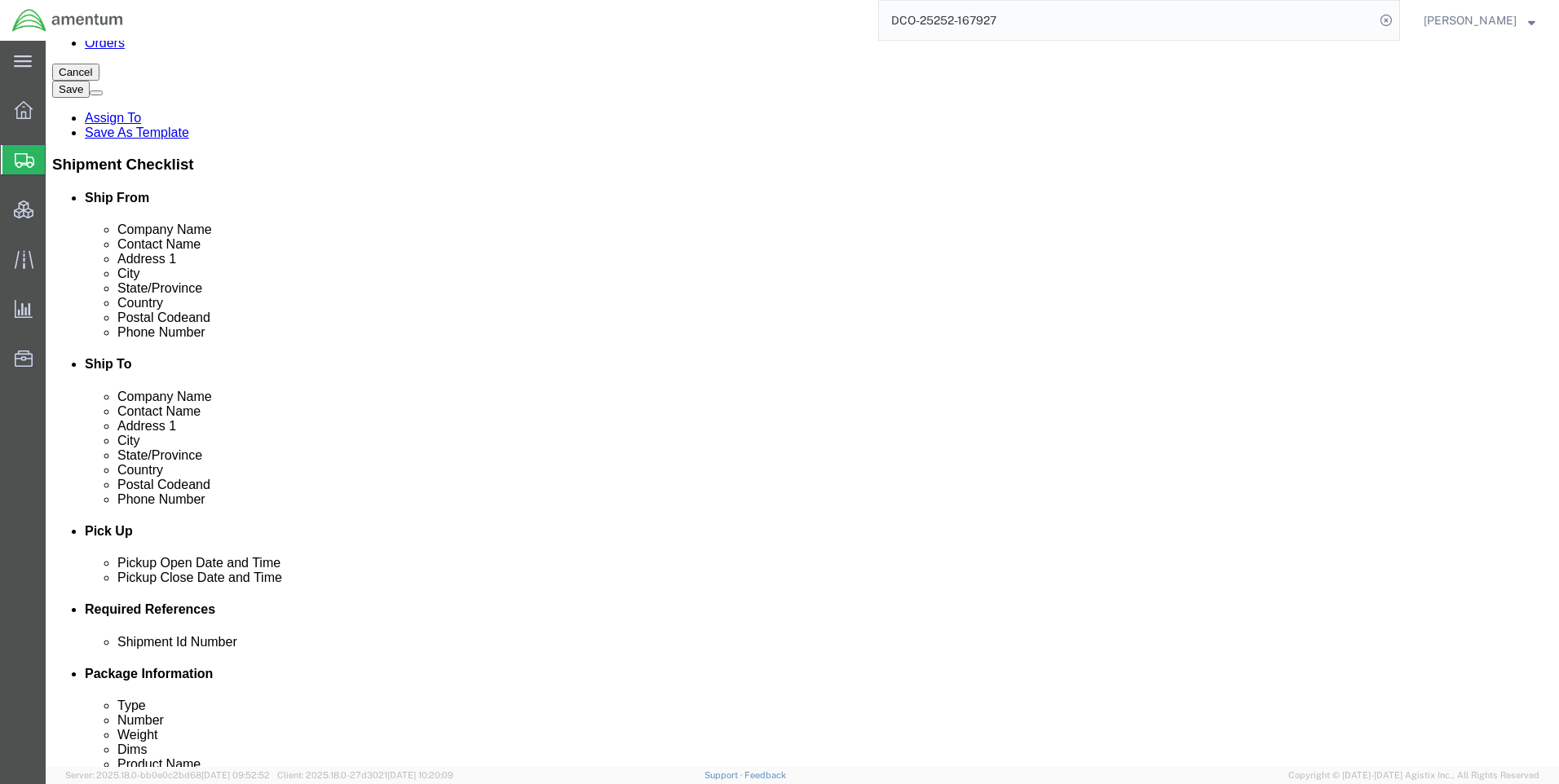
type input "TEXTRON AVIATION316"
click input "text"
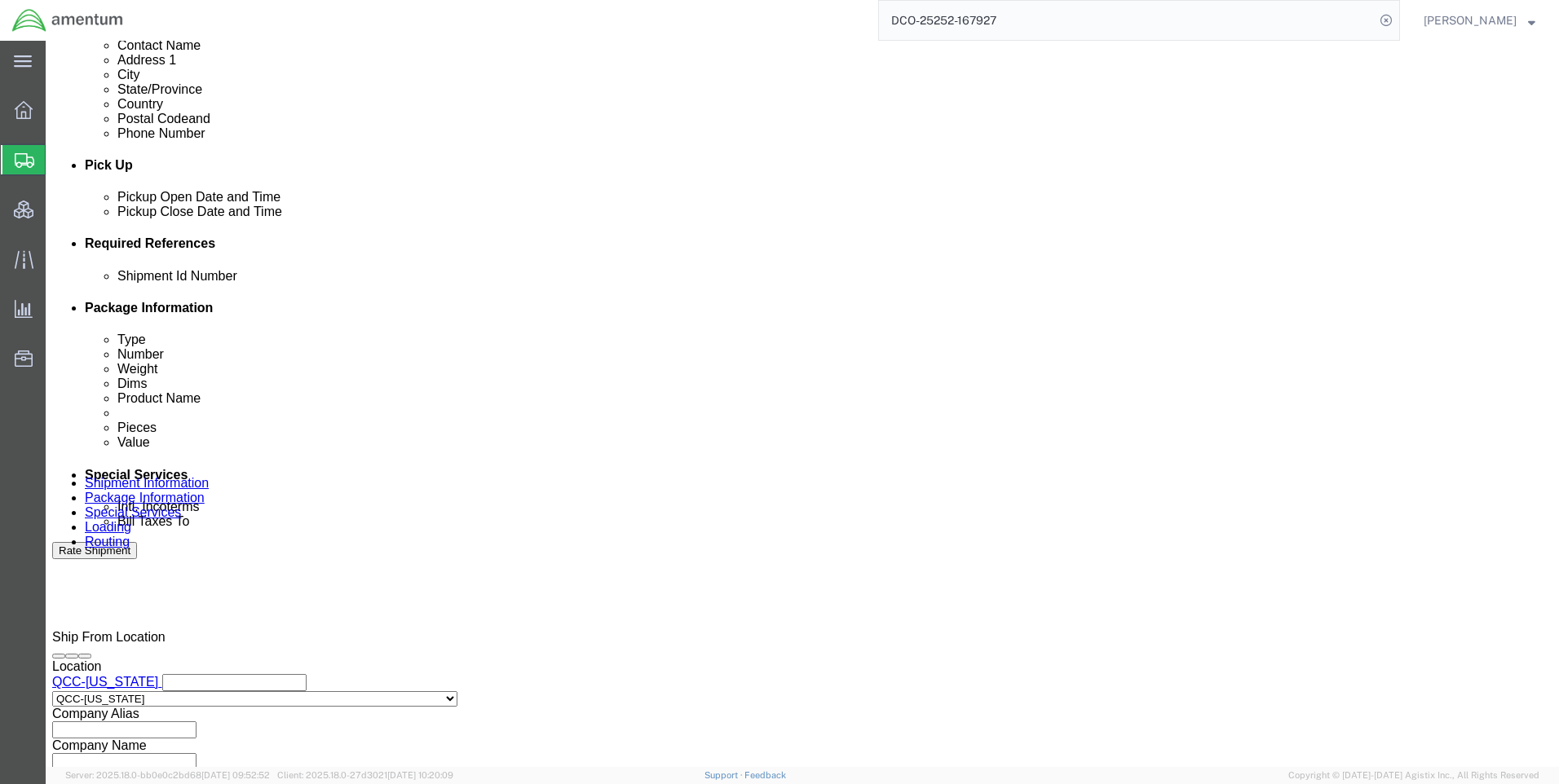
scroll to position [815, 0]
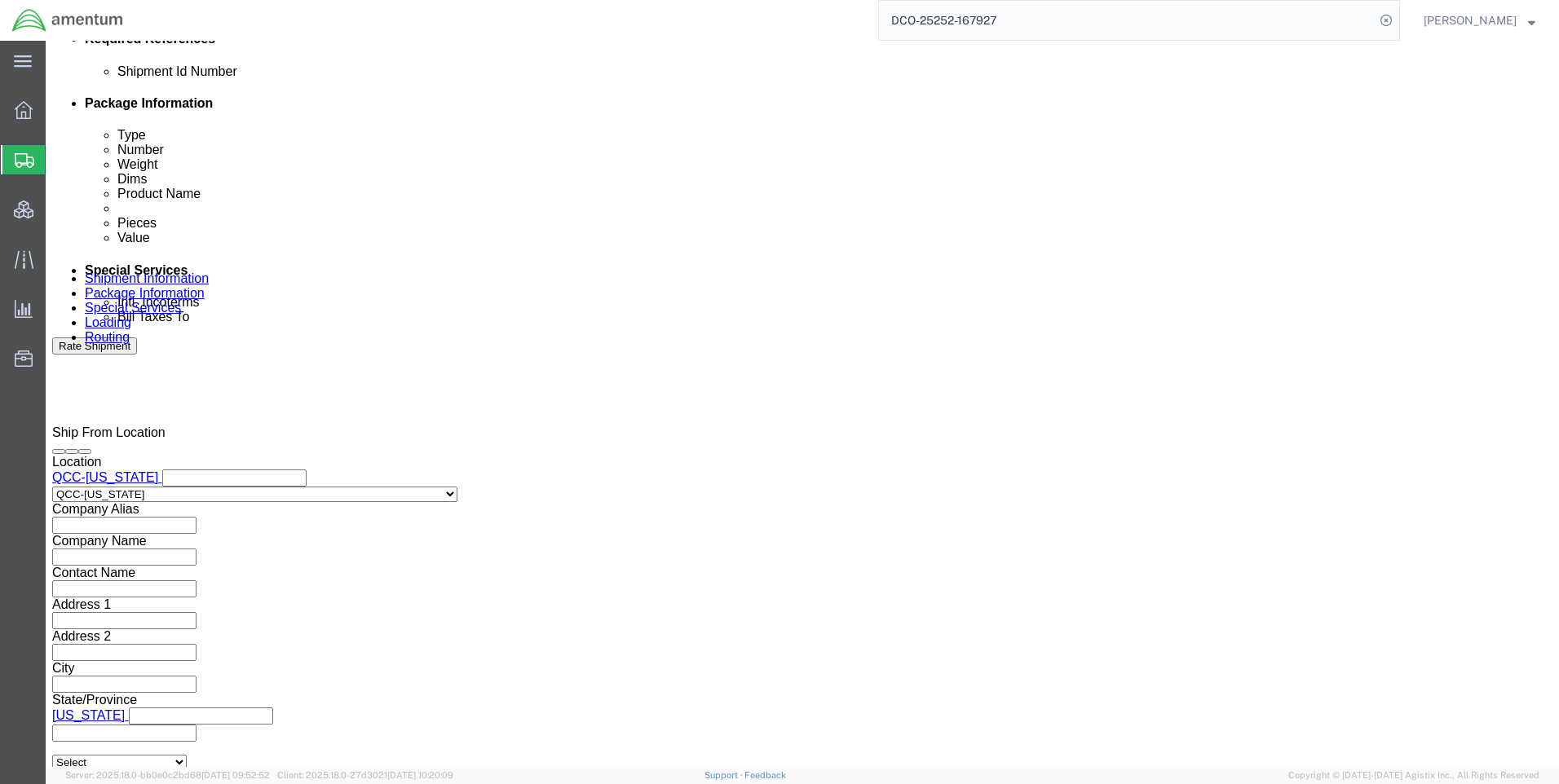
type input "3165174344"
click icon
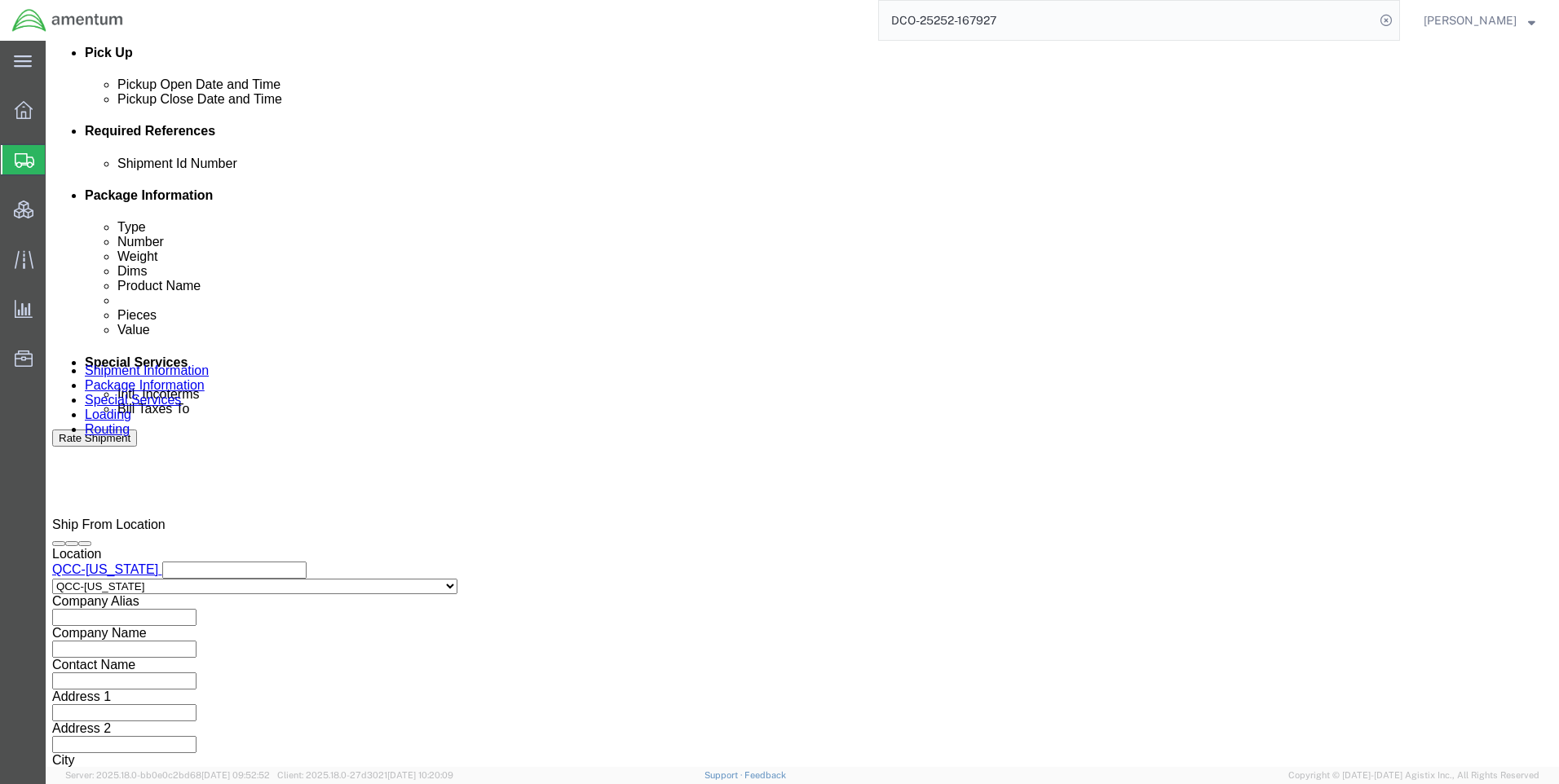
scroll to position [710, 0]
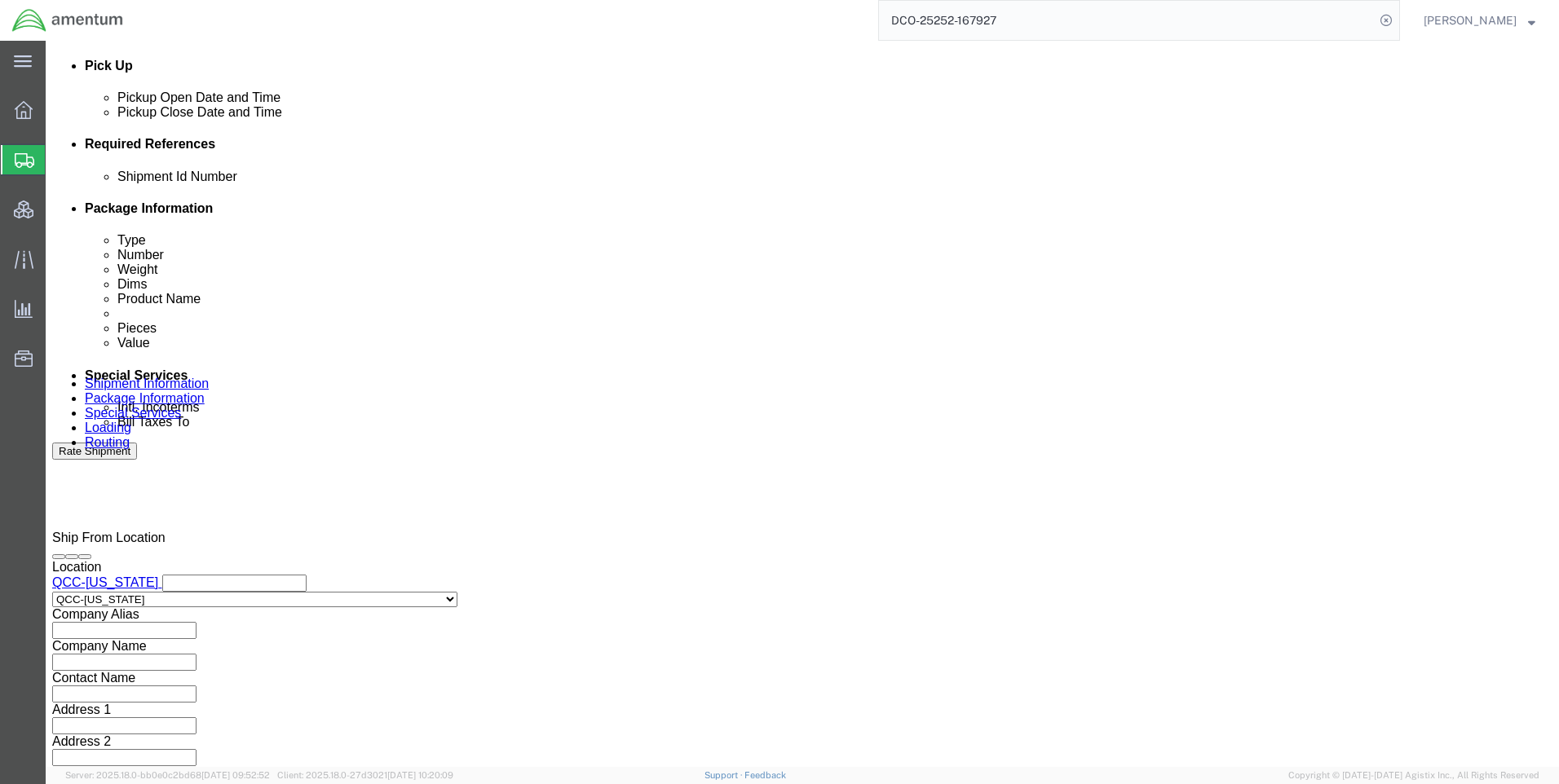
click input "text"
click input "CMUC25252-0001"
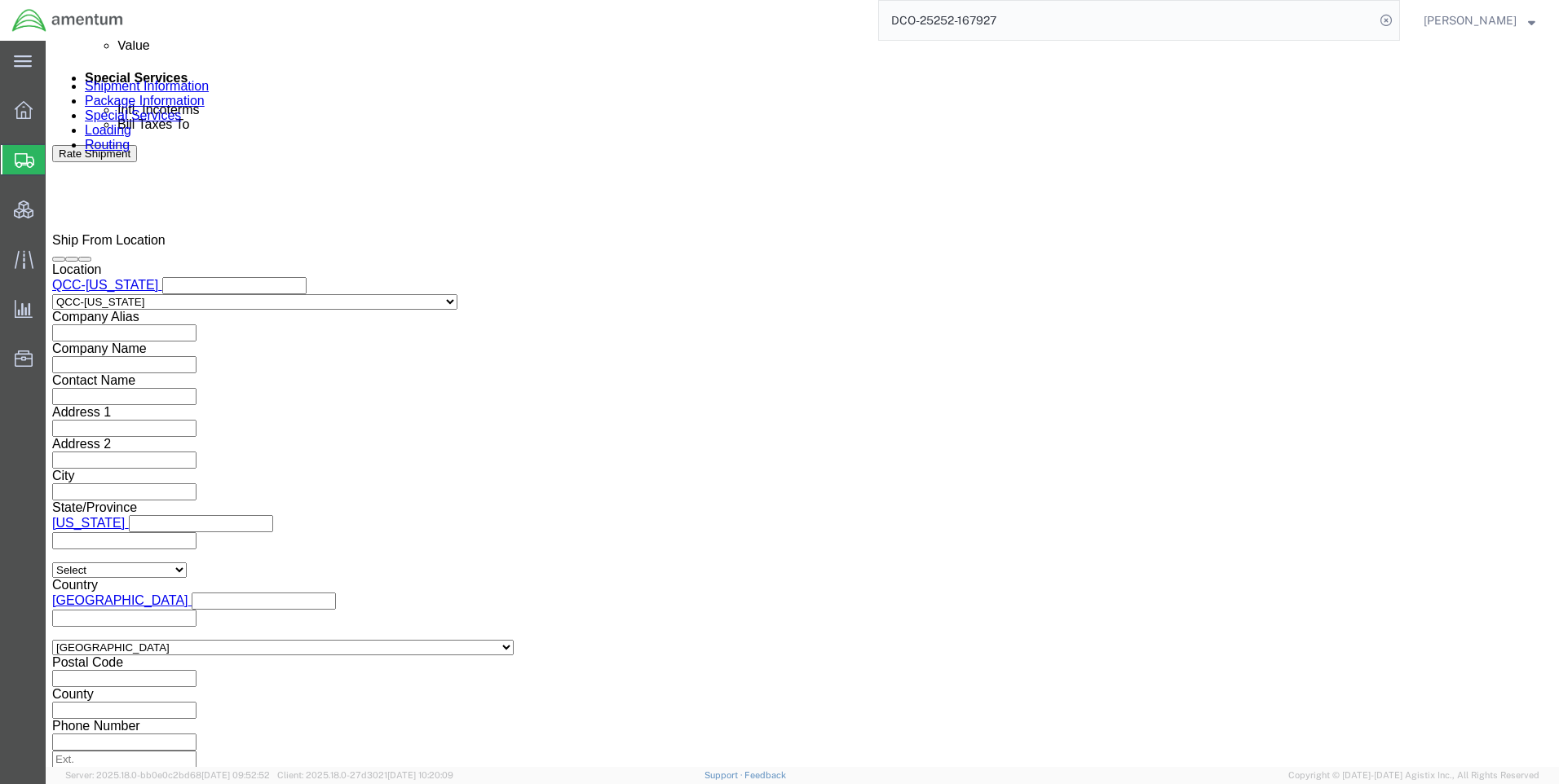
scroll to position [1036, 0]
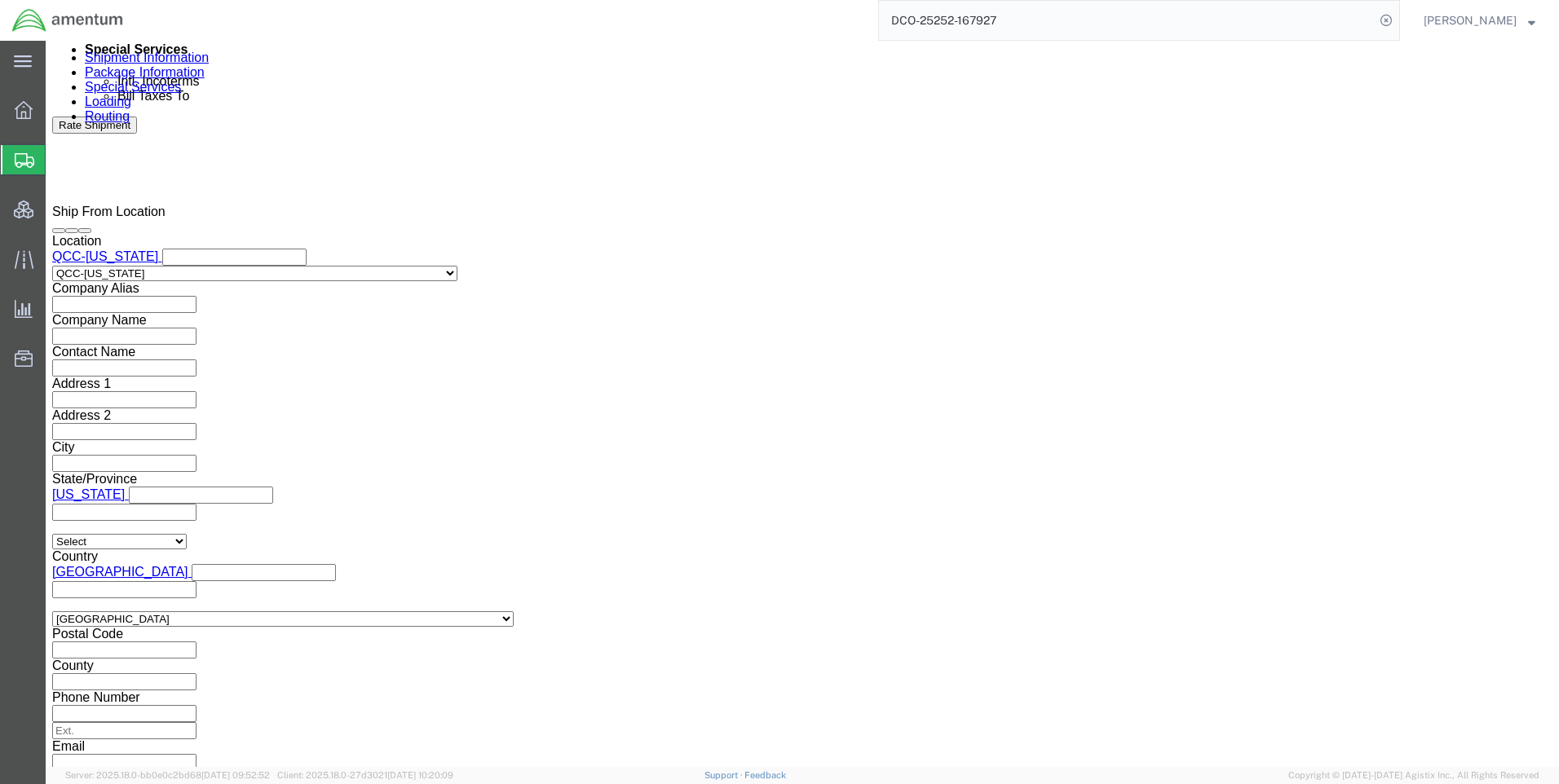
type input "CMUC-25252-0001"
click button "Continue"
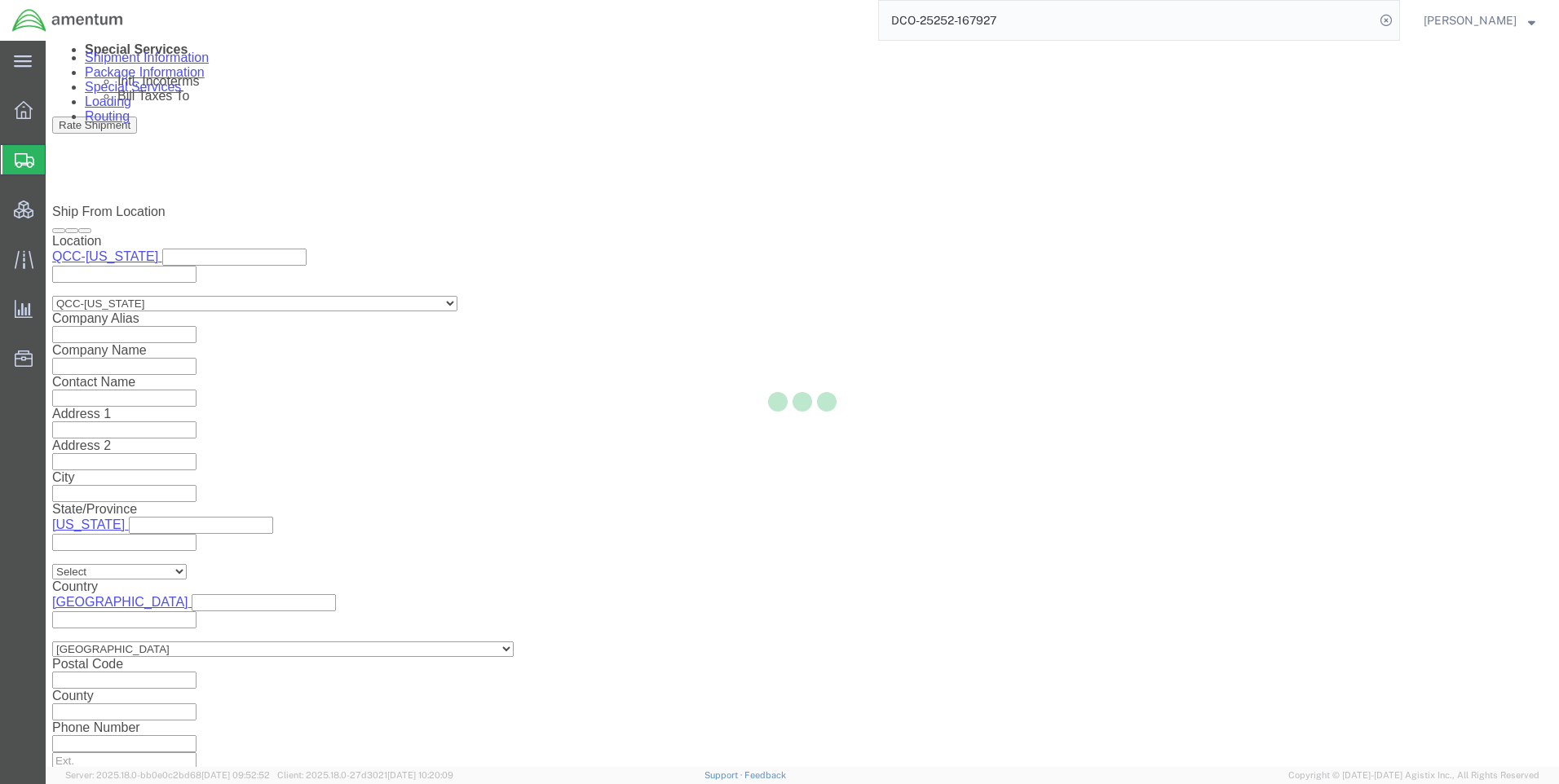
select select "42668"
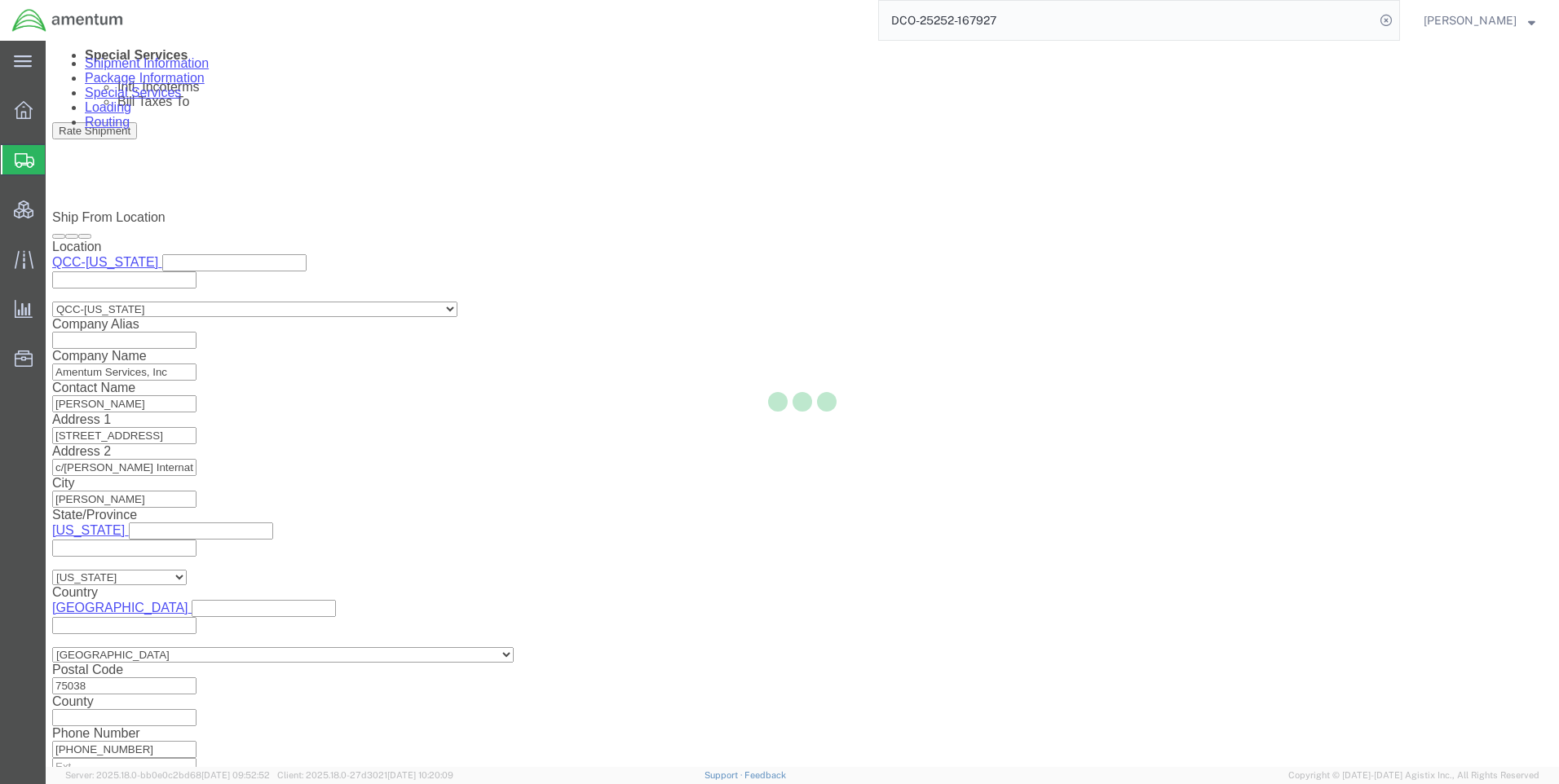
scroll to position [950, 0]
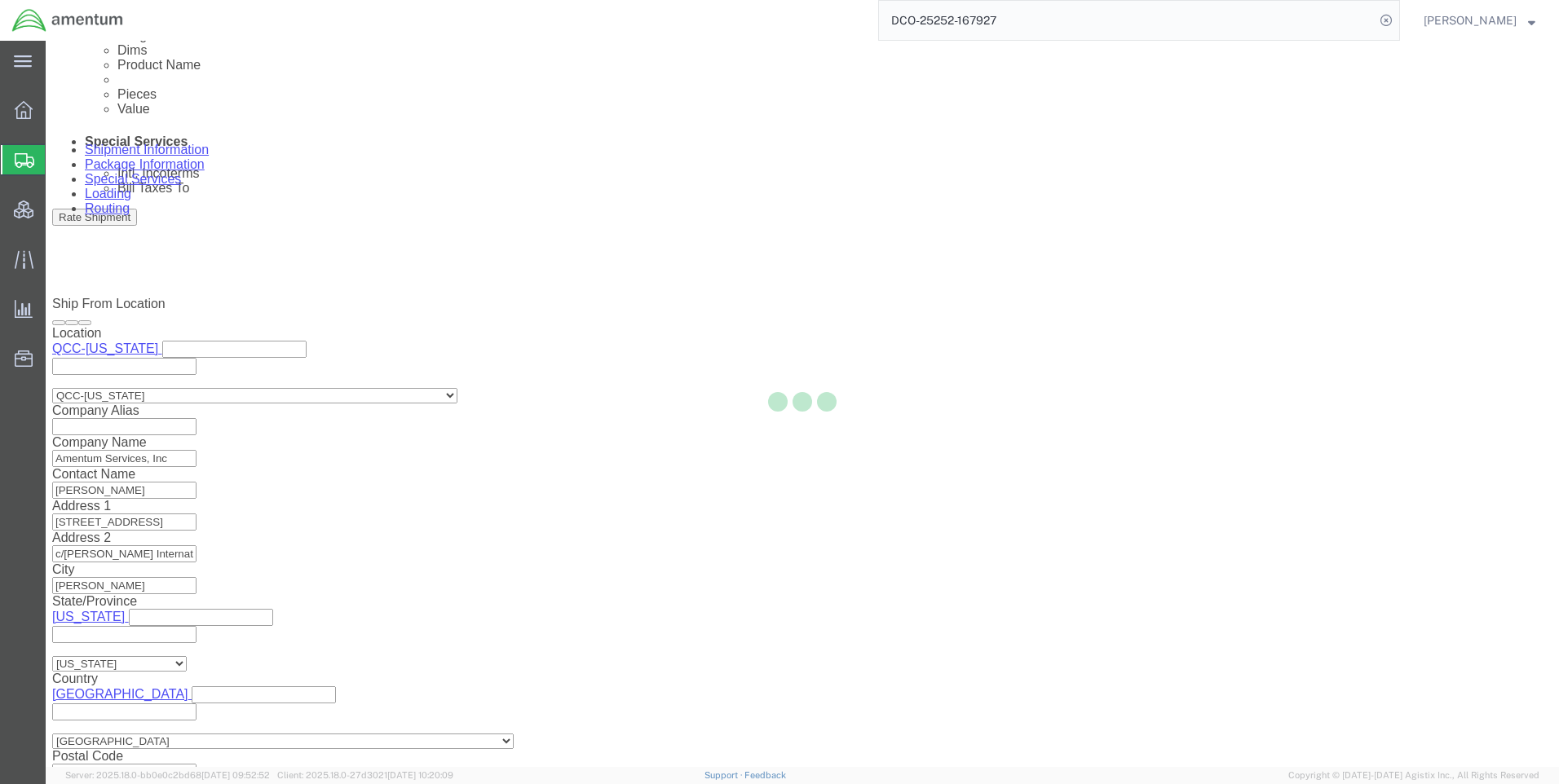
select select "CBOX"
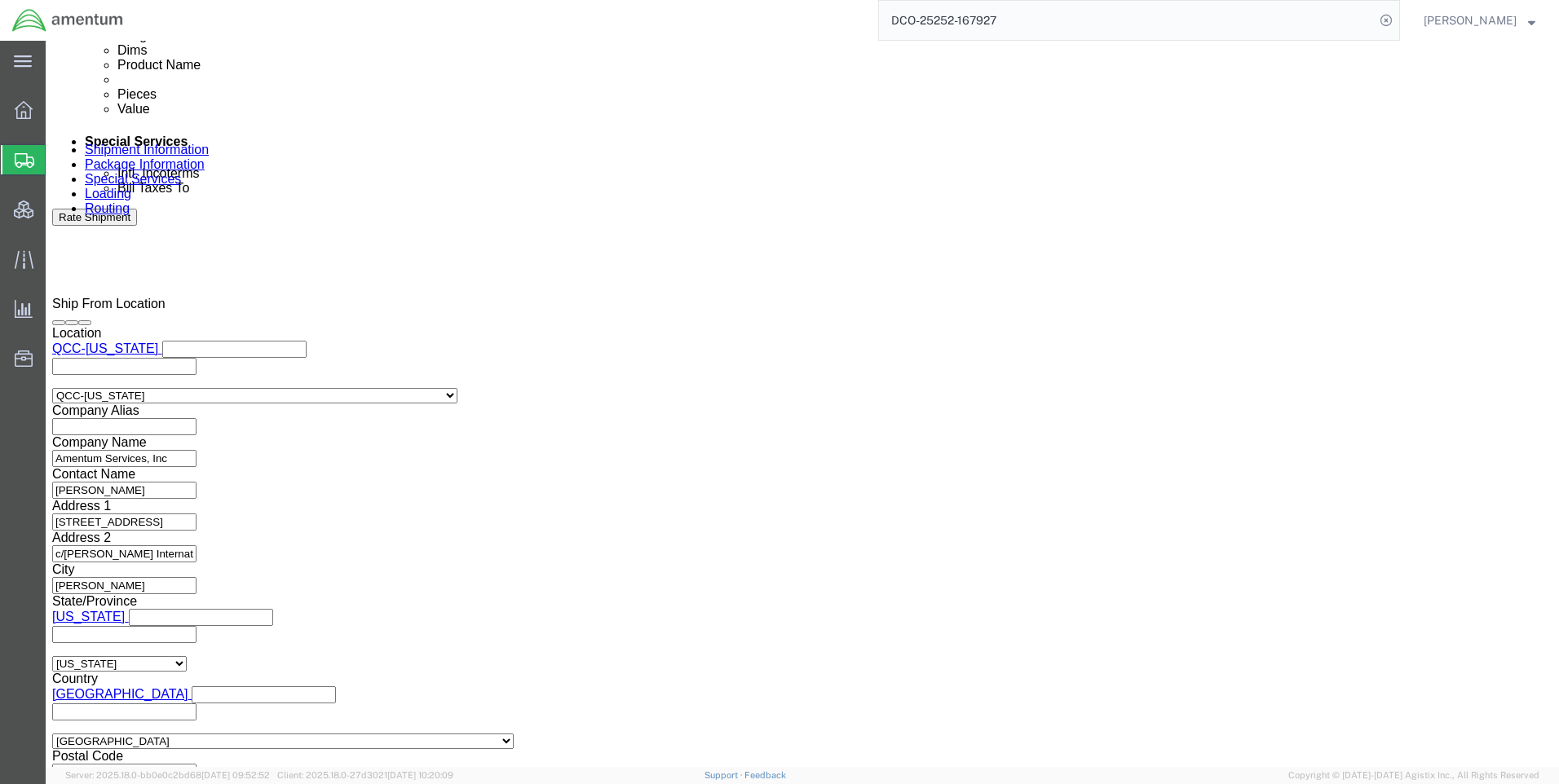
scroll to position [0, 0]
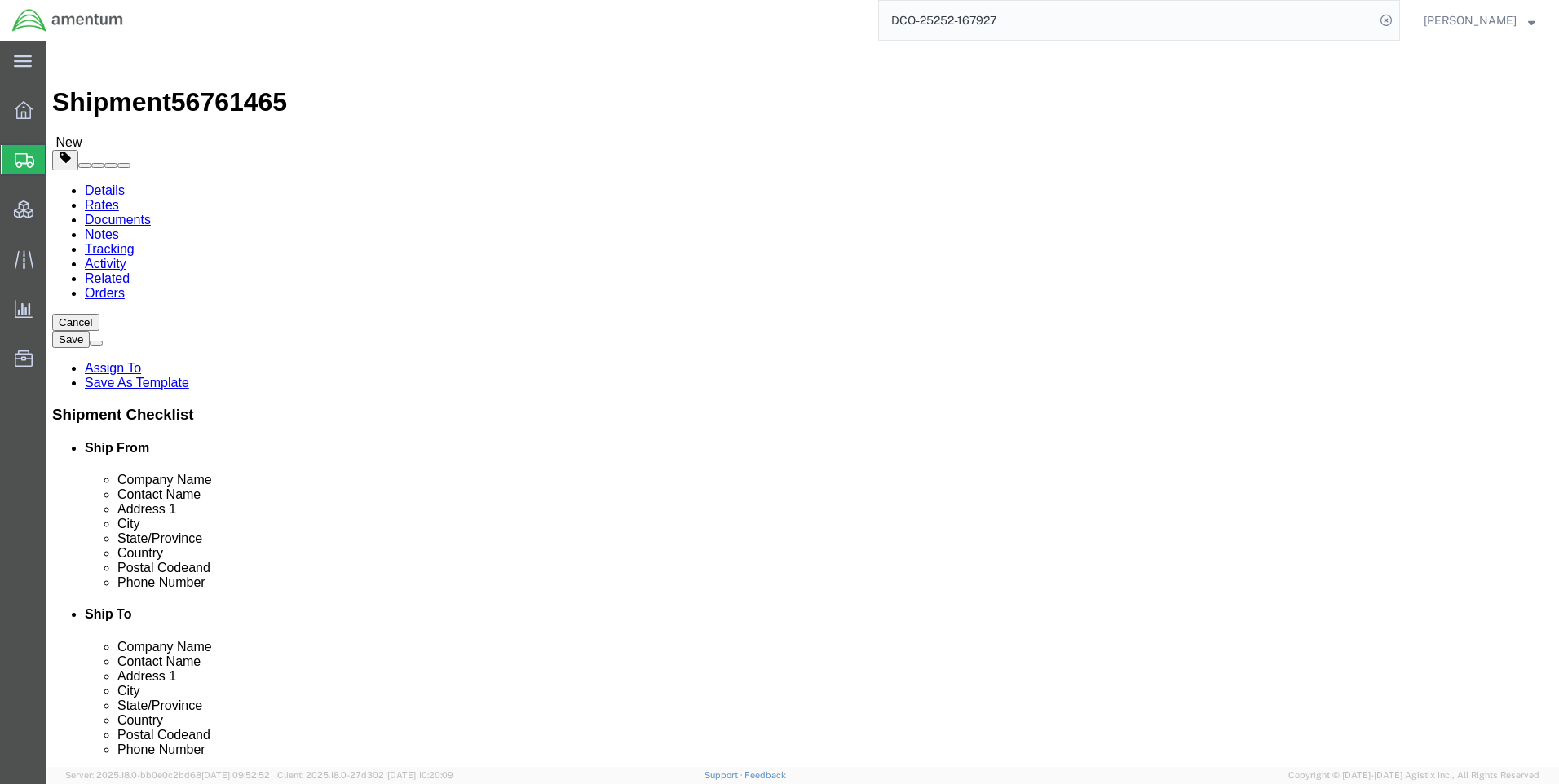
click input "text"
type input "26"
type input "19"
type input "16"
click input "0.00"
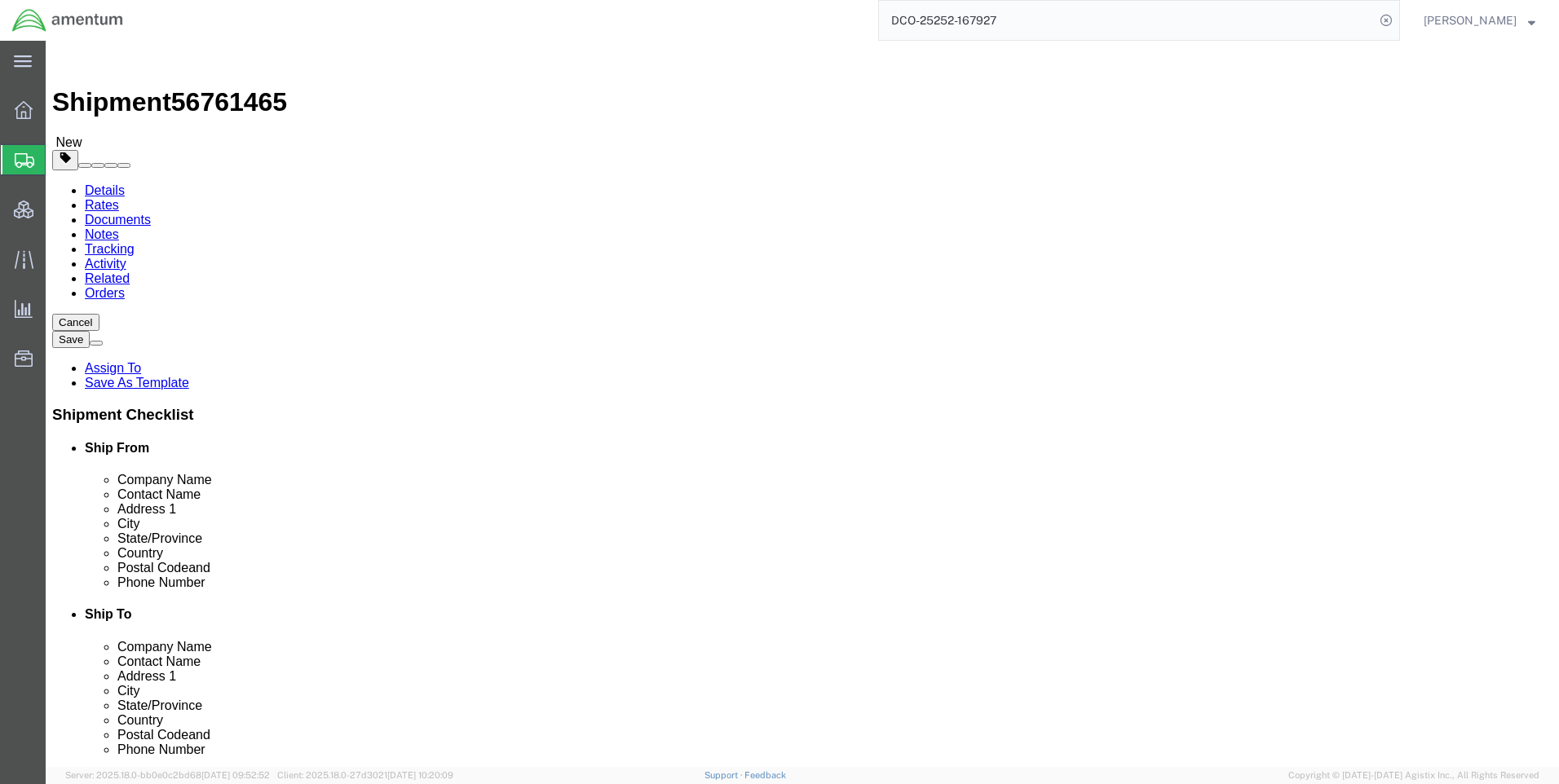
type input "0"
type input "25"
click link "Add Content"
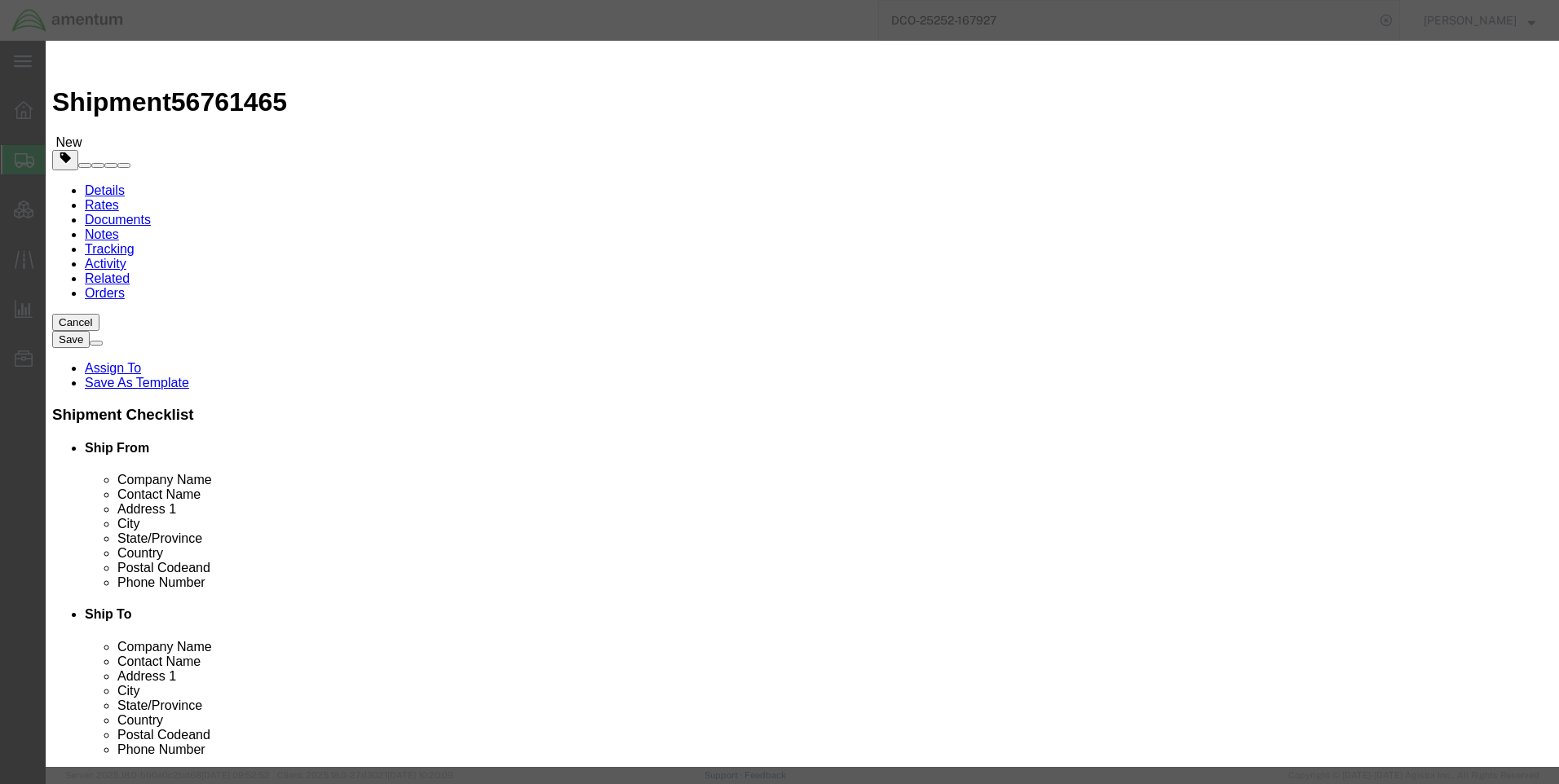
click input "text"
type input "Airfcraft part"
drag, startPoint x: 498, startPoint y: 153, endPoint x: 469, endPoint y: 157, distance: 29.3
click input "0"
type input "1"
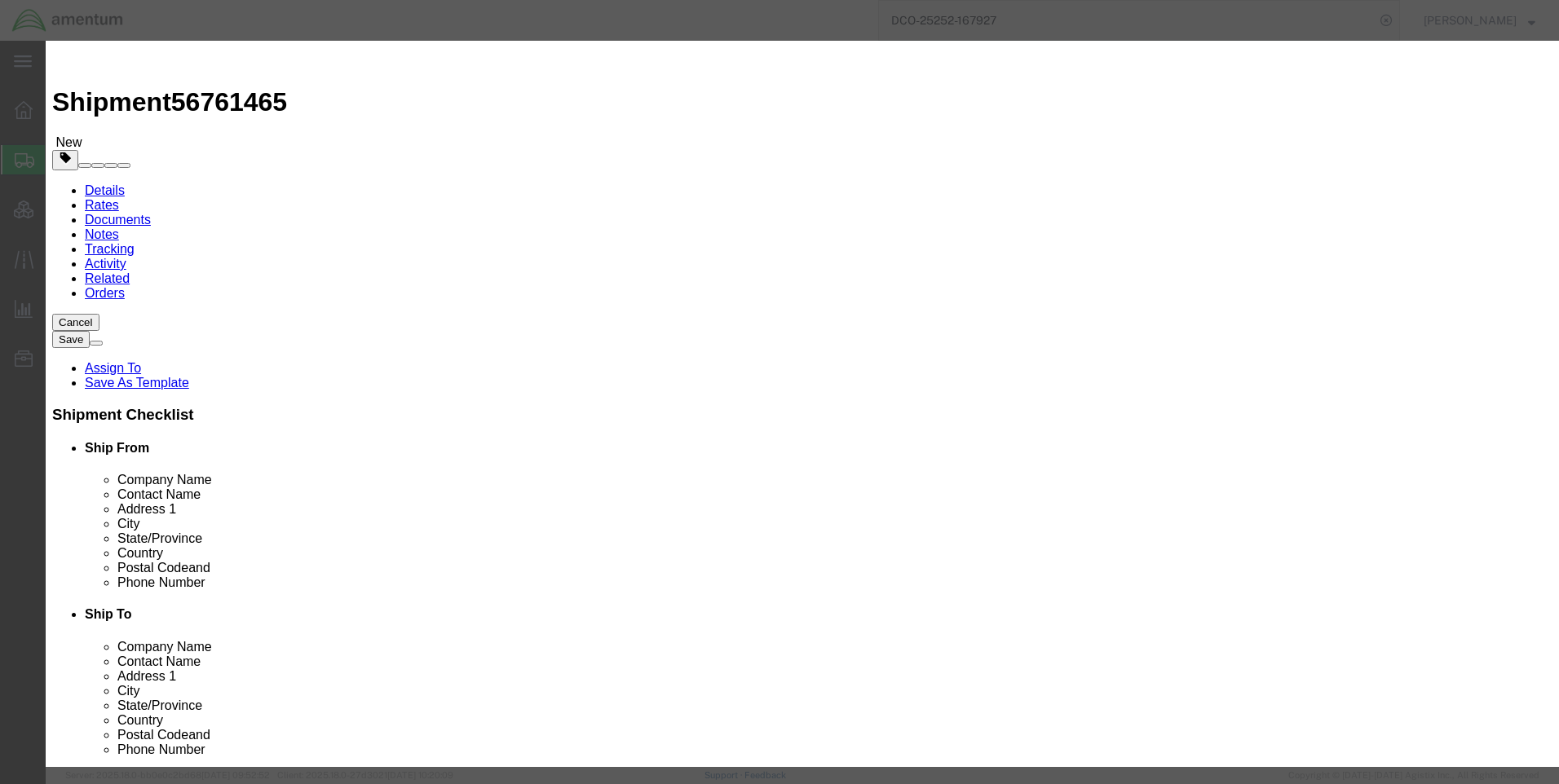
click input "text"
type input "1.00"
click button "Save & Close"
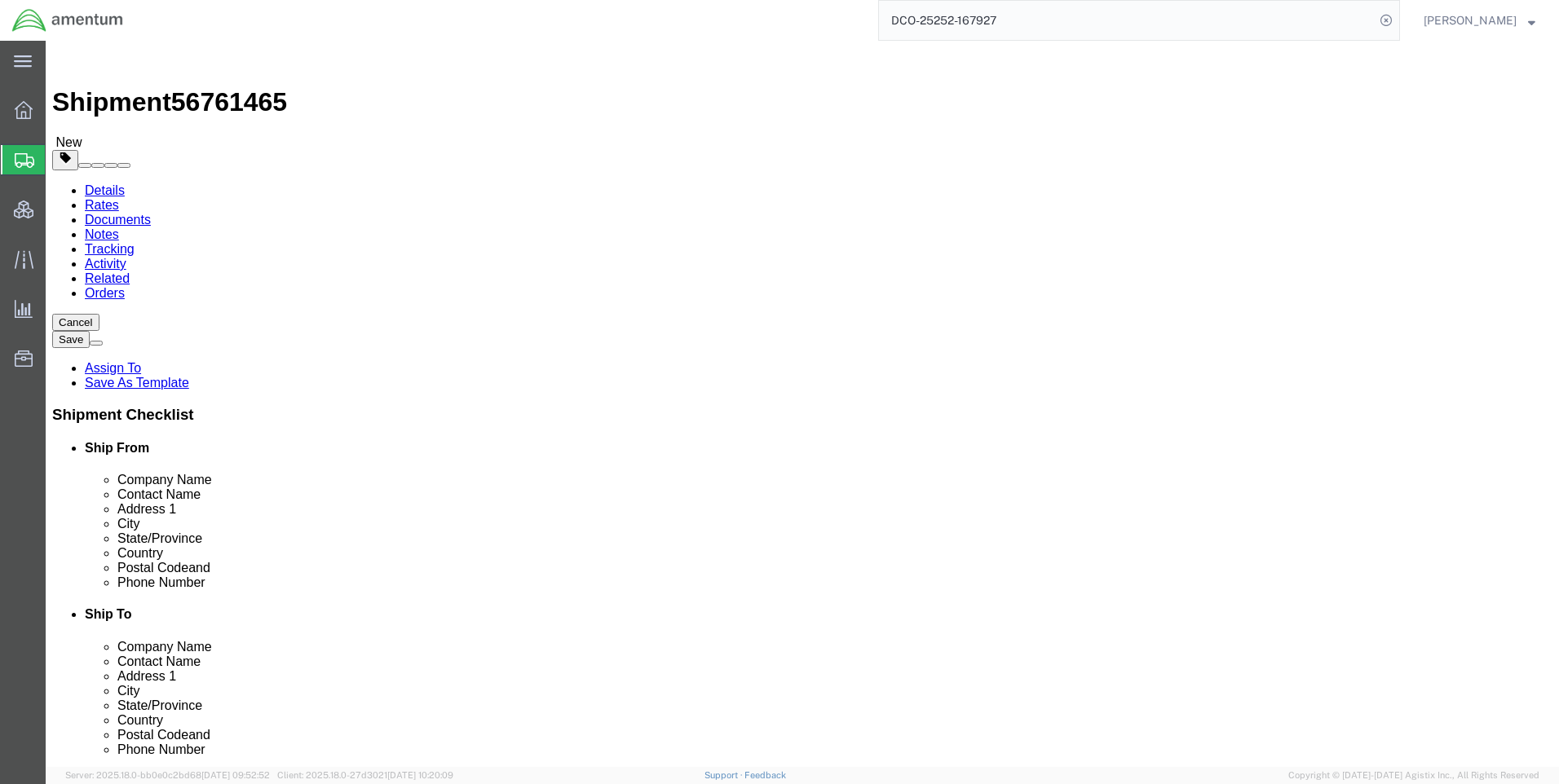
click icon
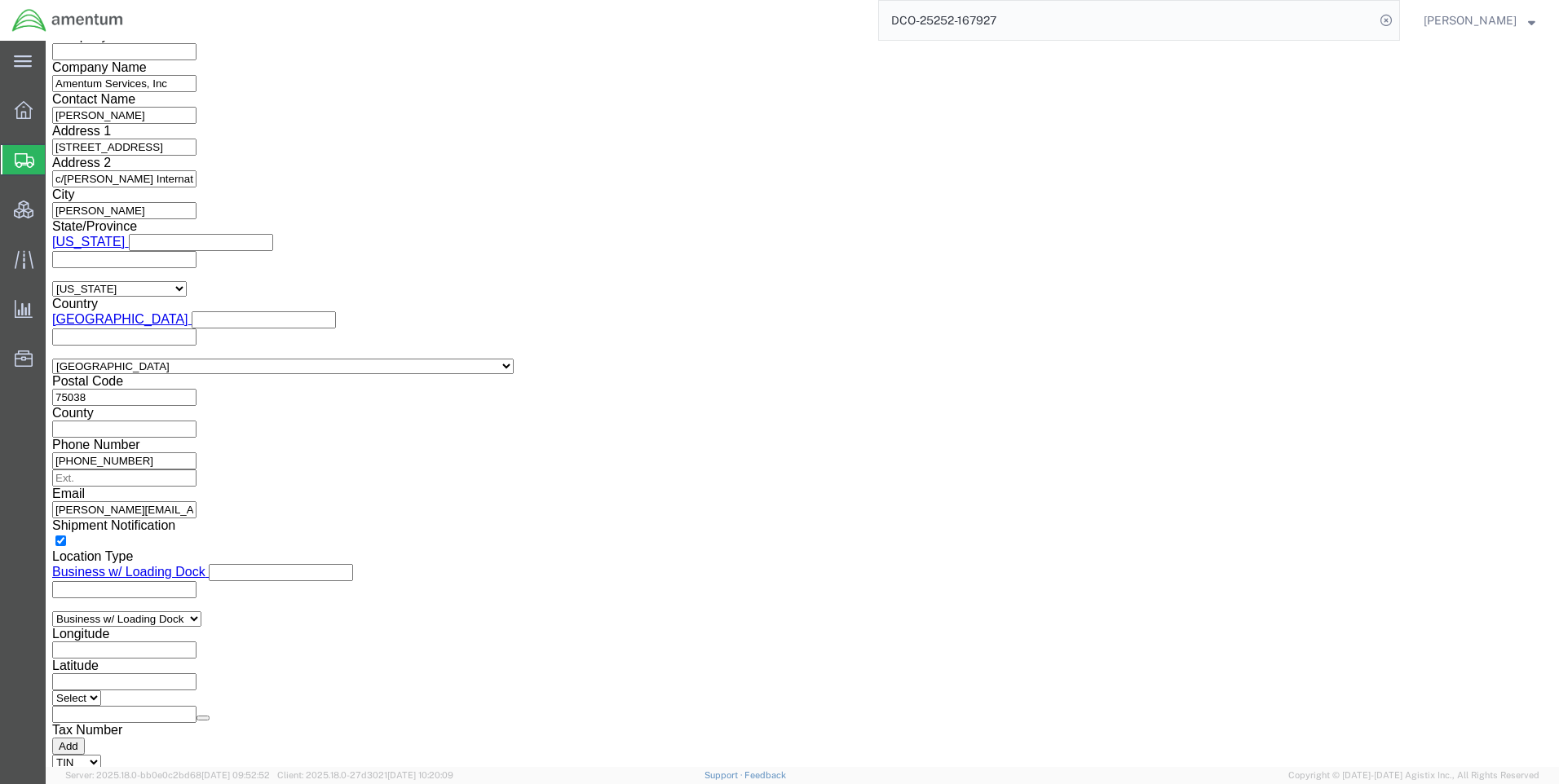
scroll to position [1034, 0]
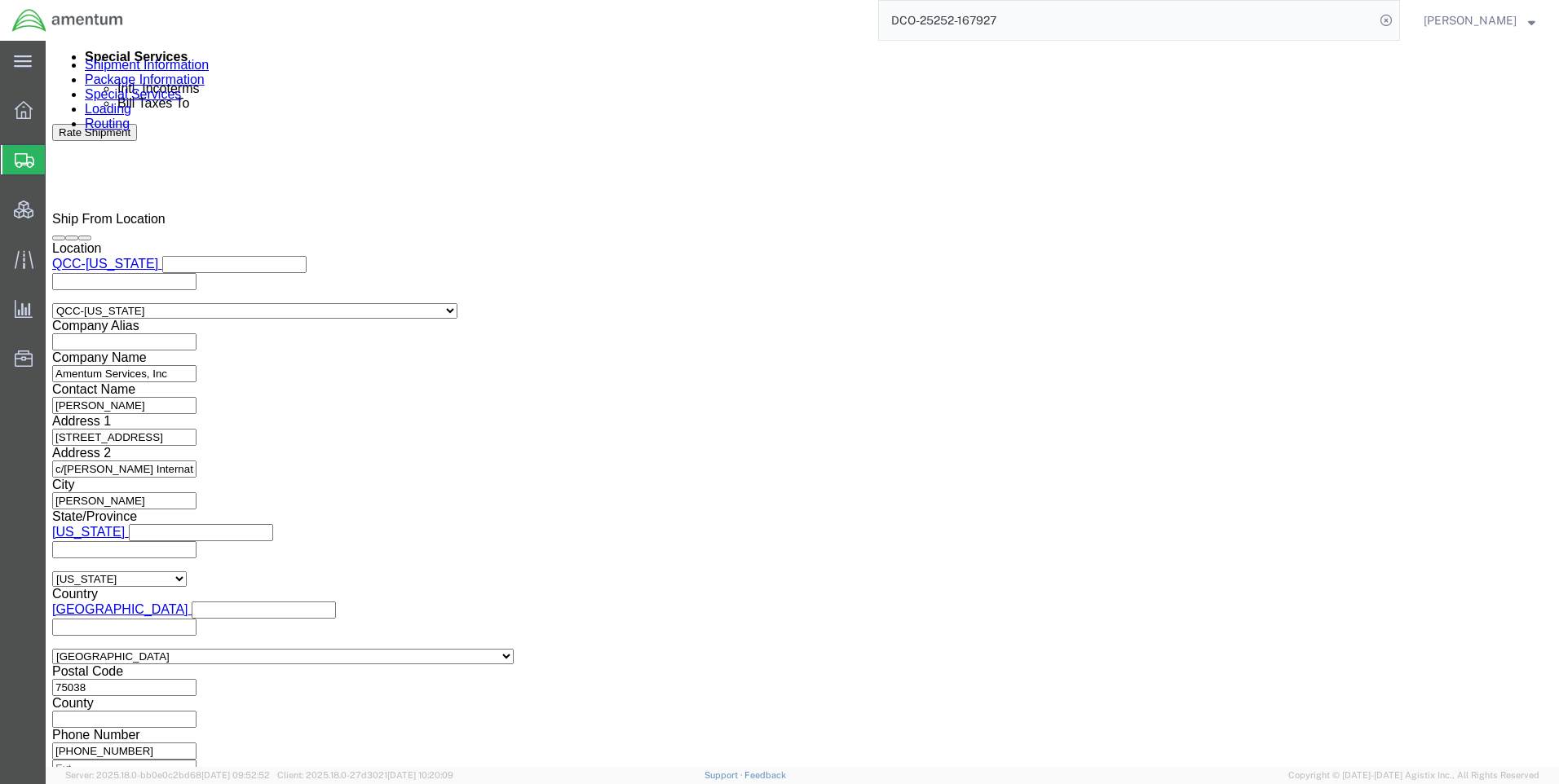
click button "Rate Shipment"
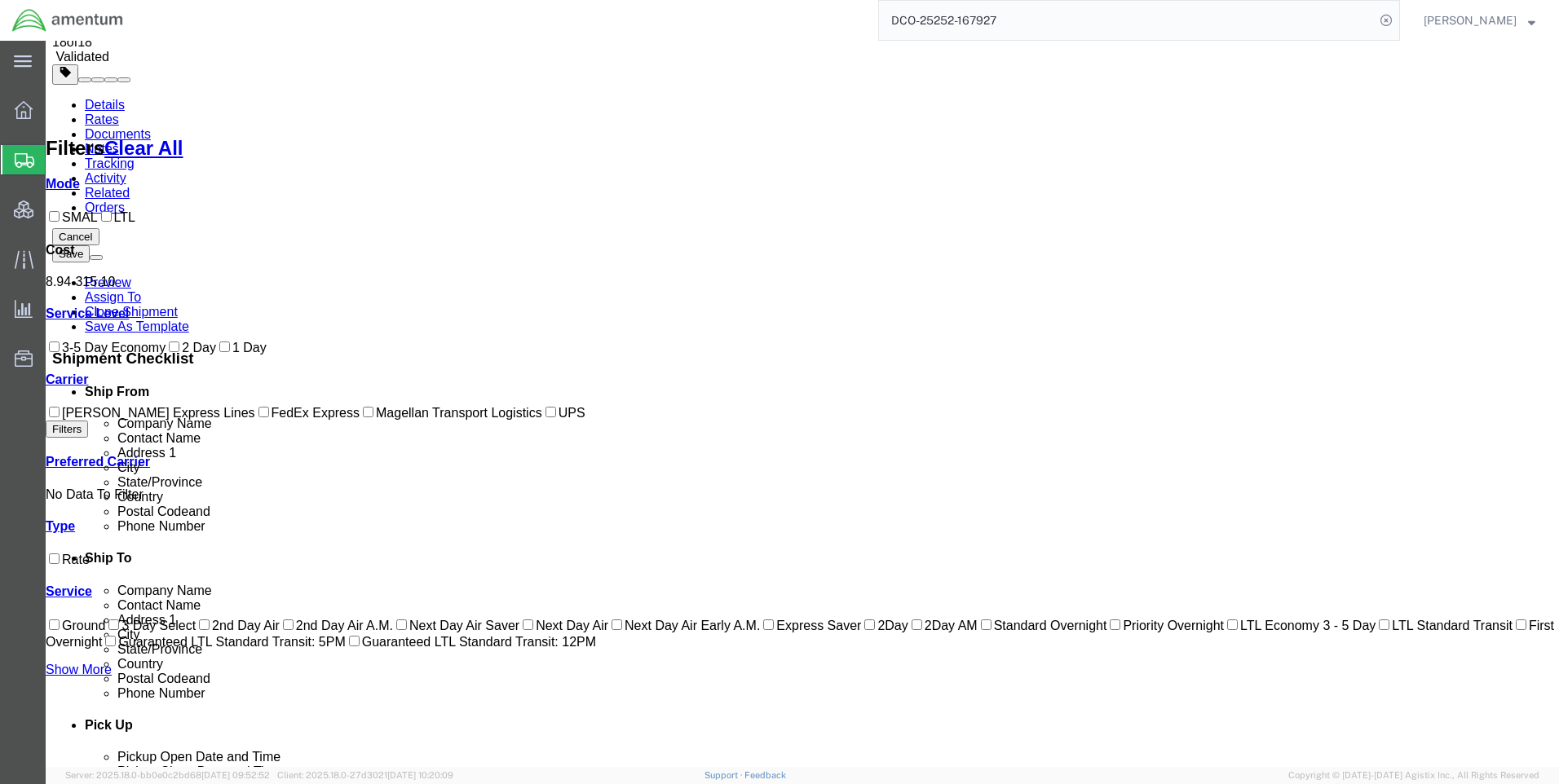
scroll to position [76, 0]
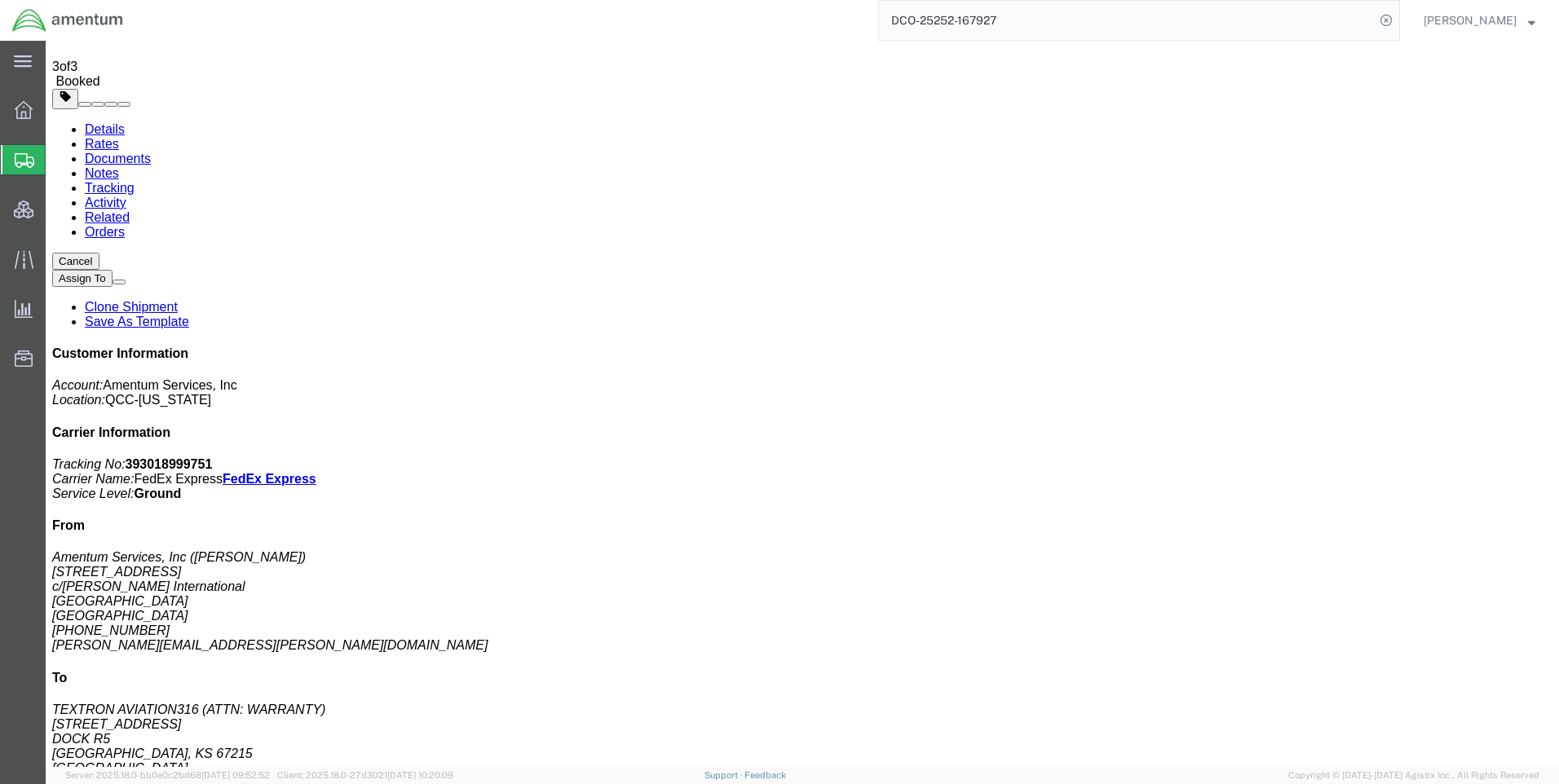
scroll to position [0, 0]
